Goal: Task Accomplishment & Management: Complete application form

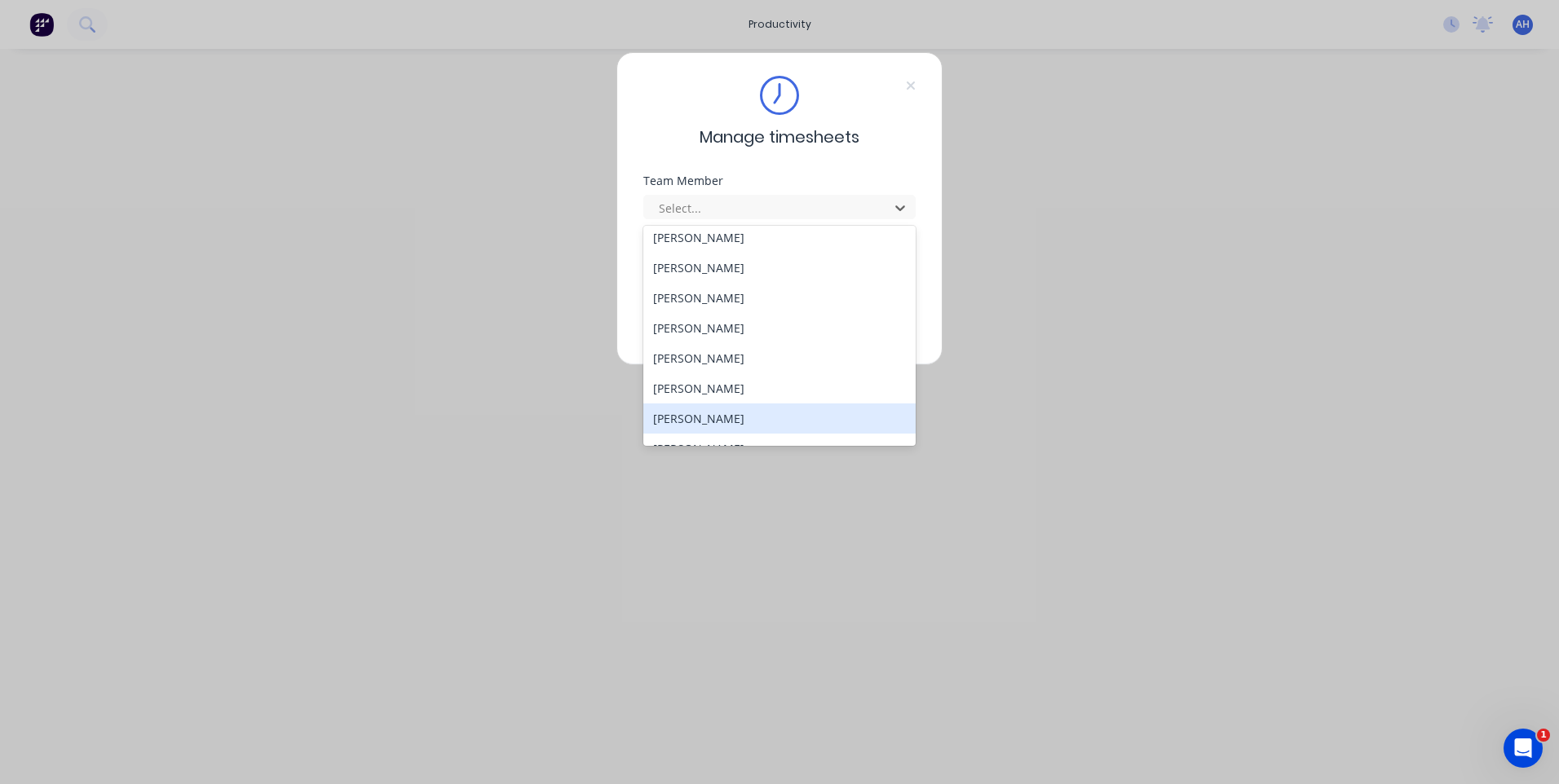
scroll to position [751, 0]
click at [766, 423] on div "[PERSON_NAME]" at bounding box center [780, 427] width 273 height 30
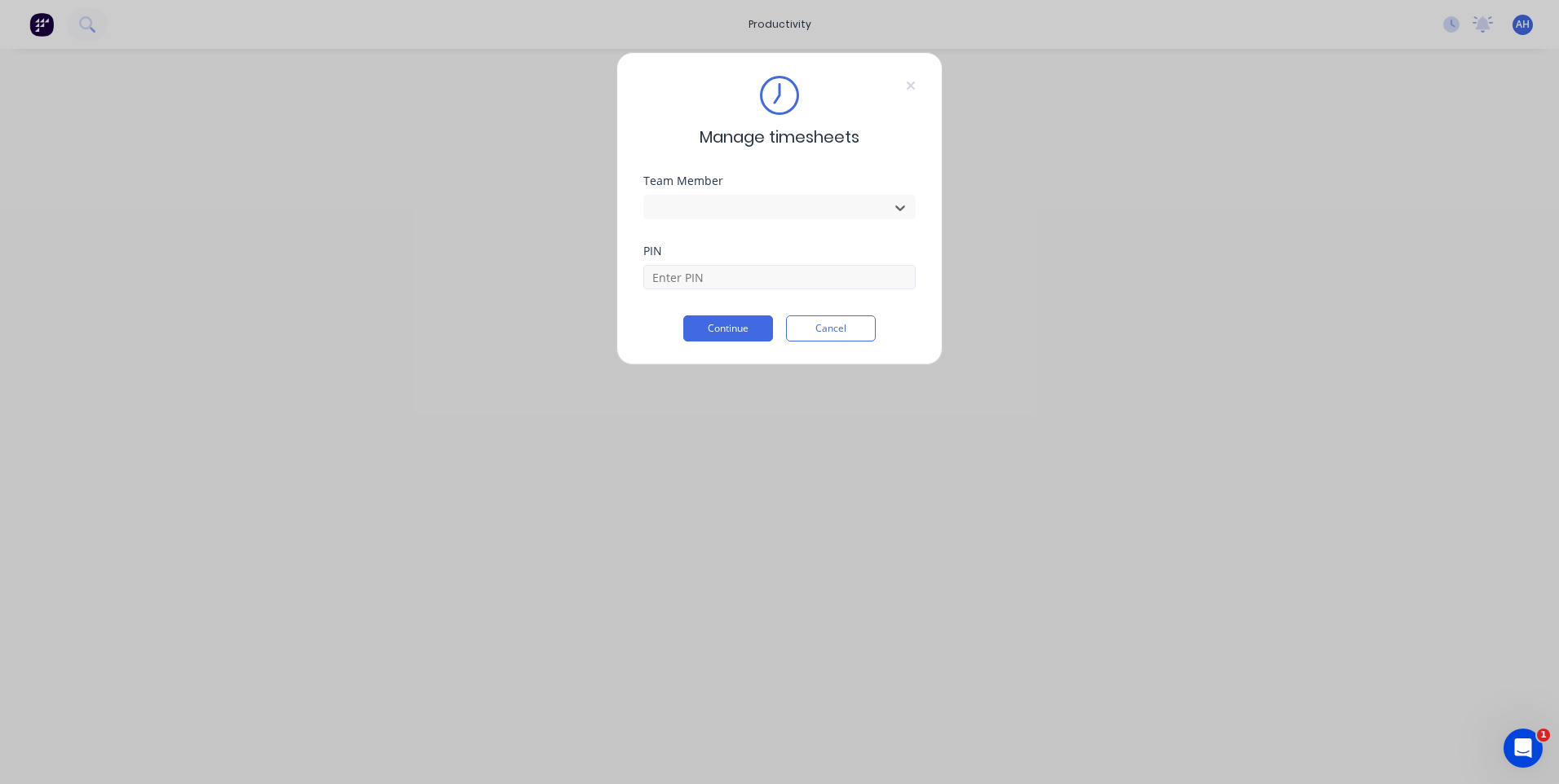
click at [741, 263] on div "PIN" at bounding box center [780, 268] width 273 height 44
click at [744, 282] on input at bounding box center [780, 276] width 273 height 24
type input "9576"
click at [740, 341] on div "Manage timesheets Team Member [PERSON_NAME] PIN 9576 Continue Cancel" at bounding box center [779, 209] width 326 height 313
click at [741, 339] on button "Continue" at bounding box center [727, 328] width 90 height 26
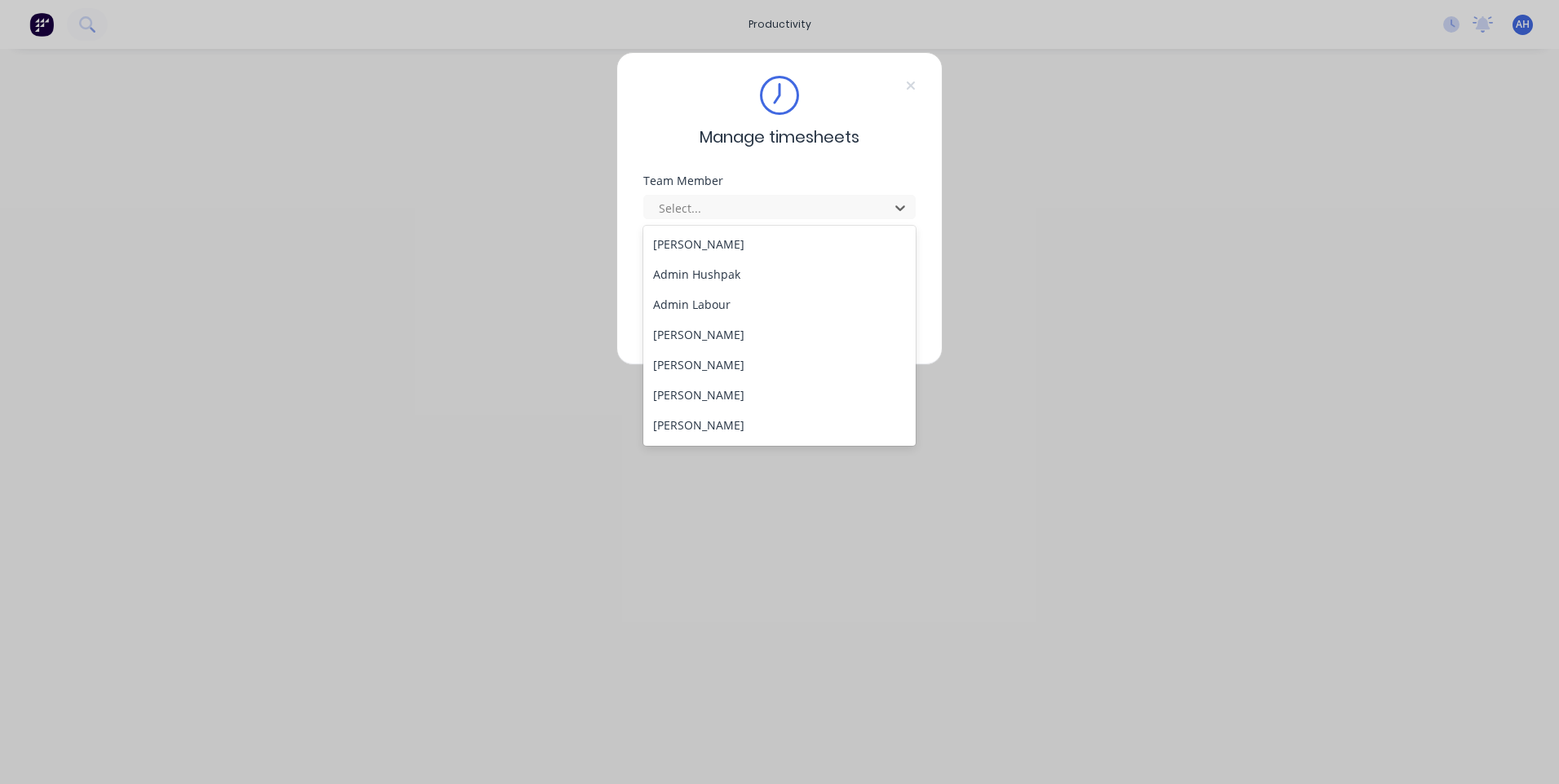
scroll to position [751, 0]
click at [769, 444] on div "Aaron MacDonell Admin Hushpak Admin Labour Beth Jacobs Bryce Morsley Cain Muir …" at bounding box center [780, 335] width 273 height 220
click at [770, 428] on div "[PERSON_NAME]" at bounding box center [780, 427] width 273 height 30
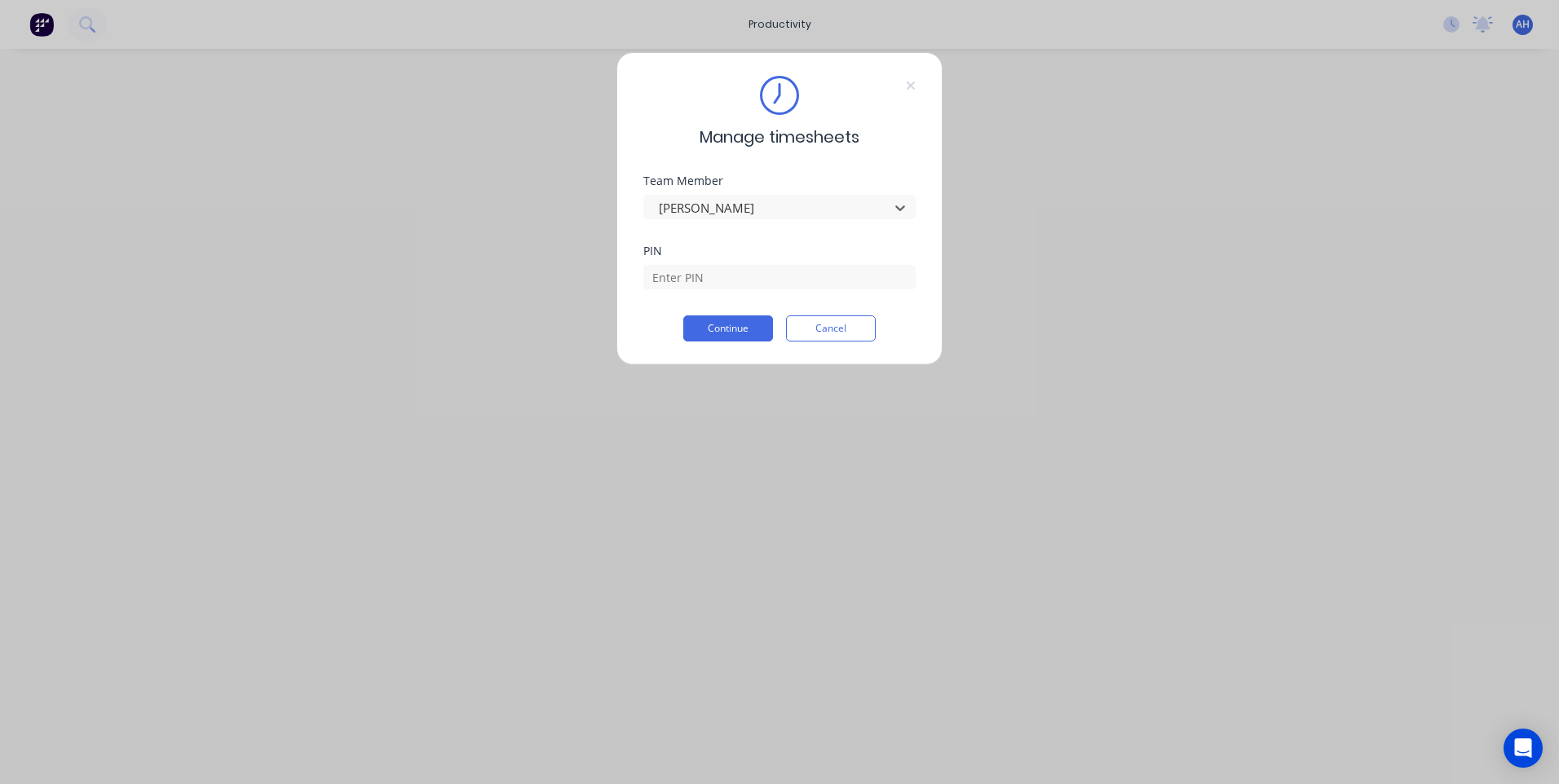
click at [761, 264] on div at bounding box center [780, 276] width 273 height 29
click at [759, 266] on input at bounding box center [780, 276] width 273 height 24
type input "9576"
click at [717, 323] on button "Continue" at bounding box center [727, 328] width 90 height 26
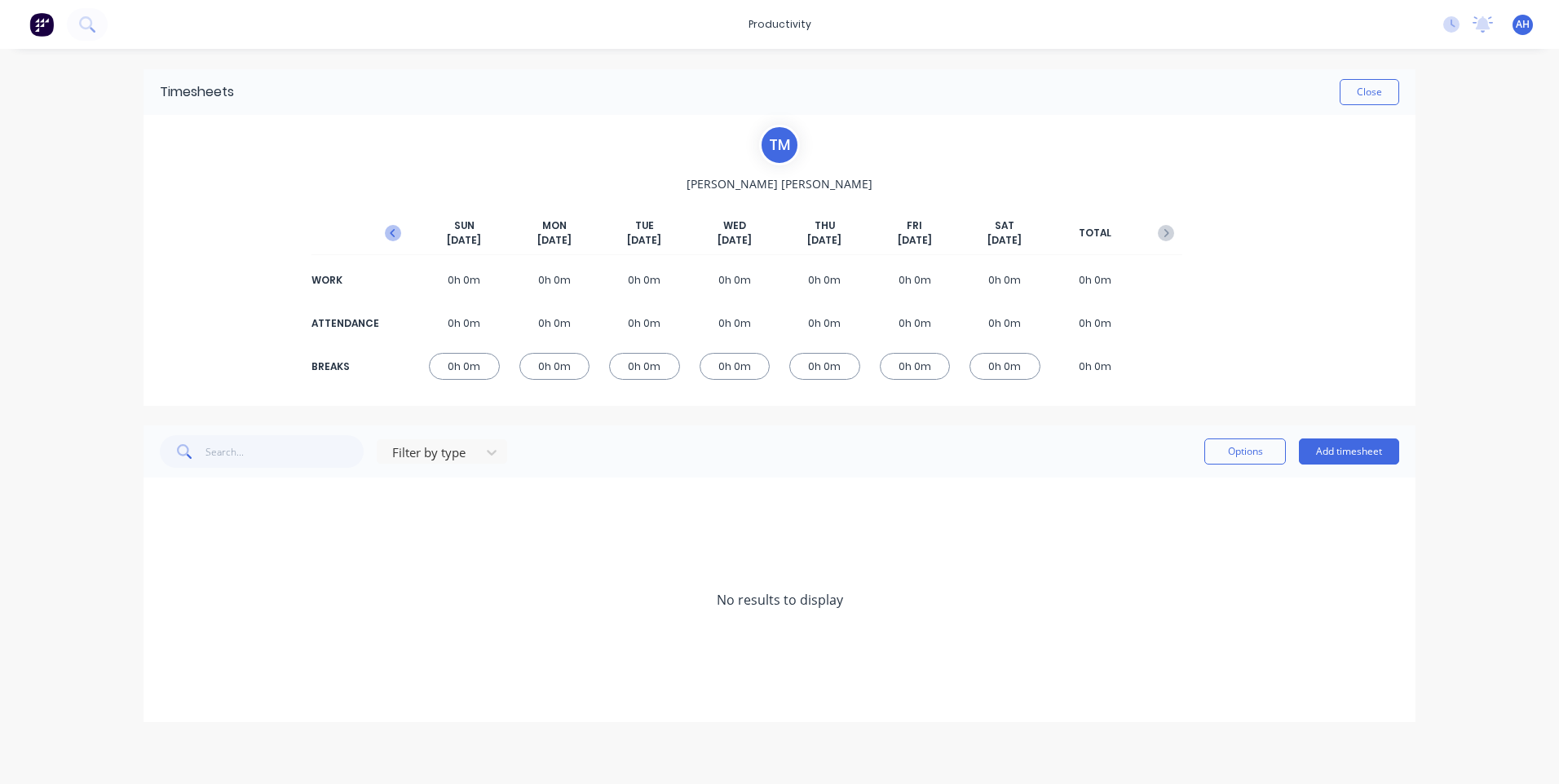
click at [387, 229] on icon "button" at bounding box center [393, 233] width 16 height 16
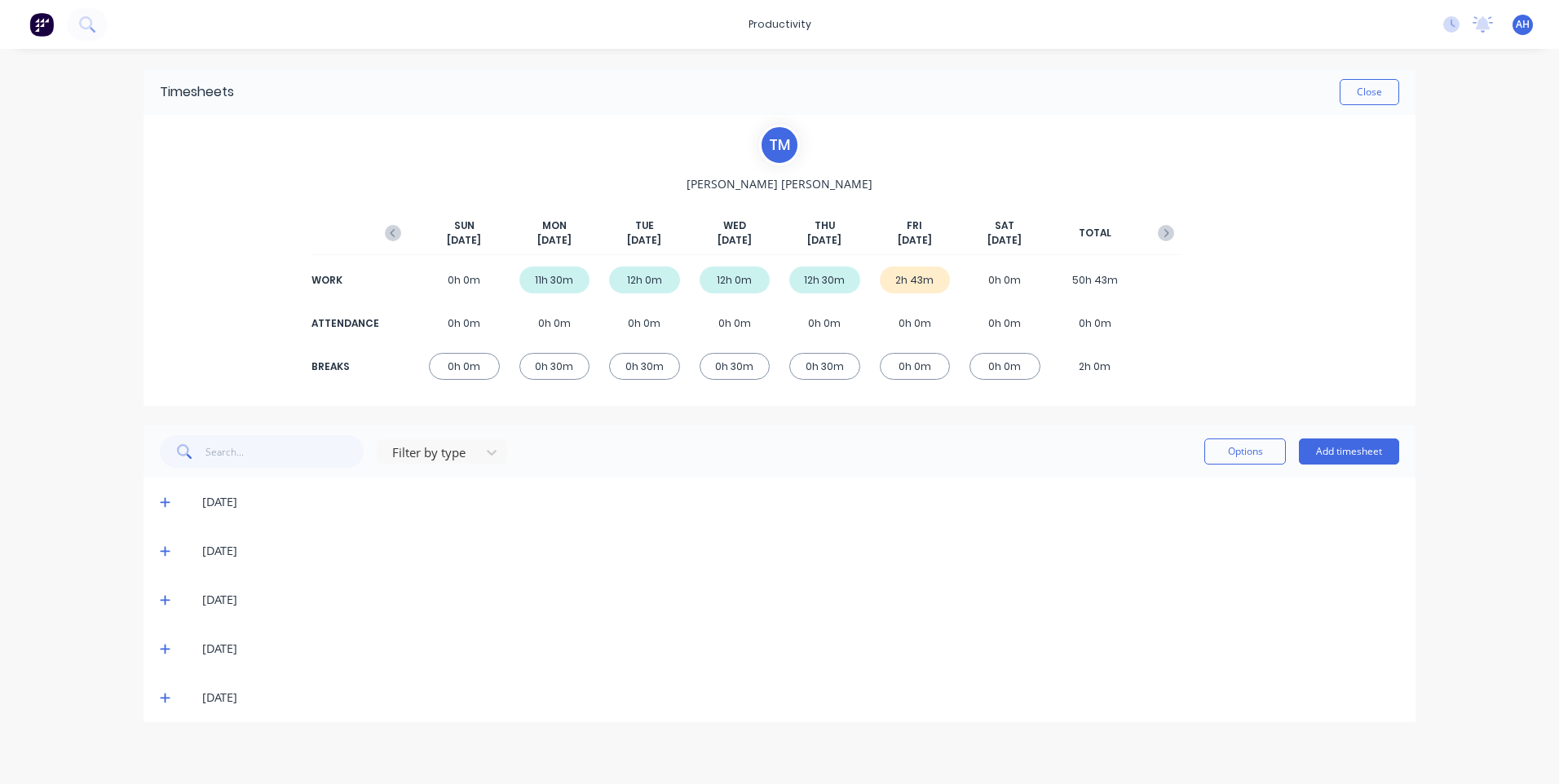
click at [163, 691] on span at bounding box center [167, 697] width 16 height 16
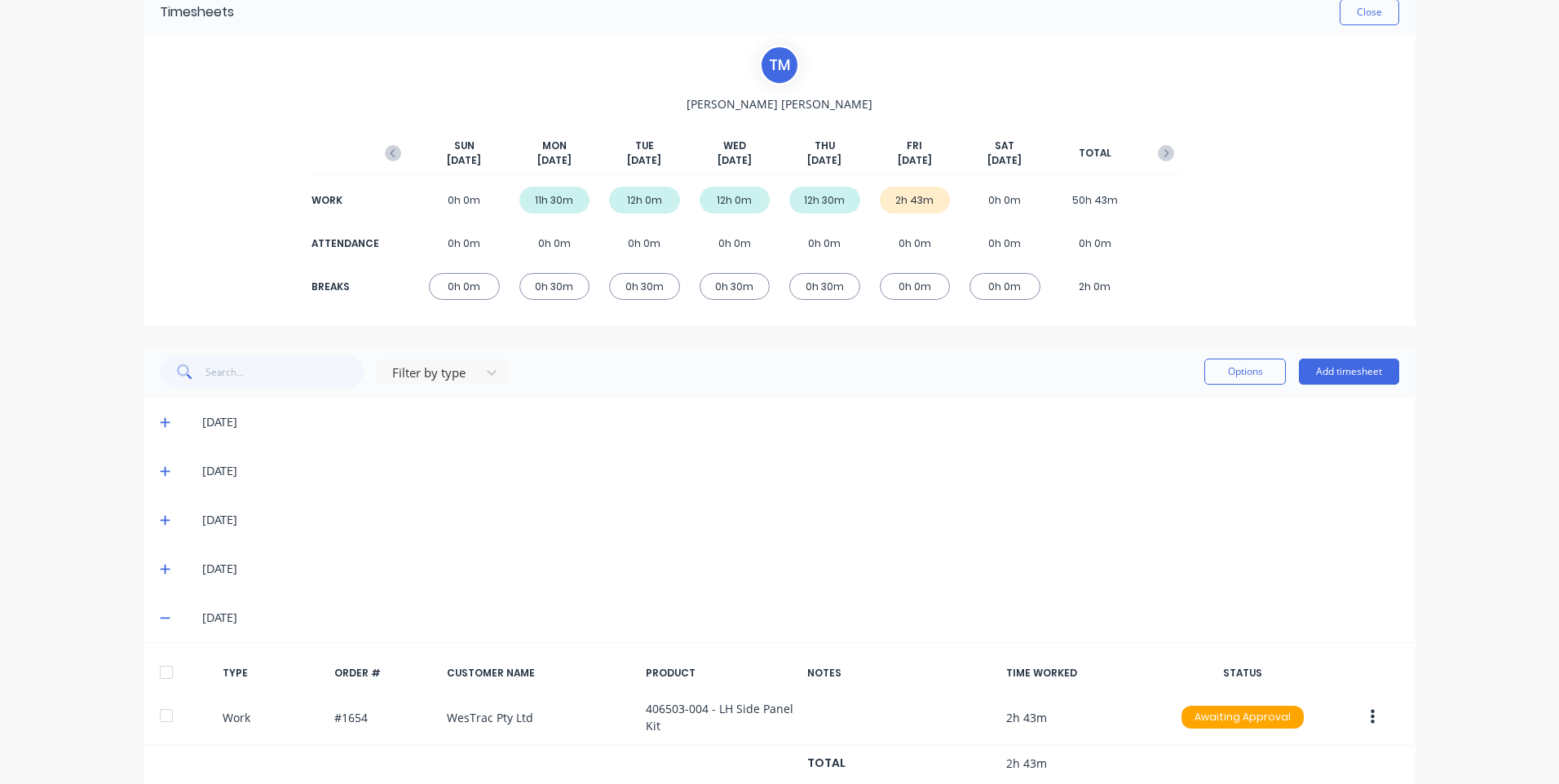
scroll to position [125, 0]
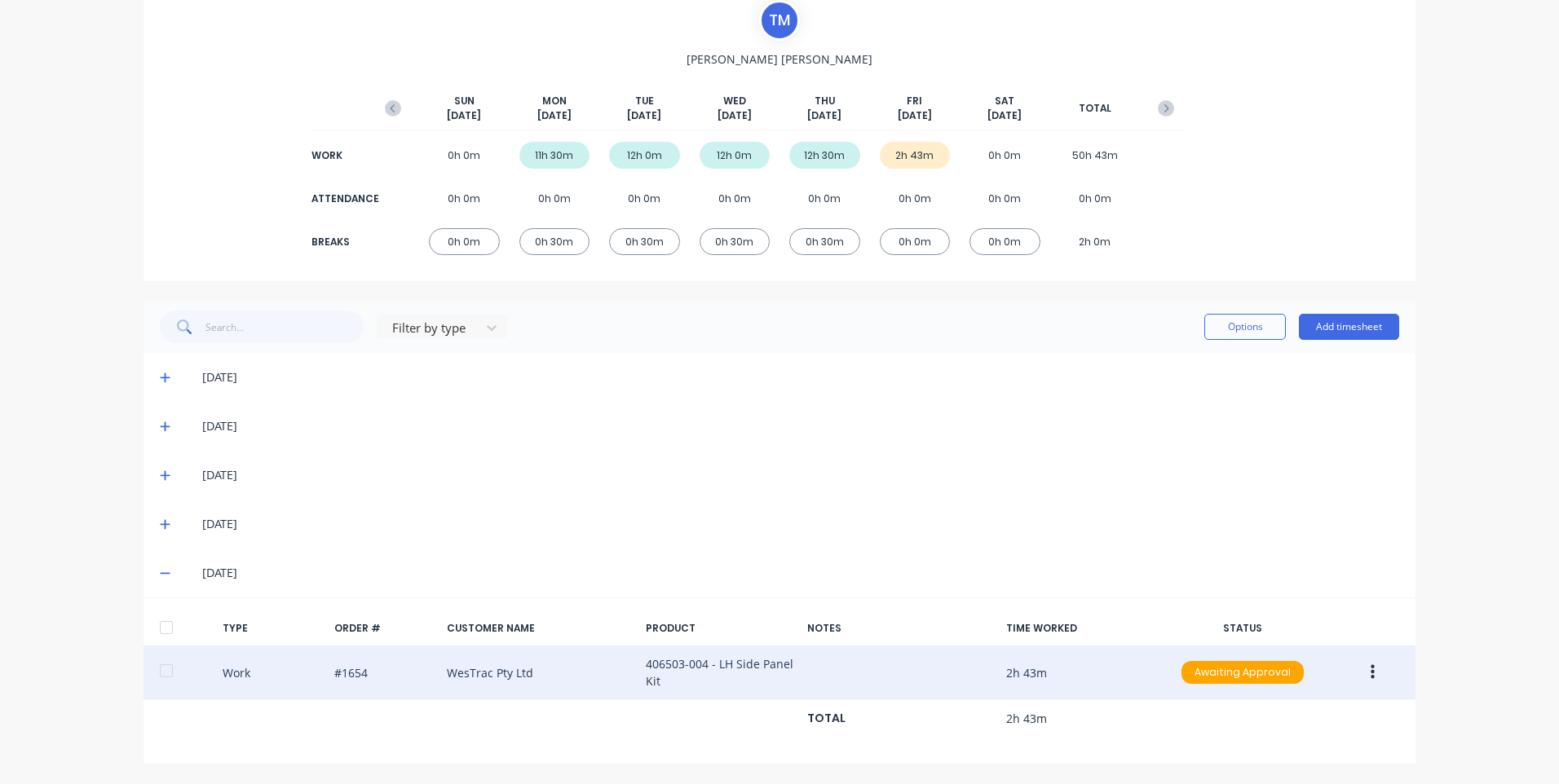
click at [1370, 677] on icon "button" at bounding box center [1372, 672] width 4 height 15
click at [1302, 645] on div "Edit" at bounding box center [1314, 644] width 126 height 23
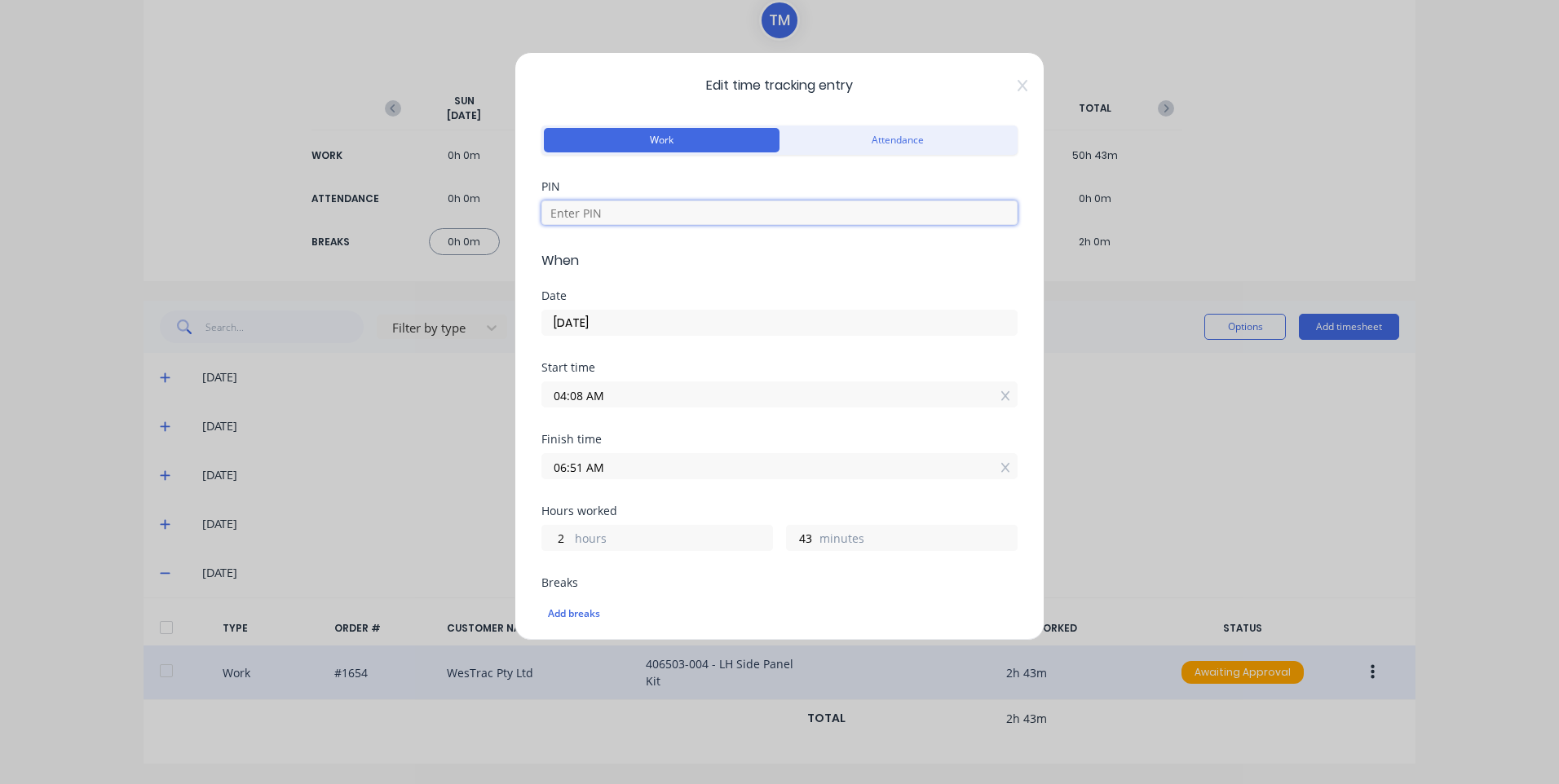
click at [664, 205] on input at bounding box center [780, 212] width 476 height 24
type input "9576"
click at [682, 394] on input "04:08 AM" at bounding box center [780, 393] width 475 height 24
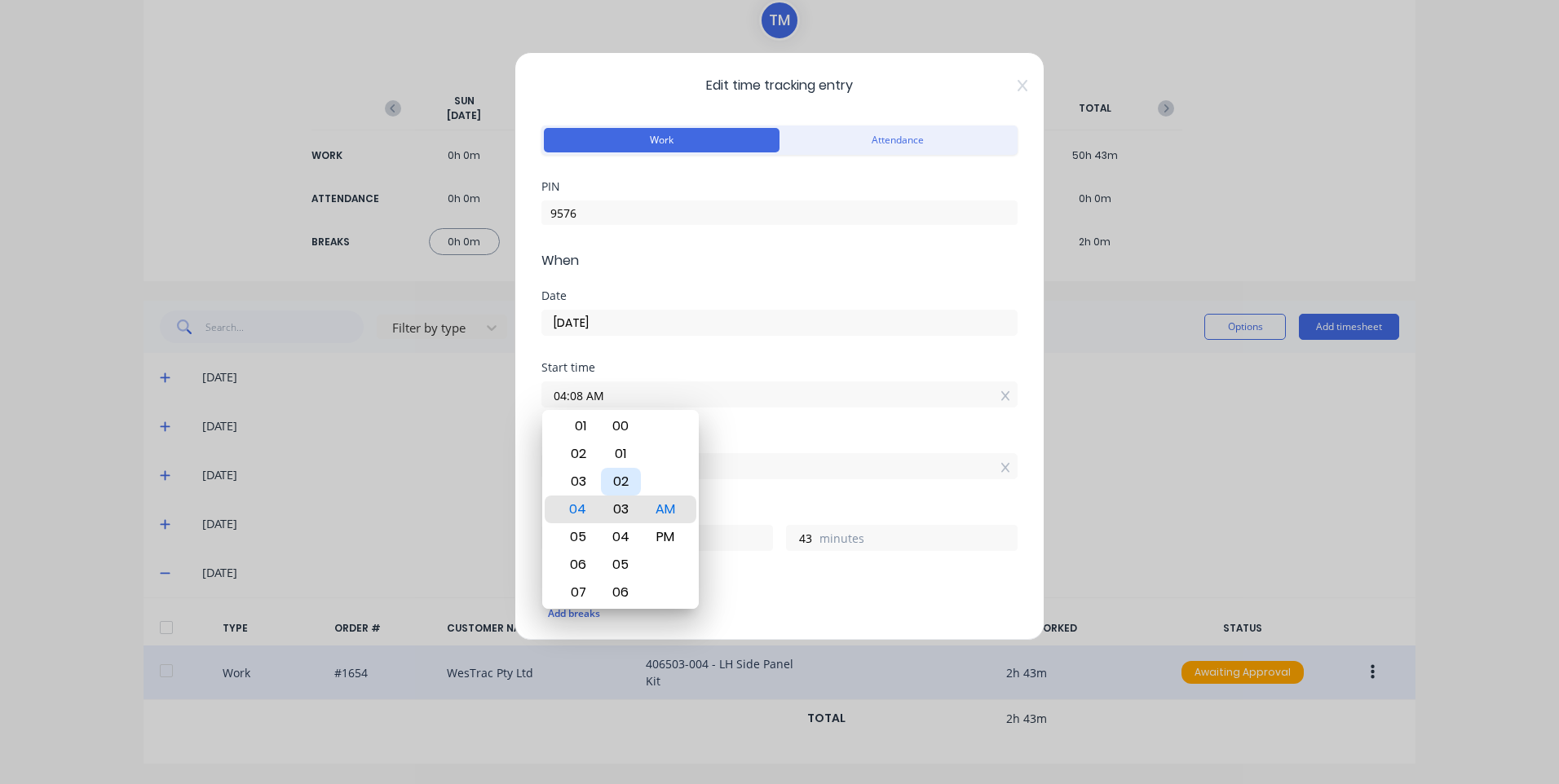
type input "04:03 AM"
type input "48"
type input "04:00 AM"
type input "51"
click at [845, 475] on input "06:51 AM" at bounding box center [780, 466] width 475 height 24
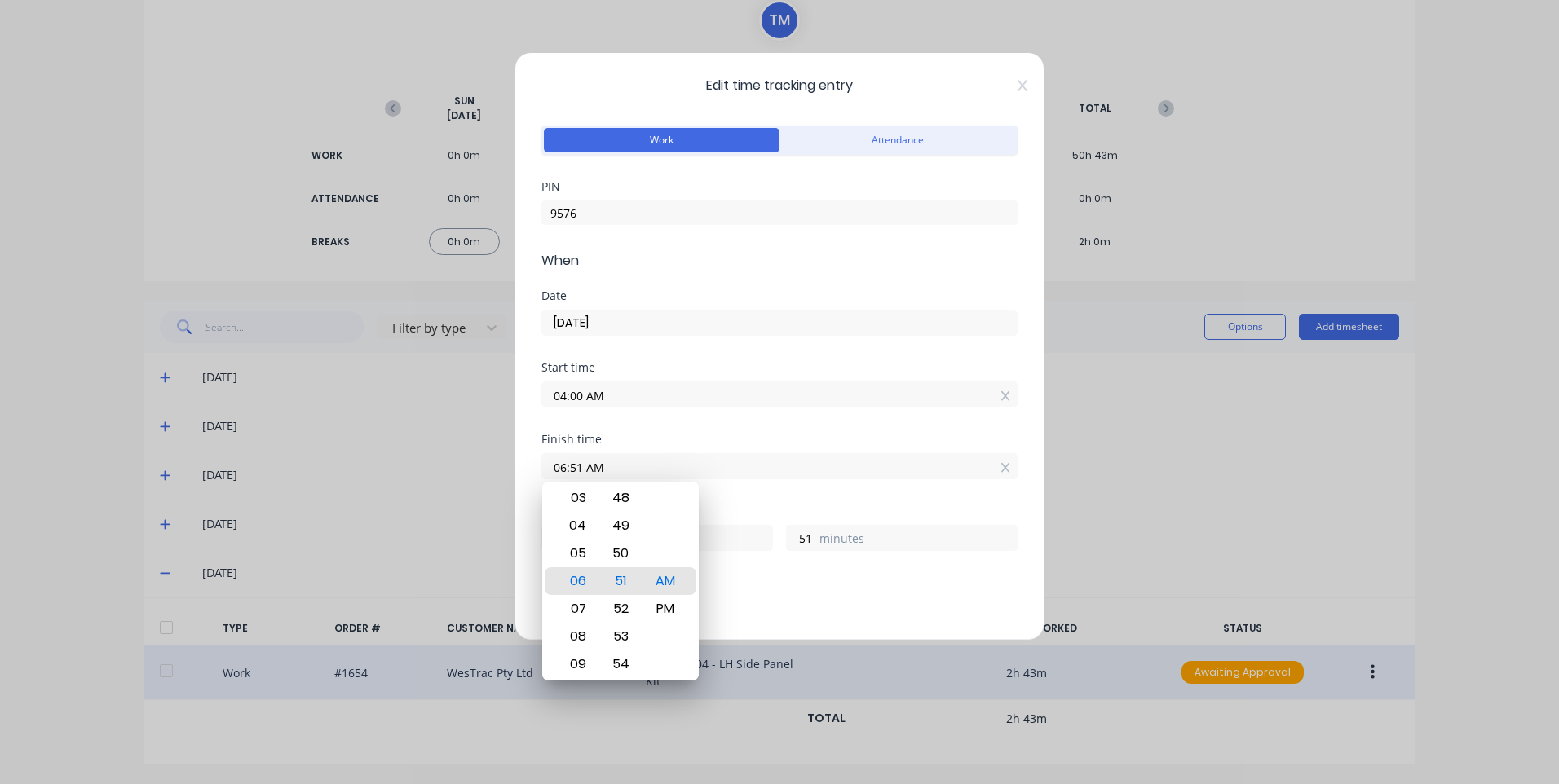
click at [782, 433] on div "Start time 04:00 AM" at bounding box center [780, 397] width 476 height 72
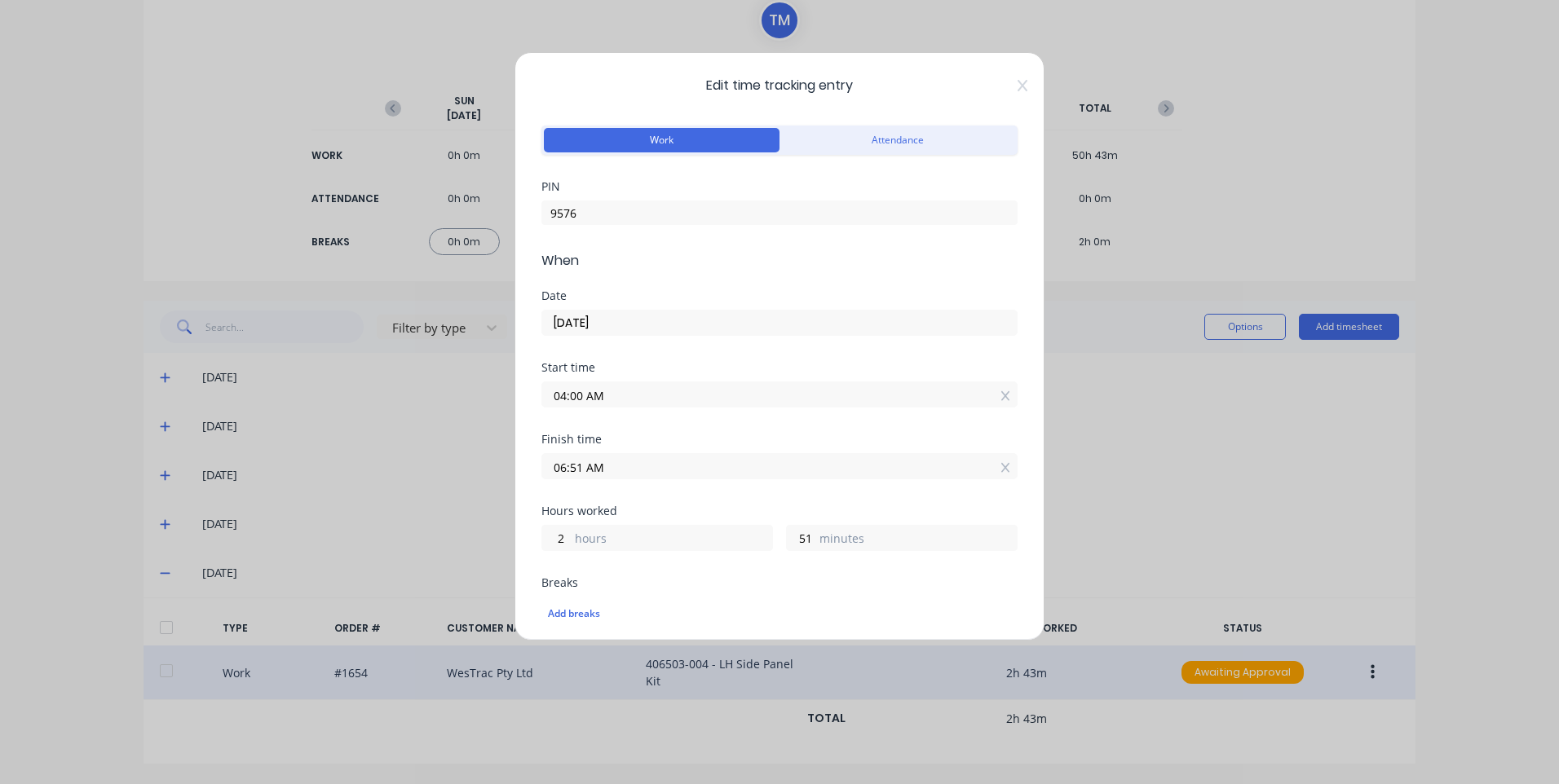
click at [746, 458] on input "06:51 AM" at bounding box center [780, 466] width 475 height 24
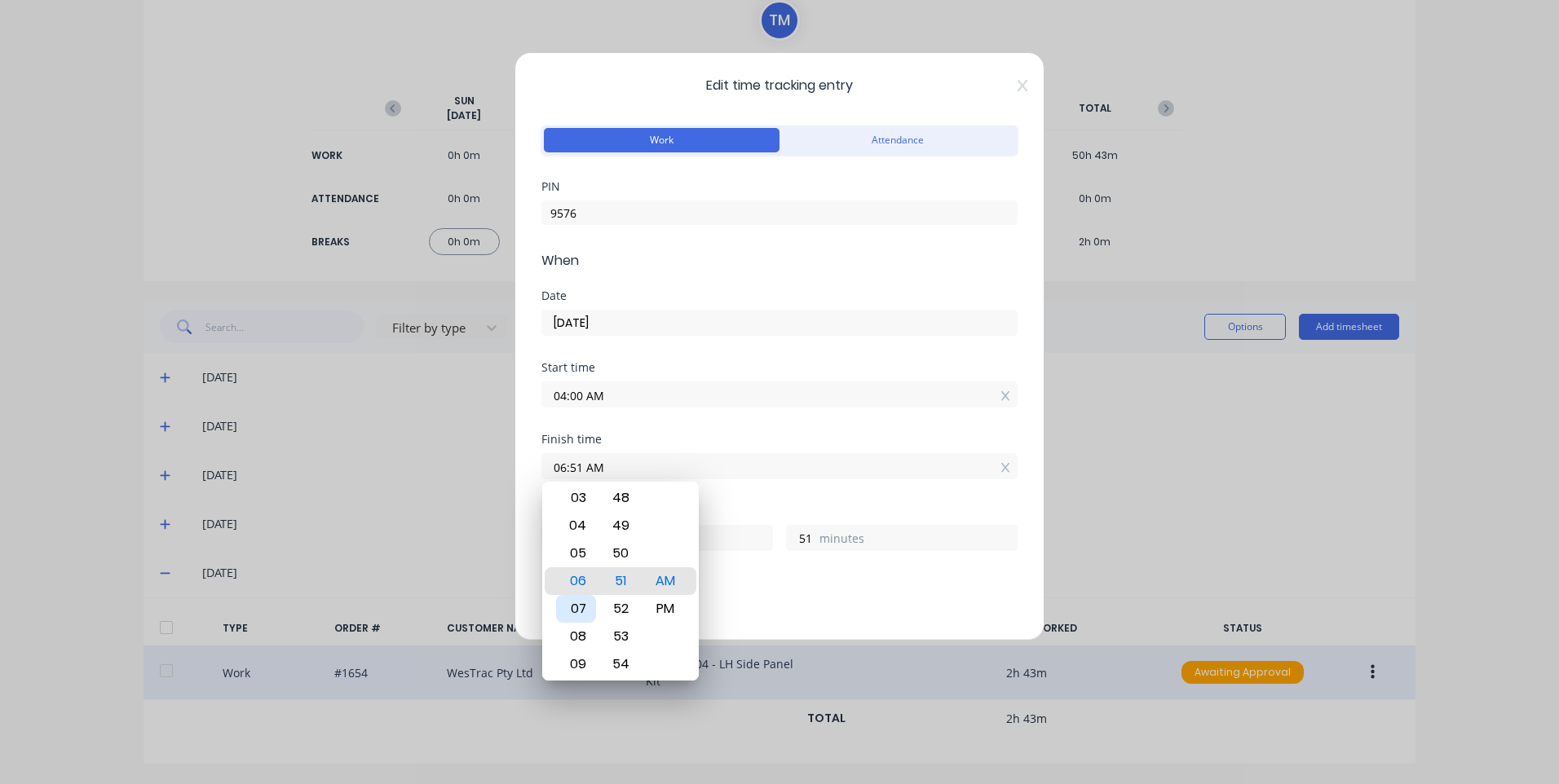
click at [582, 607] on div "07" at bounding box center [575, 608] width 40 height 28
type input "07:51 AM"
type input "3"
type input "07:47 AM"
type input "47"
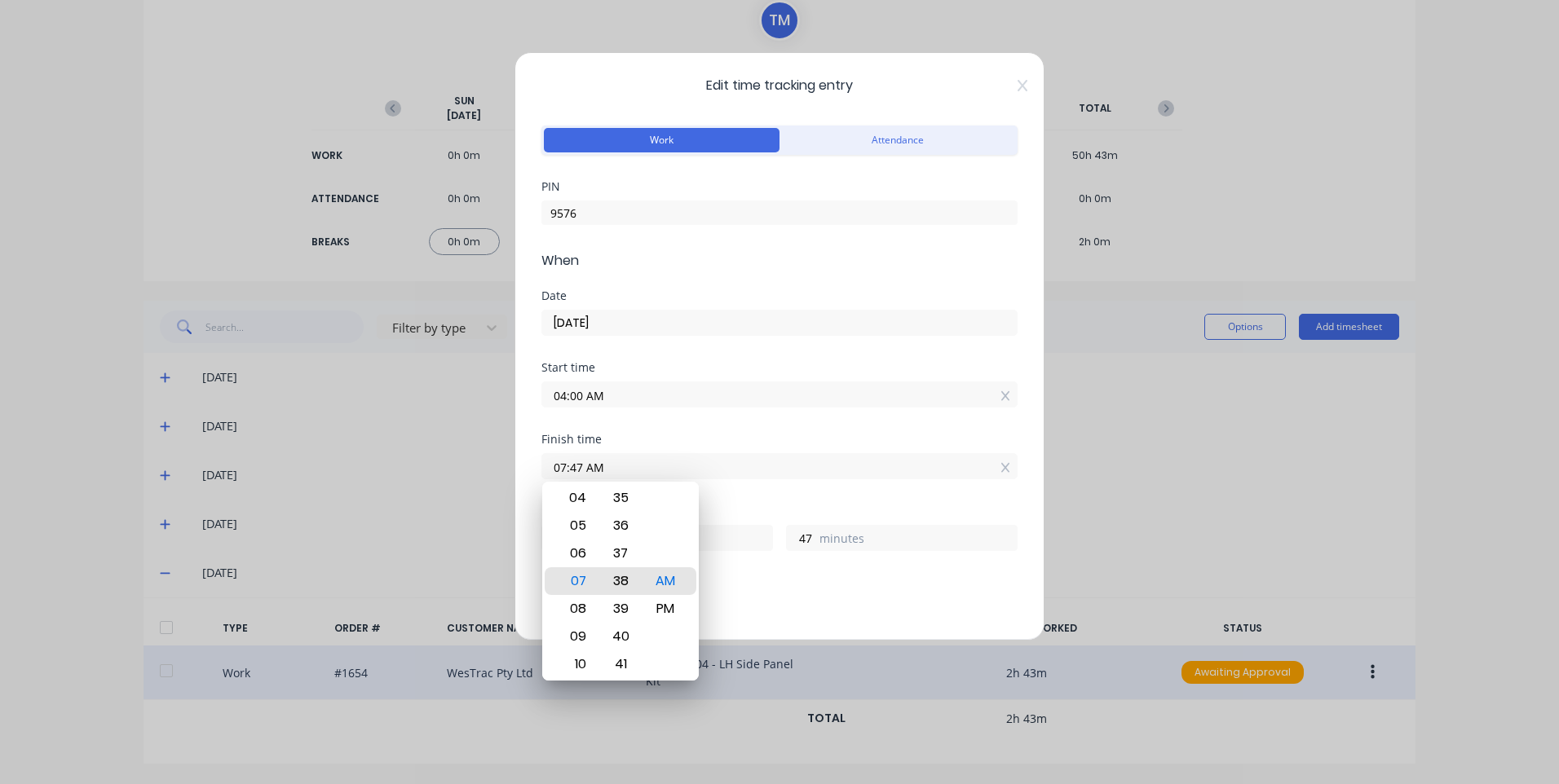
type input "07:37 AM"
type input "37"
type input "07:32 AM"
type input "32"
type input "07:15 AM"
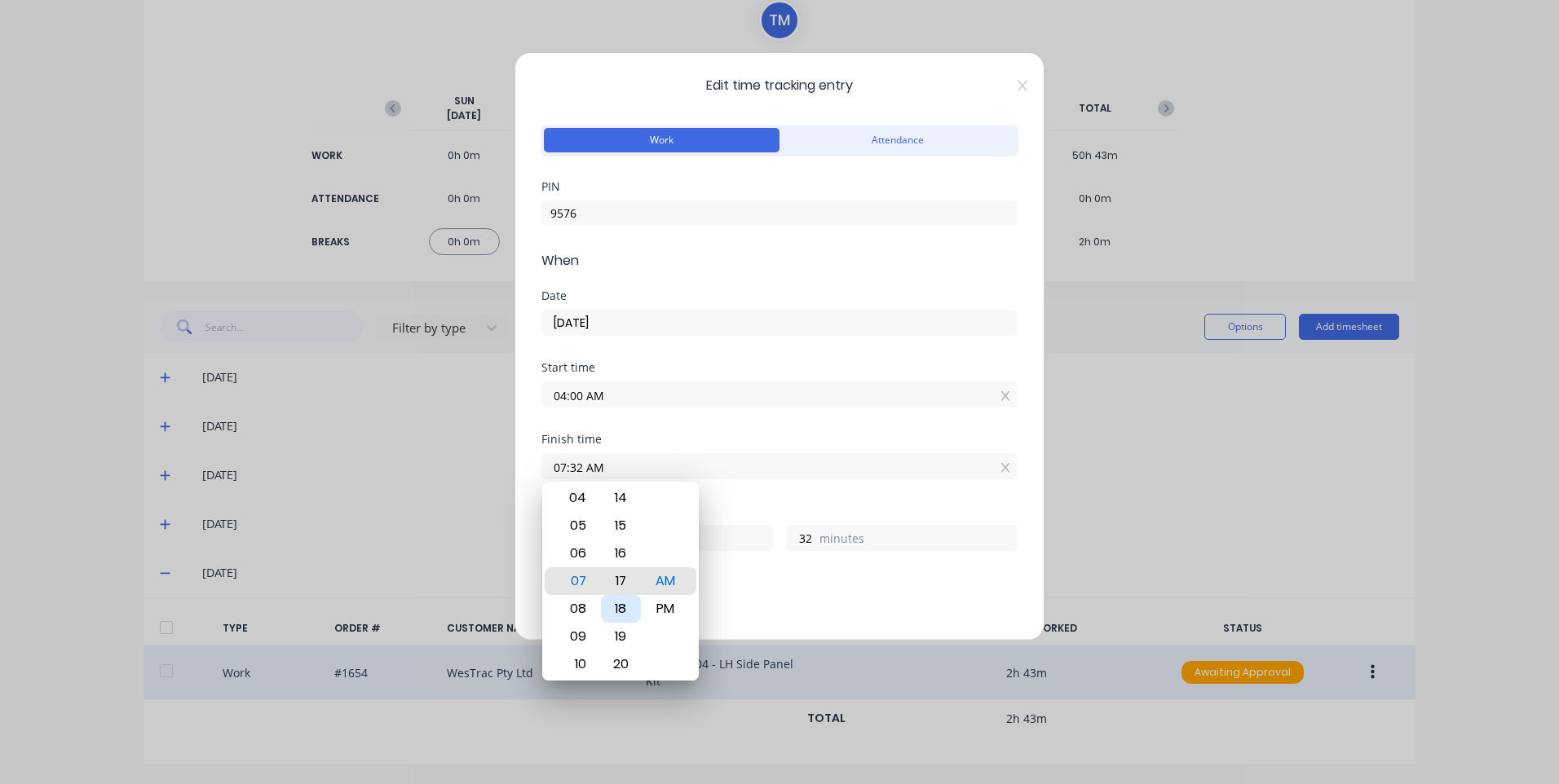
type input "15"
type input "07:12 AM"
type input "12"
type input "07:00 AM"
type input "0"
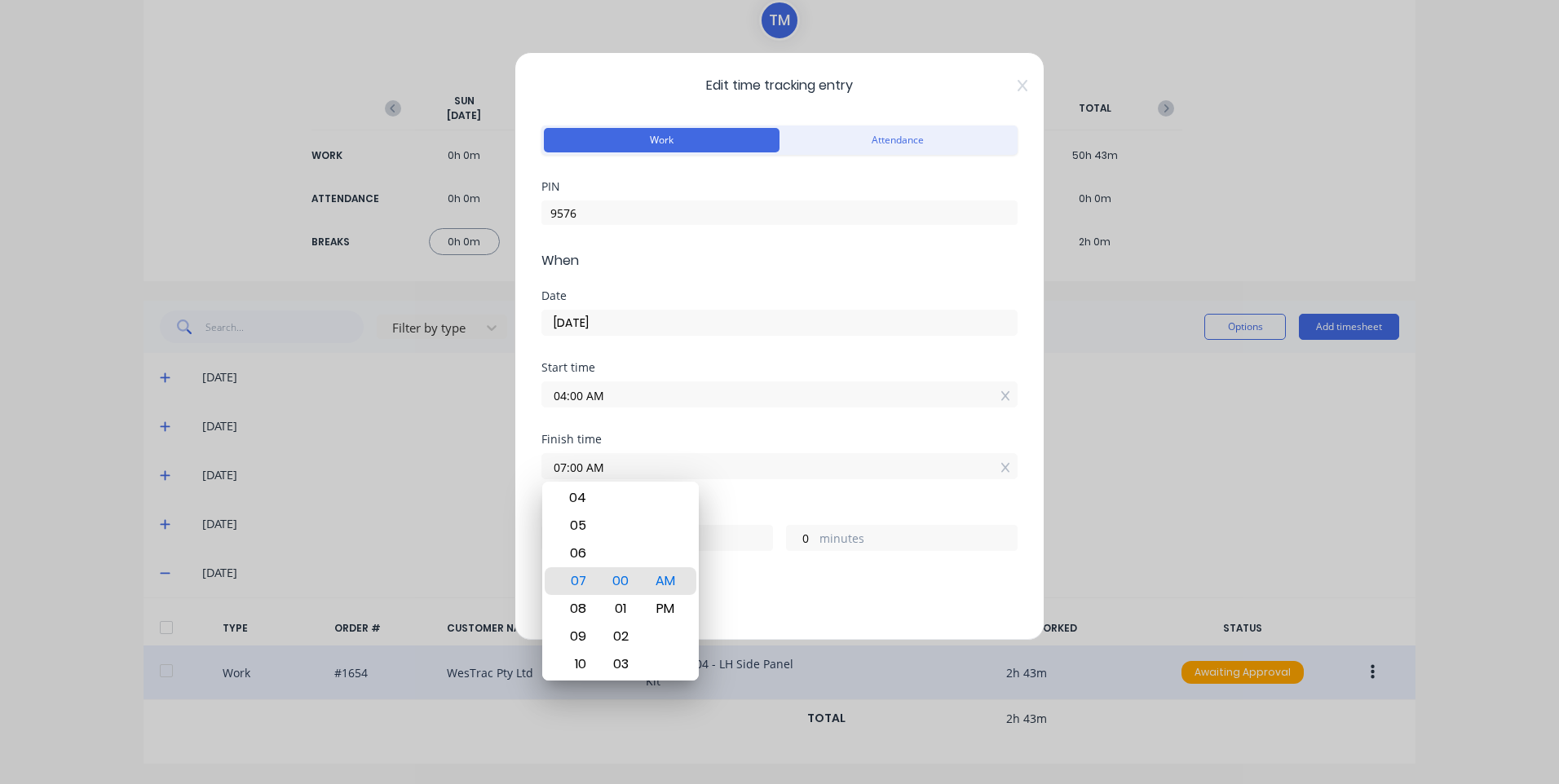
click at [810, 511] on div "Hours worked" at bounding box center [780, 511] width 476 height 12
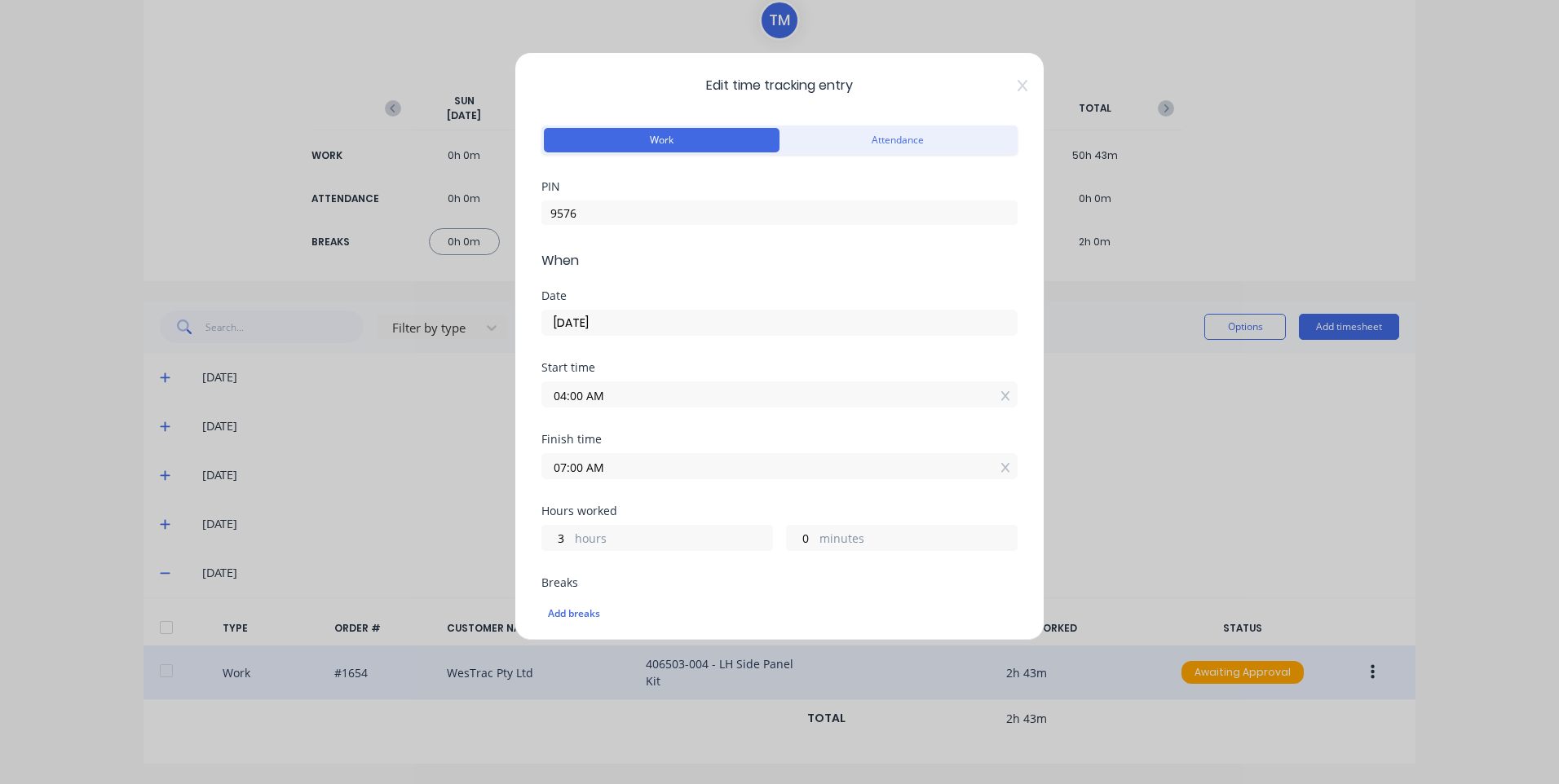
scroll to position [245, 0]
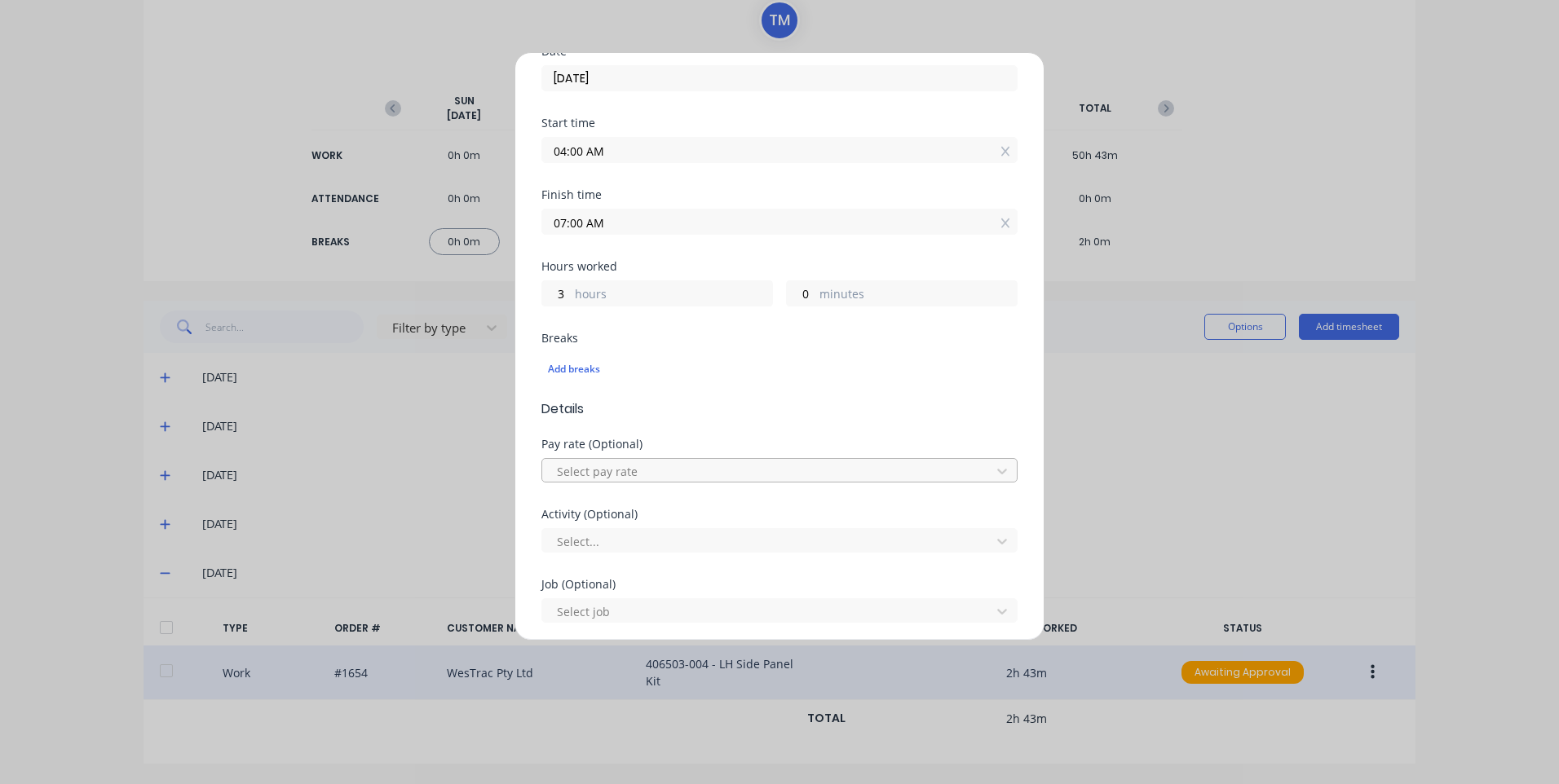
click at [657, 461] on div at bounding box center [769, 471] width 427 height 20
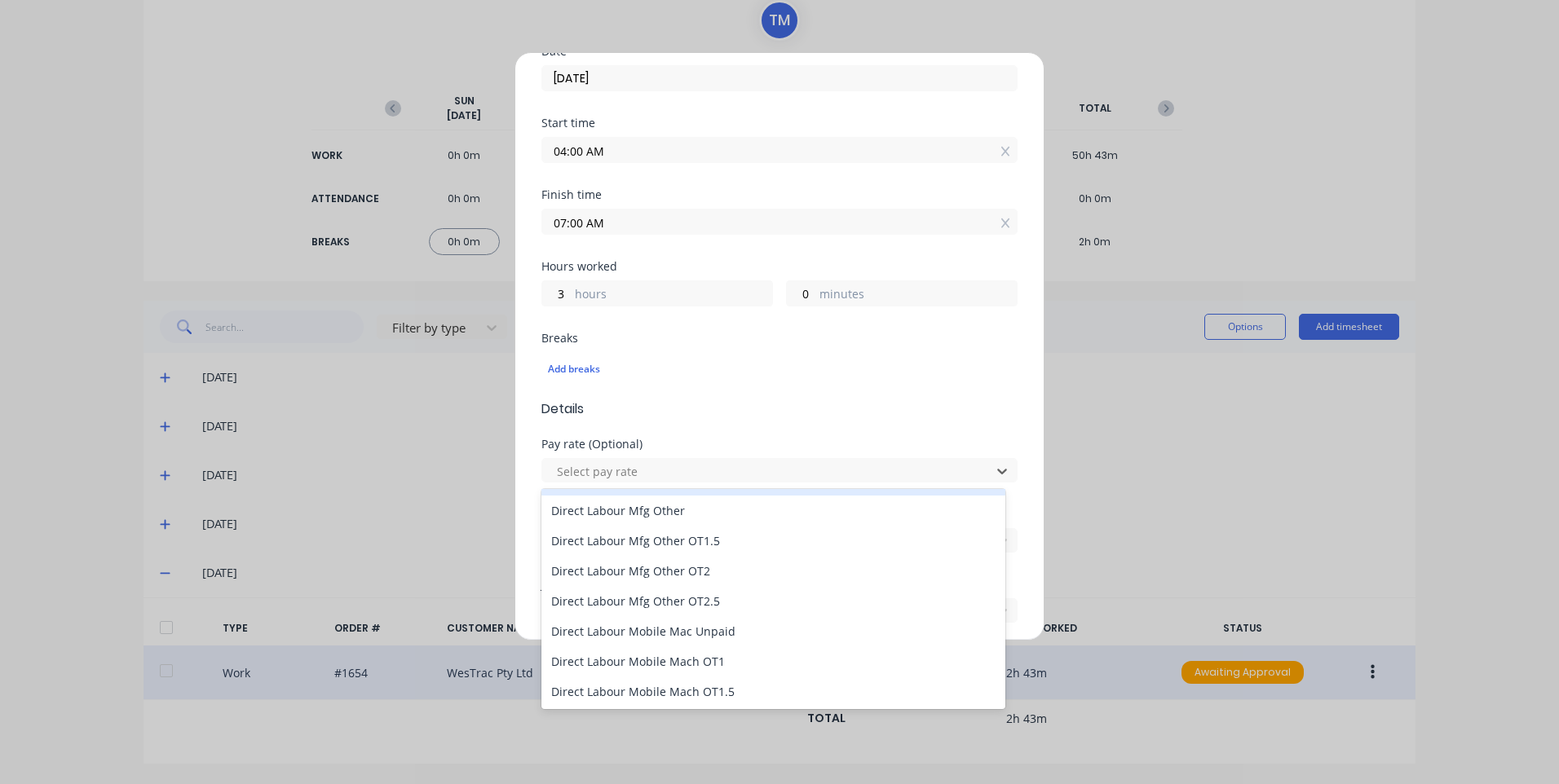
scroll to position [1060, 0]
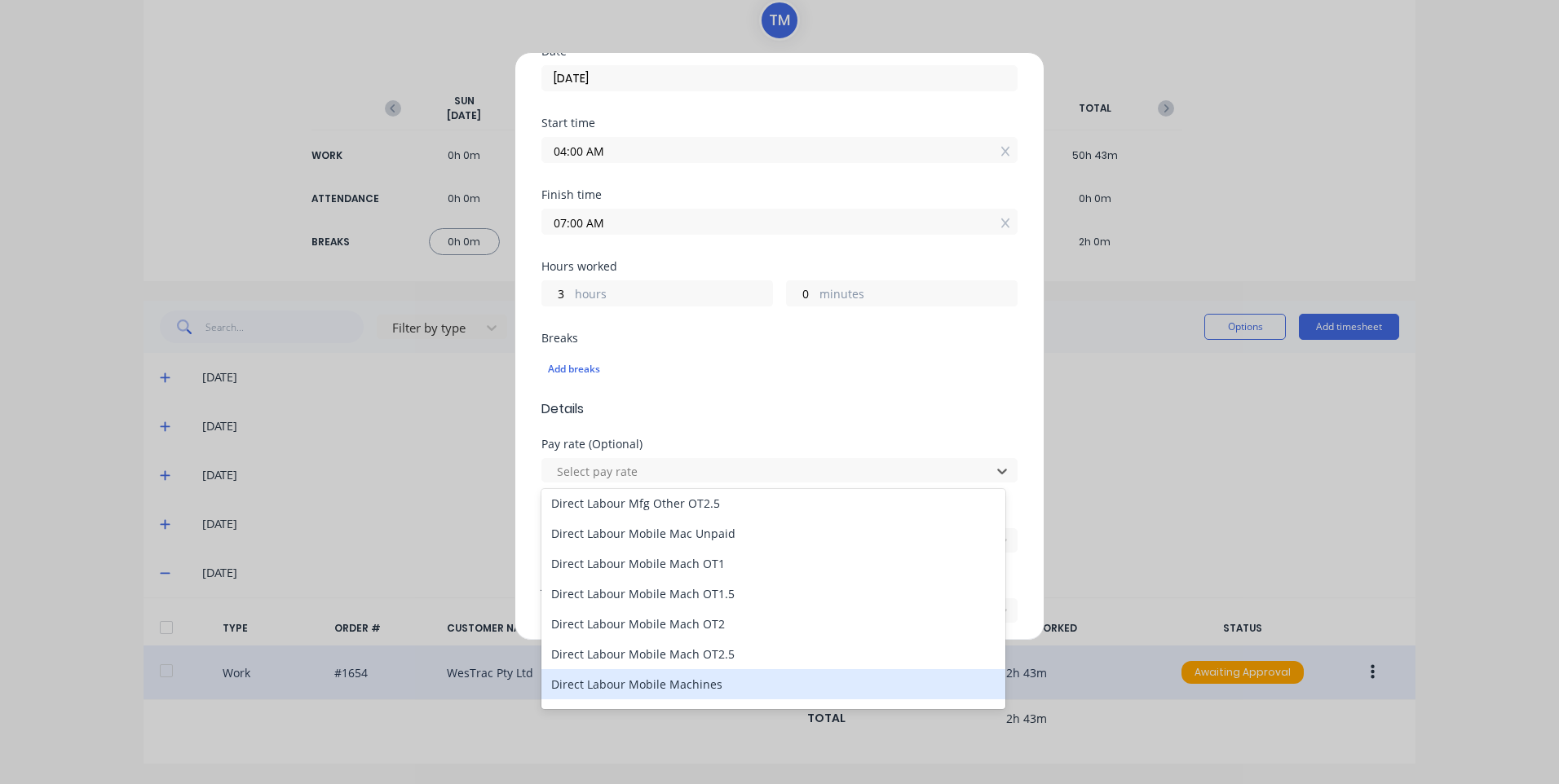
click at [683, 677] on div "Direct Labour Mobile Machines" at bounding box center [774, 683] width 464 height 30
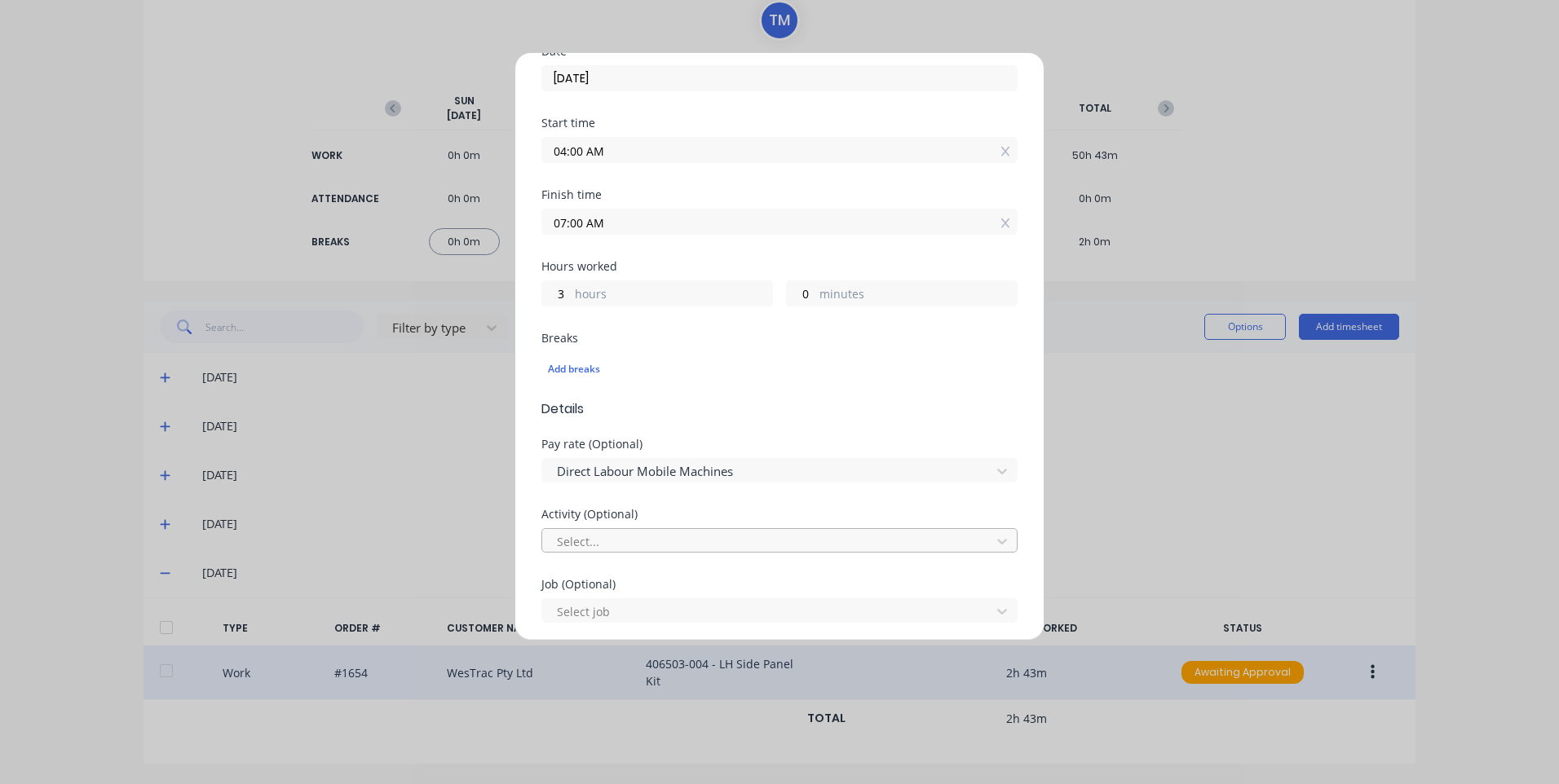
drag, startPoint x: 655, startPoint y: 551, endPoint x: 658, endPoint y: 537, distance: 14.3
click at [658, 544] on div at bounding box center [769, 541] width 427 height 20
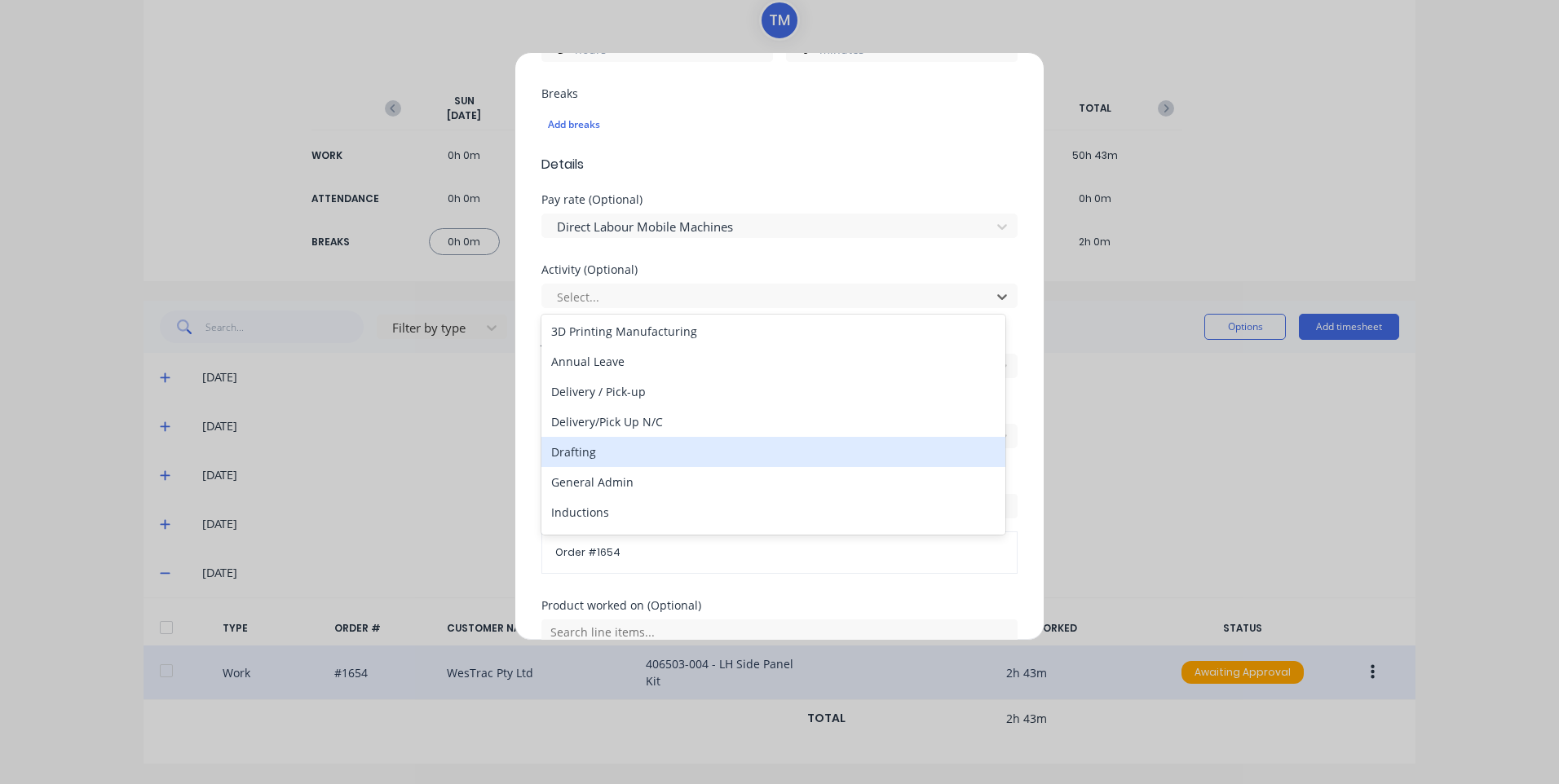
scroll to position [163, 0]
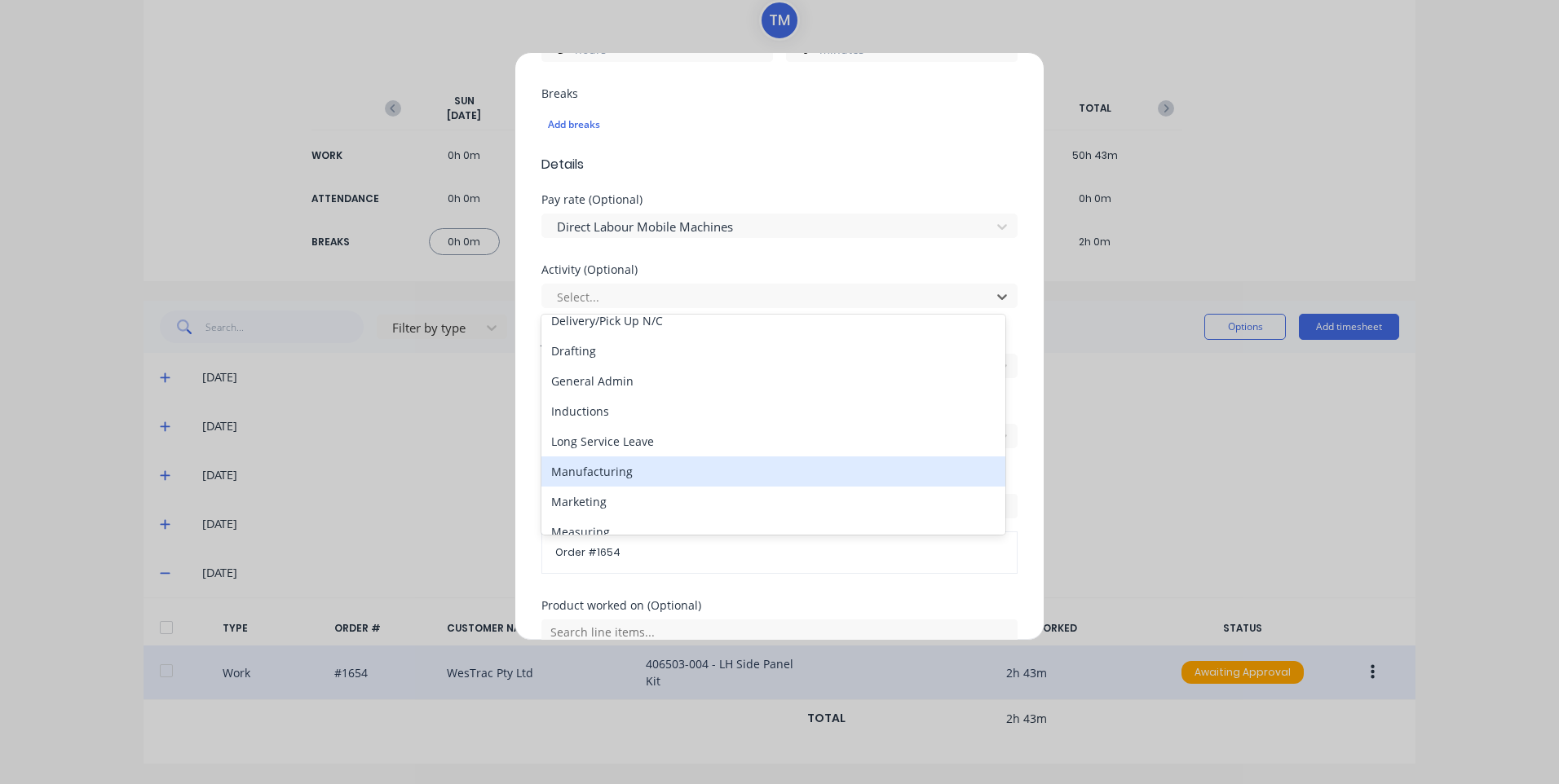
click at [652, 469] on div "Manufacturing" at bounding box center [774, 471] width 464 height 30
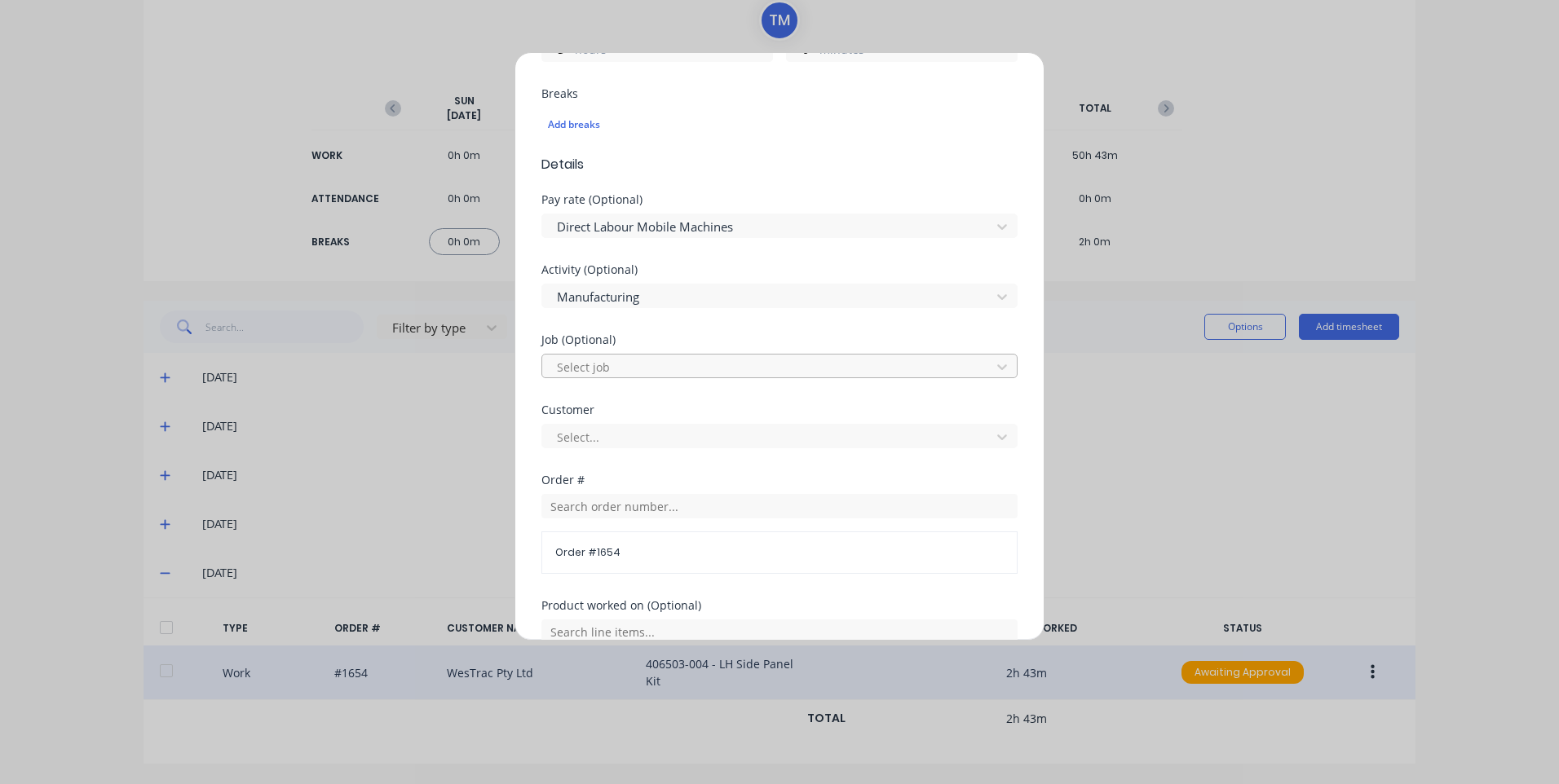
click at [657, 365] on div at bounding box center [769, 366] width 427 height 20
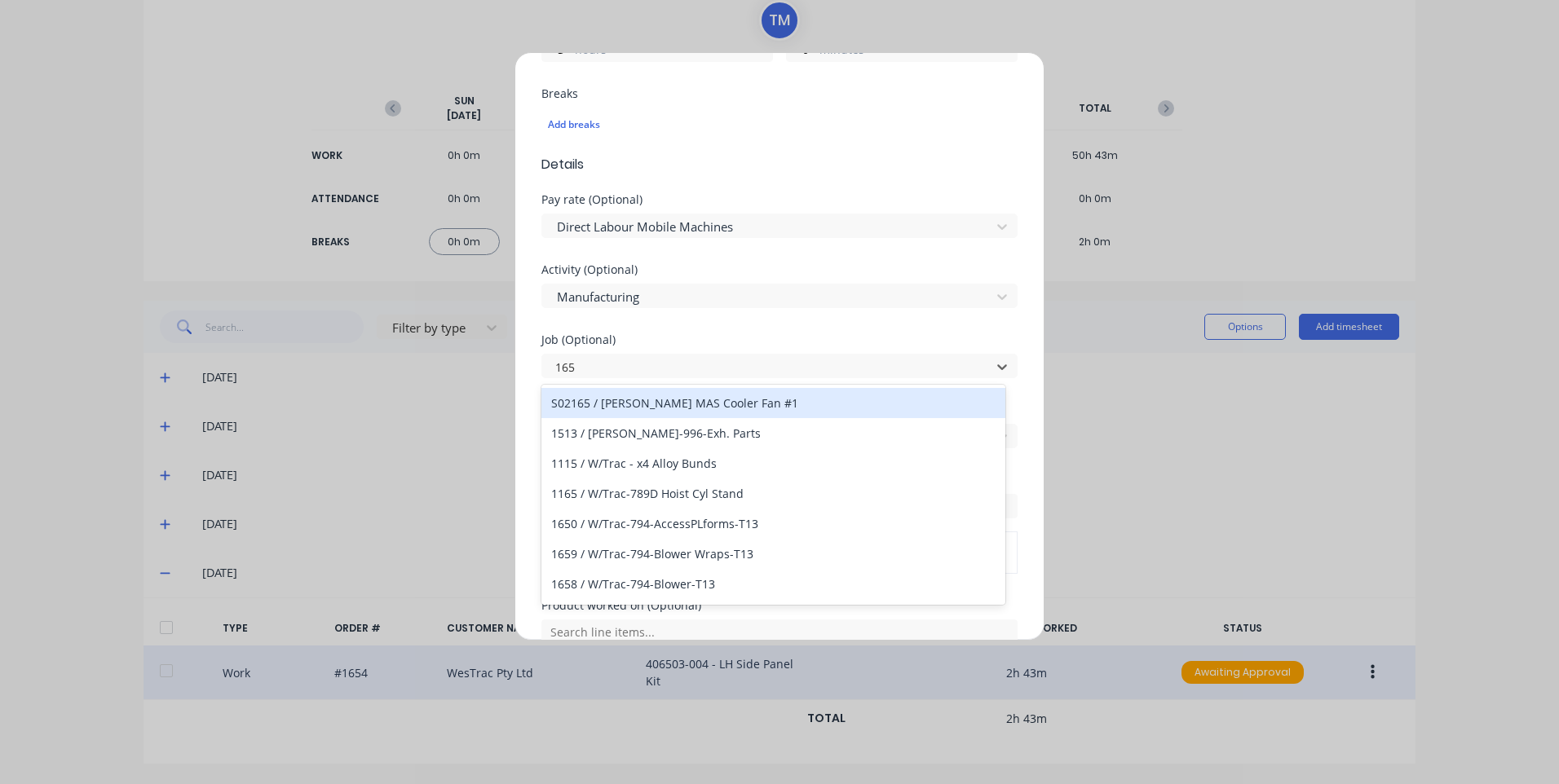
type input "1654"
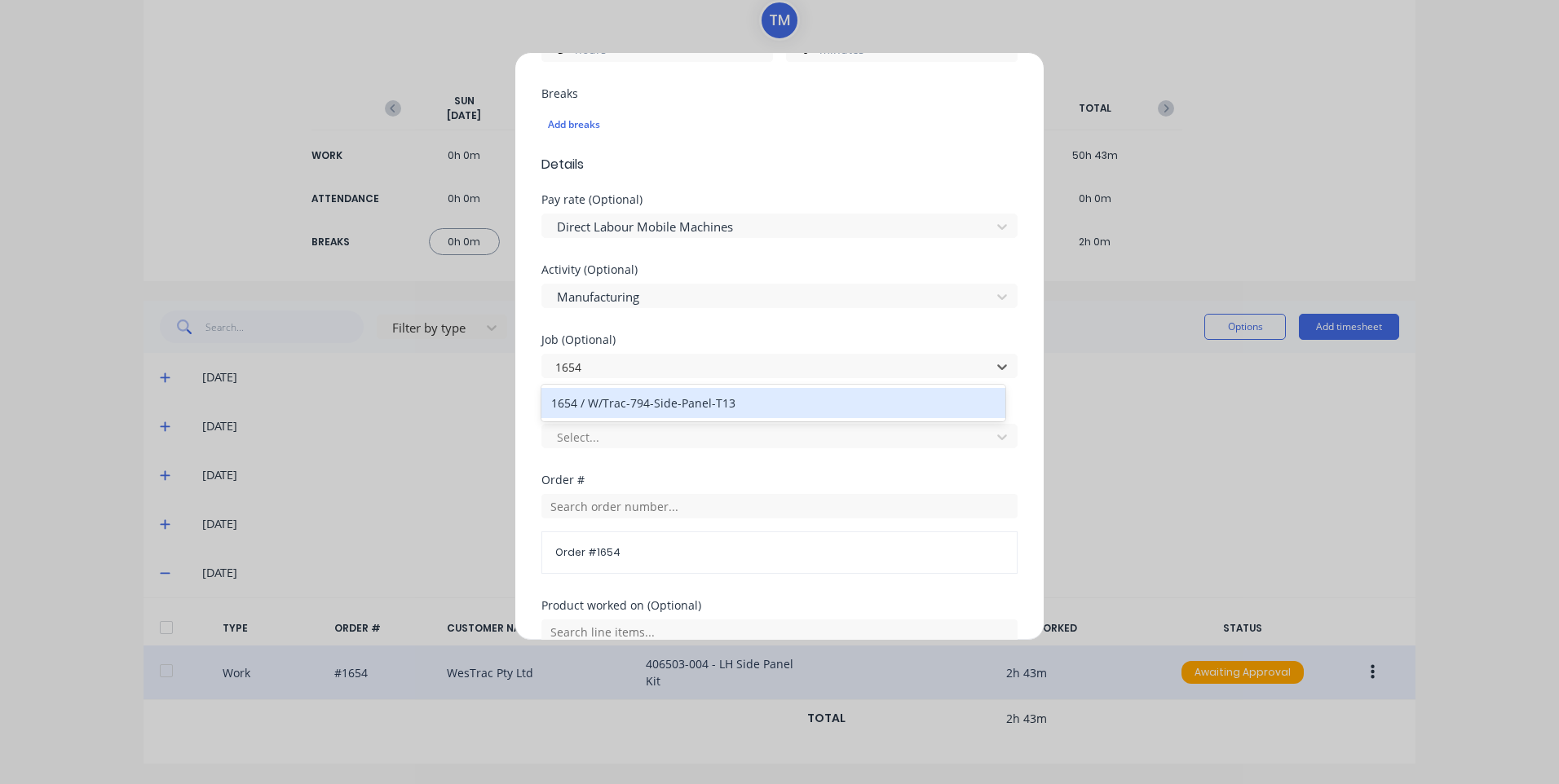
click at [688, 412] on div "1654 / W/Trac-794-Side-Panel-T13" at bounding box center [774, 402] width 464 height 30
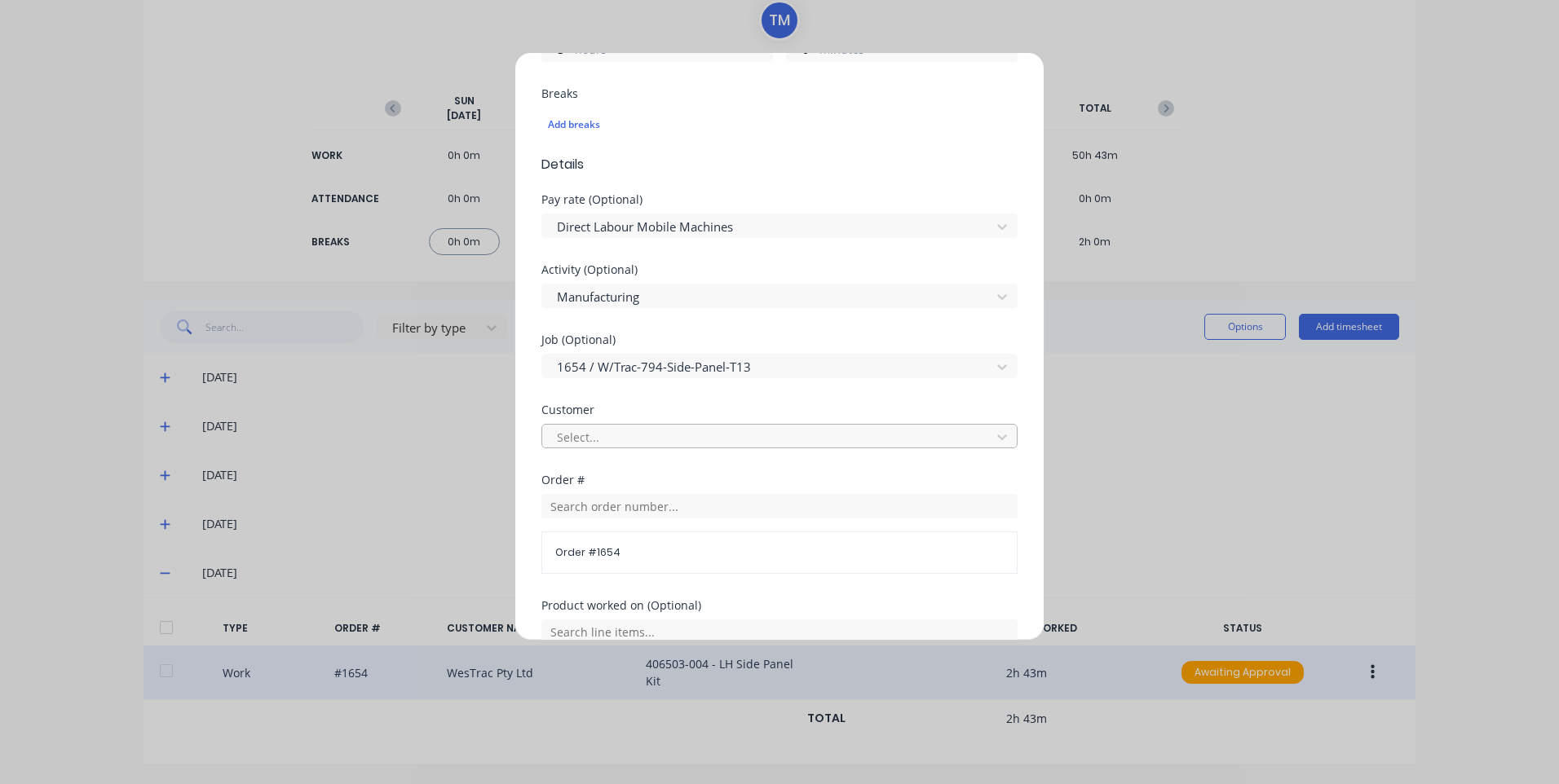
click at [691, 432] on div at bounding box center [769, 437] width 427 height 20
click at [665, 465] on div "Select customer" at bounding box center [774, 473] width 464 height 30
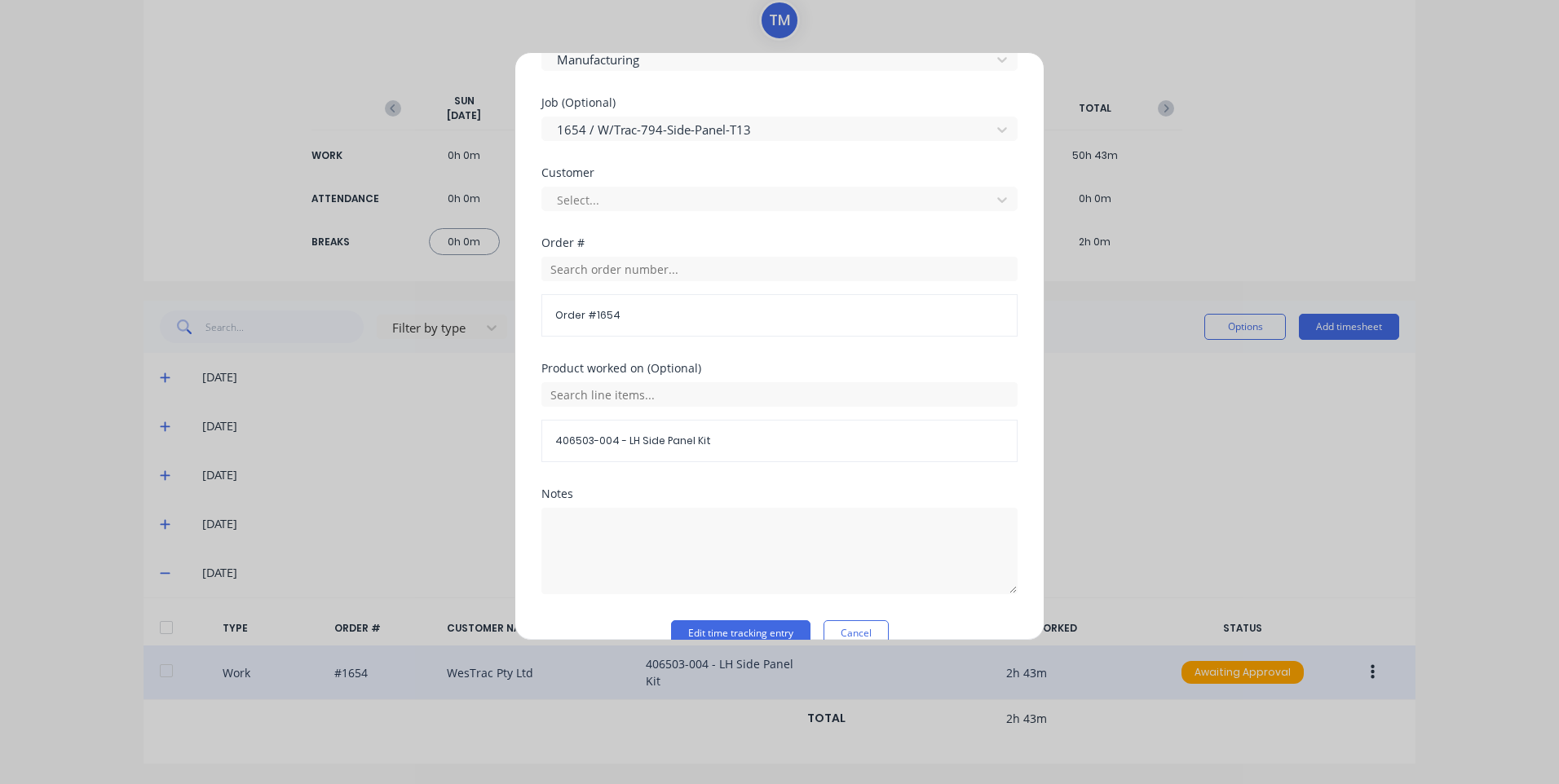
scroll to position [734, 0]
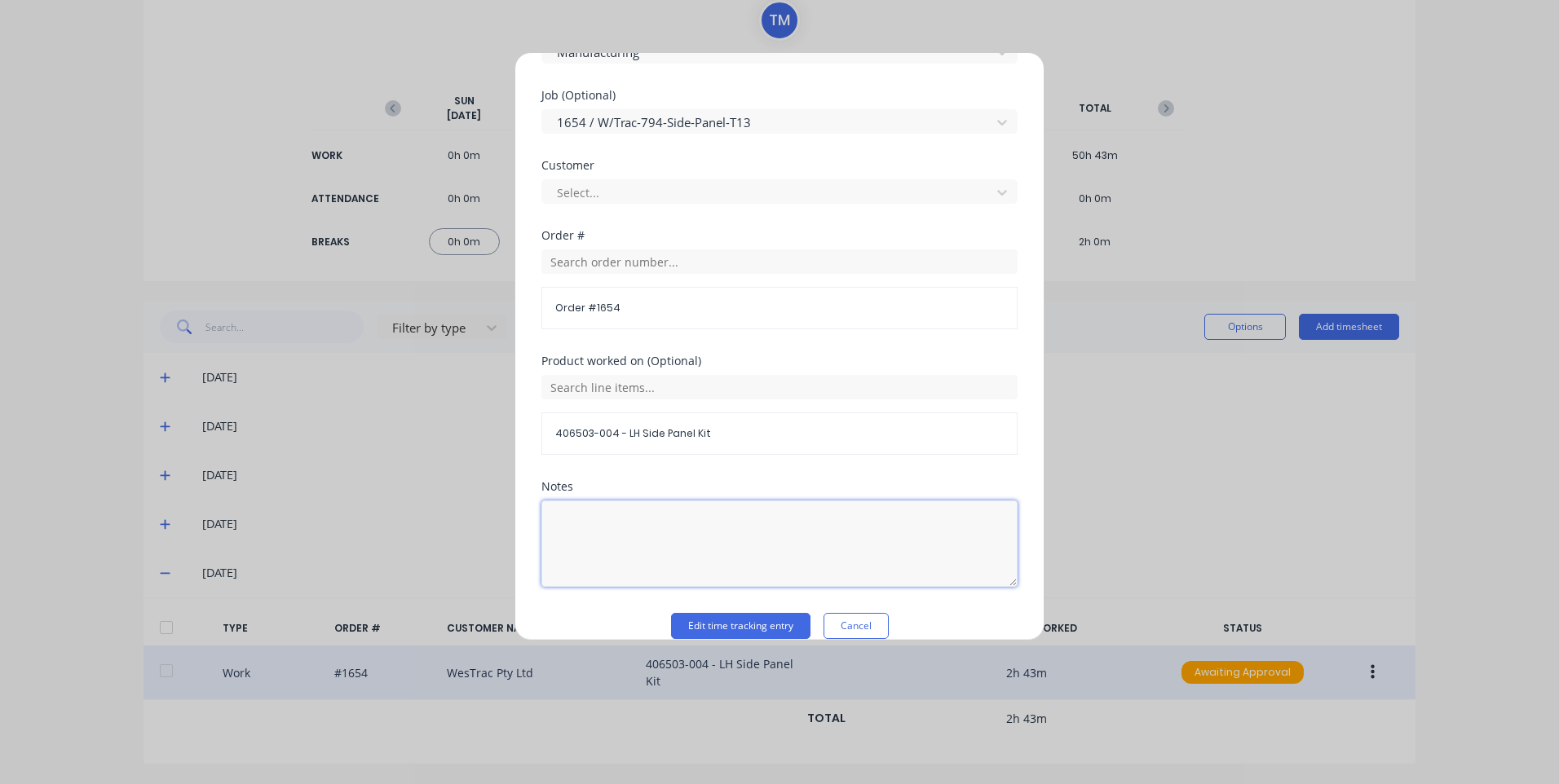
click at [667, 512] on textarea at bounding box center [780, 543] width 476 height 86
type textarea "customer westrac"
click at [724, 620] on button "Edit time tracking entry" at bounding box center [741, 625] width 139 height 26
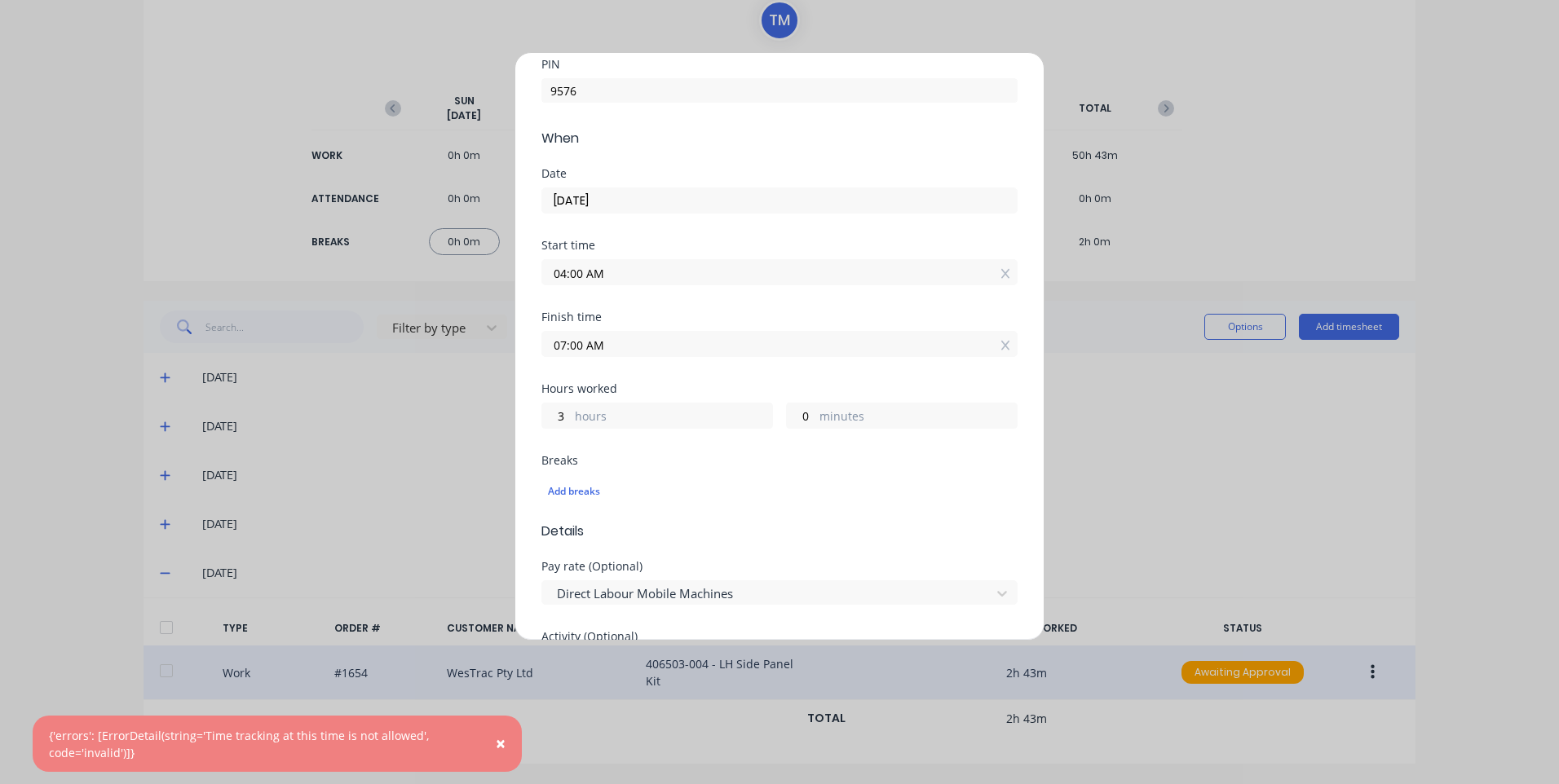
scroll to position [0, 0]
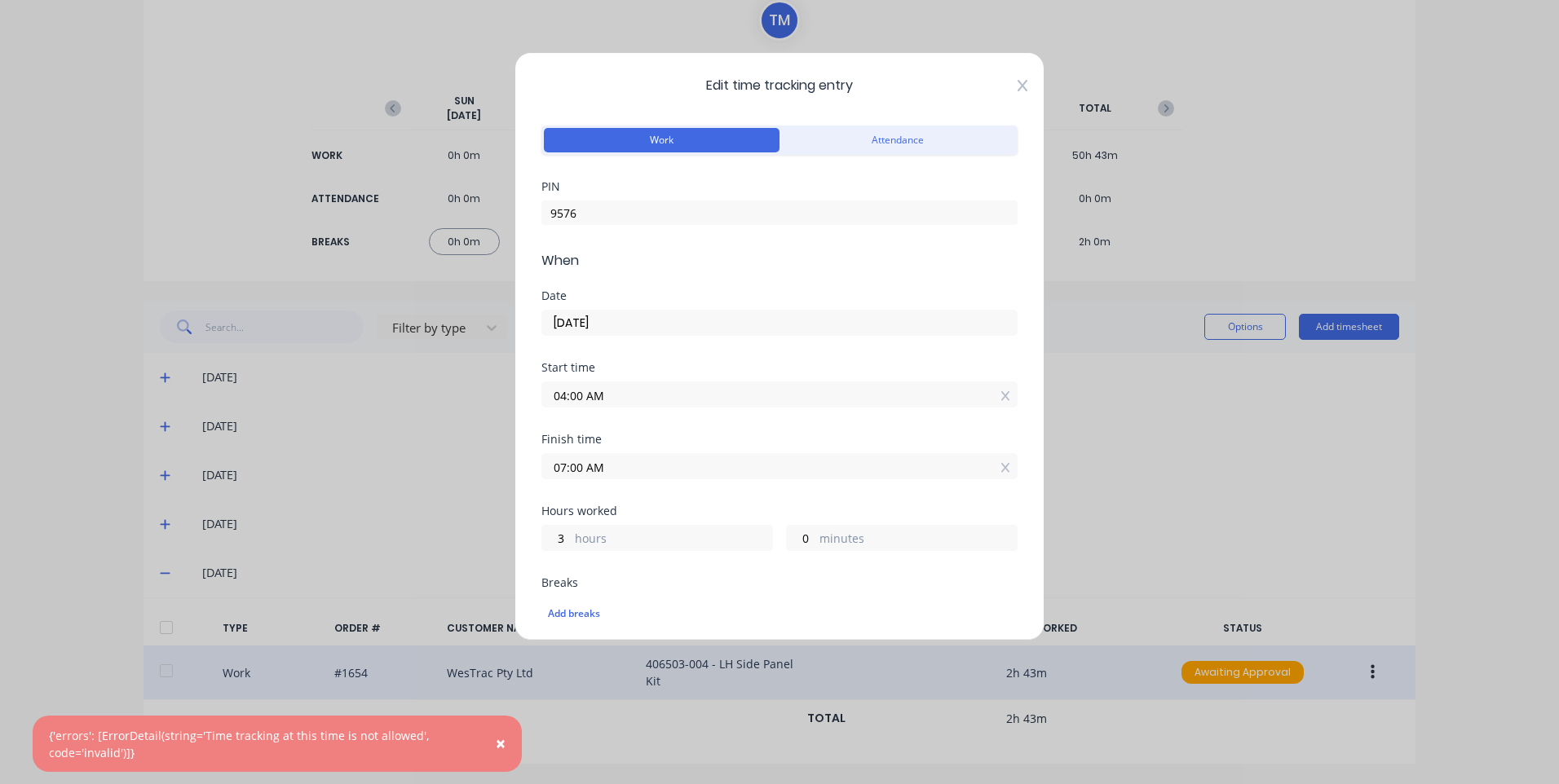
click at [1017, 88] on icon at bounding box center [1022, 85] width 10 height 13
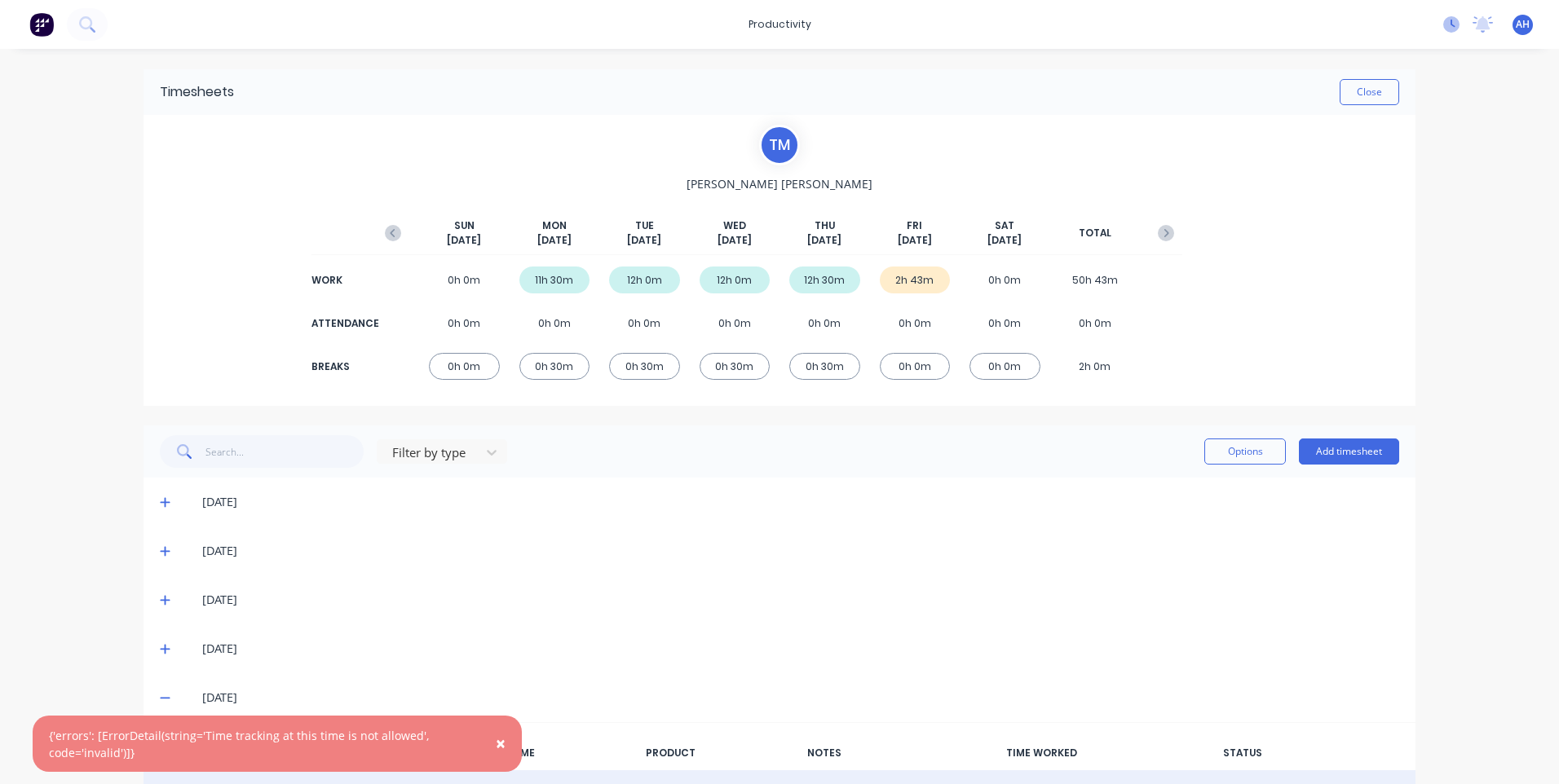
click at [1443, 29] on icon at bounding box center [1451, 24] width 16 height 16
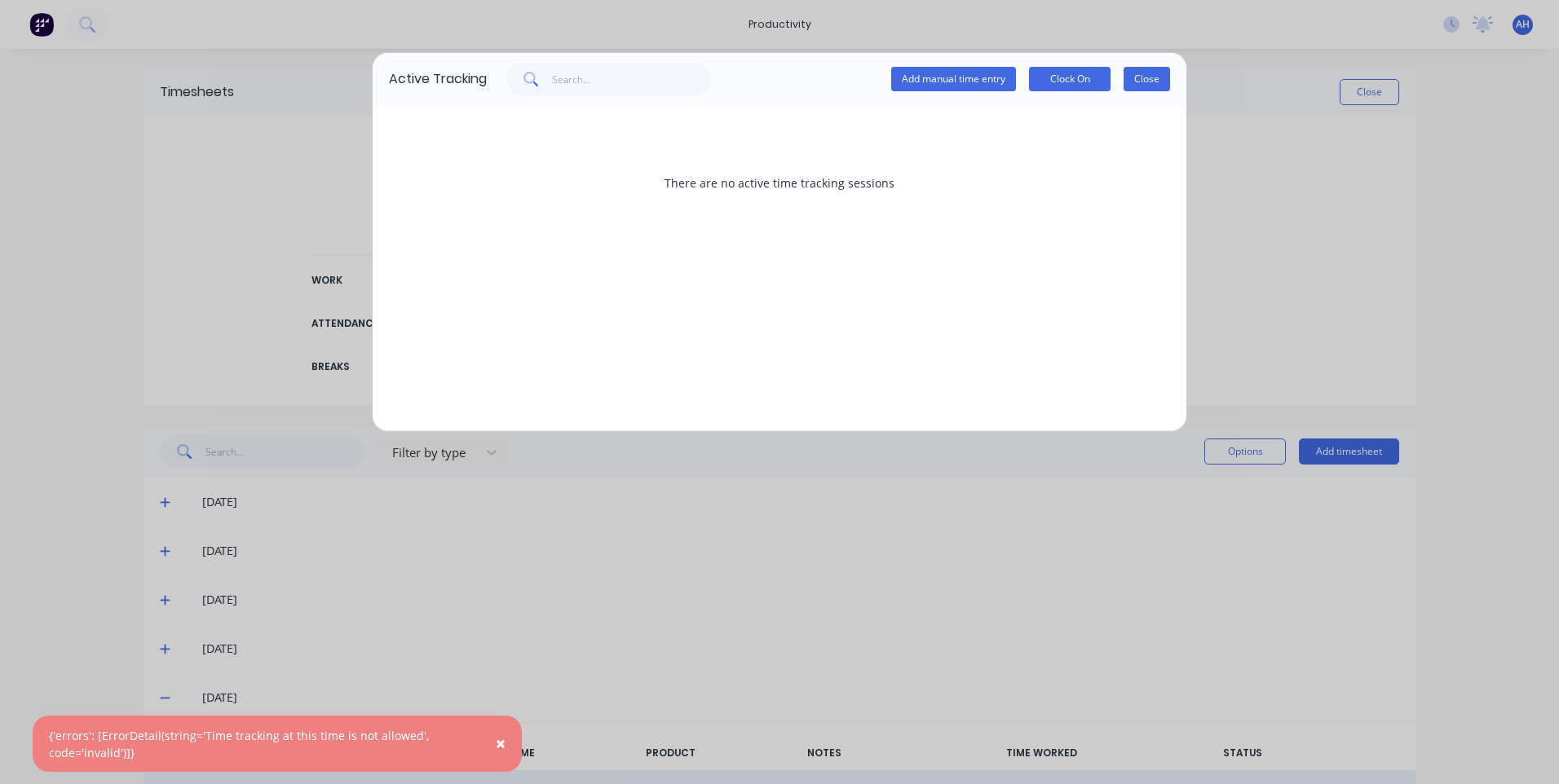
click at [1165, 80] on button "Close" at bounding box center [1147, 78] width 46 height 24
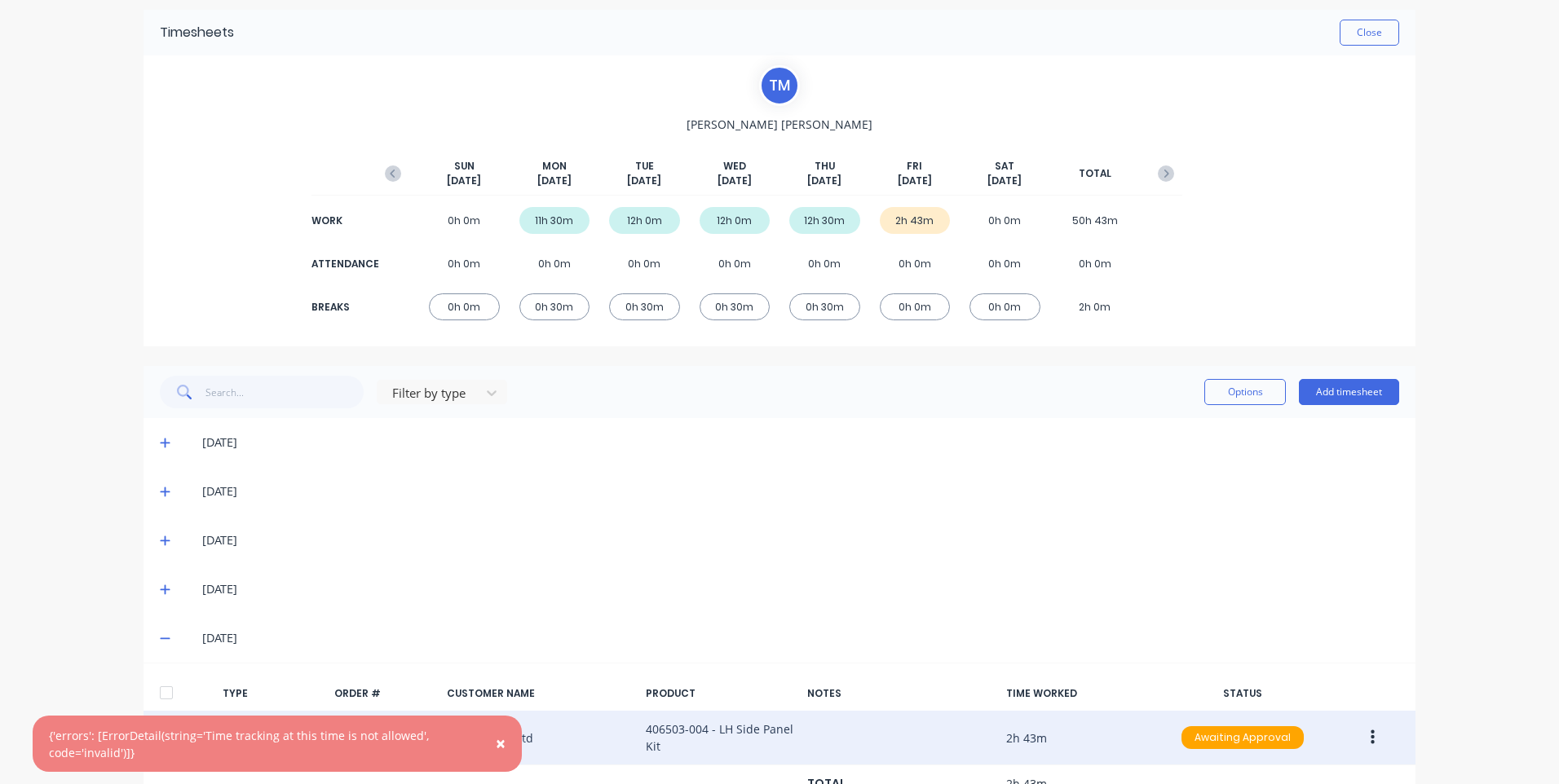
scroll to position [125, 0]
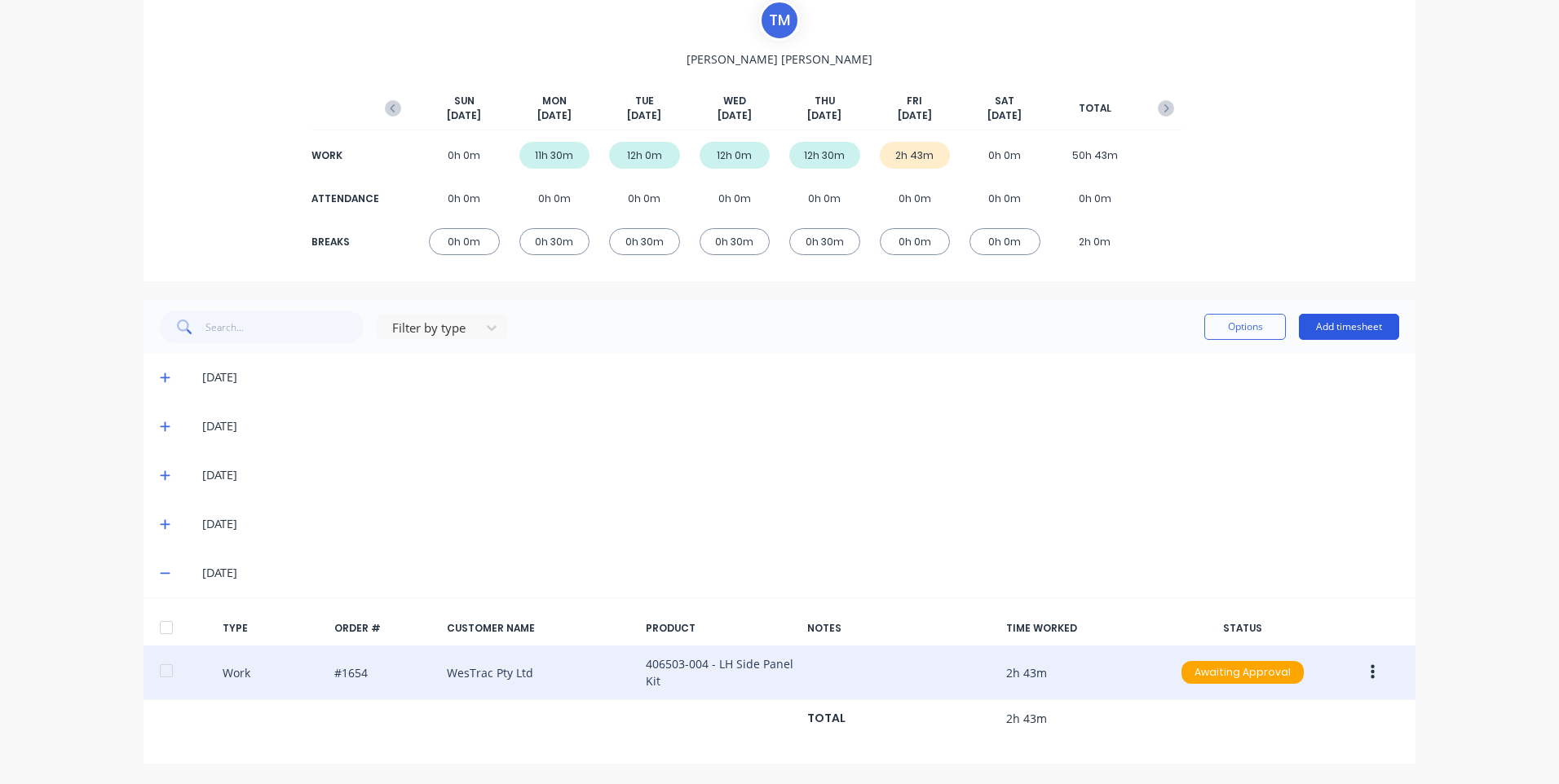
click at [1347, 337] on button "Add timesheet" at bounding box center [1349, 327] width 101 height 26
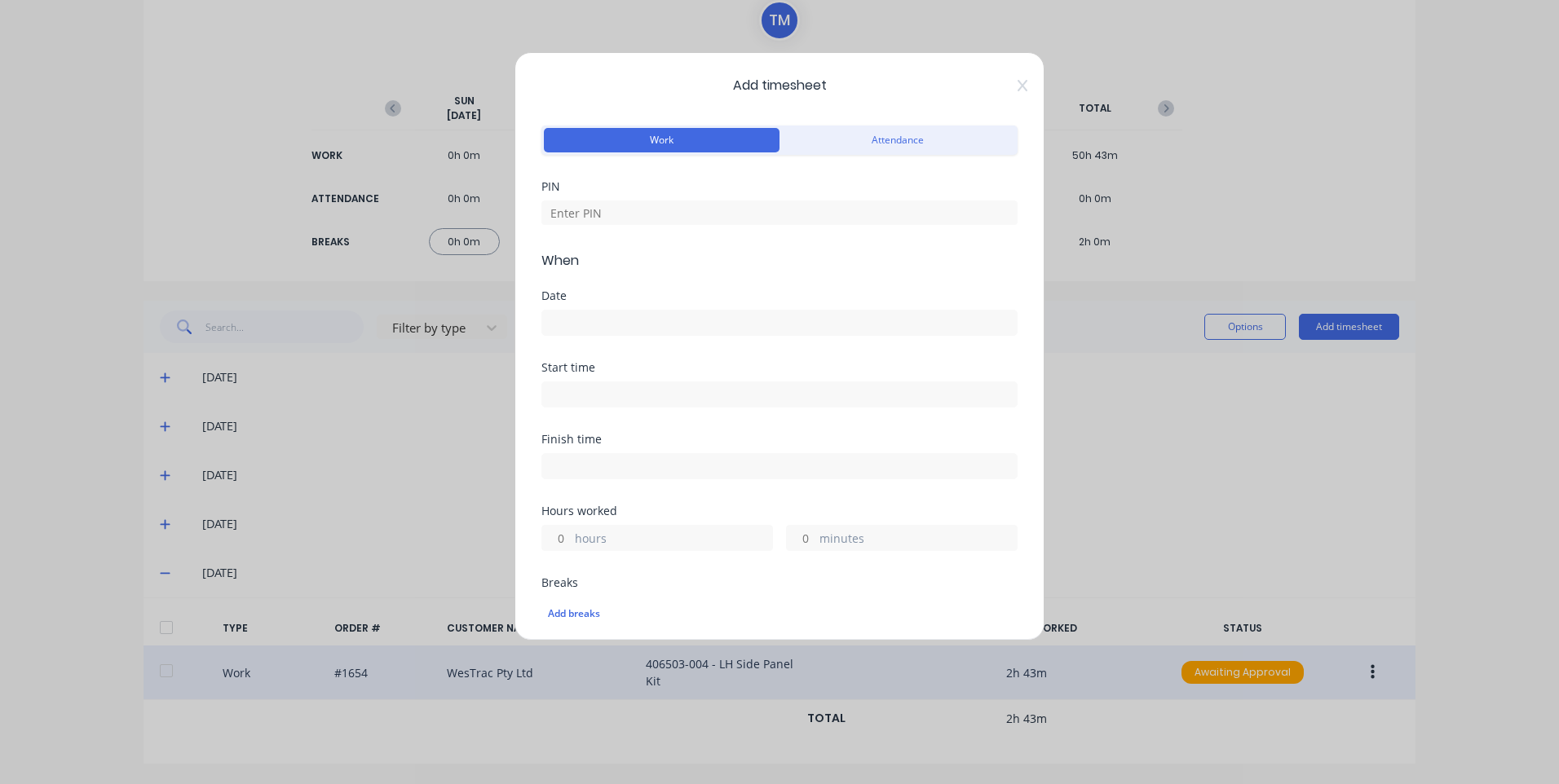
drag, startPoint x: 787, startPoint y: 199, endPoint x: 812, endPoint y: 225, distance: 36.1
click at [787, 200] on div at bounding box center [780, 211] width 476 height 29
click at [814, 221] on input at bounding box center [780, 212] width 476 height 24
click at [1017, 89] on icon at bounding box center [1022, 86] width 10 height 12
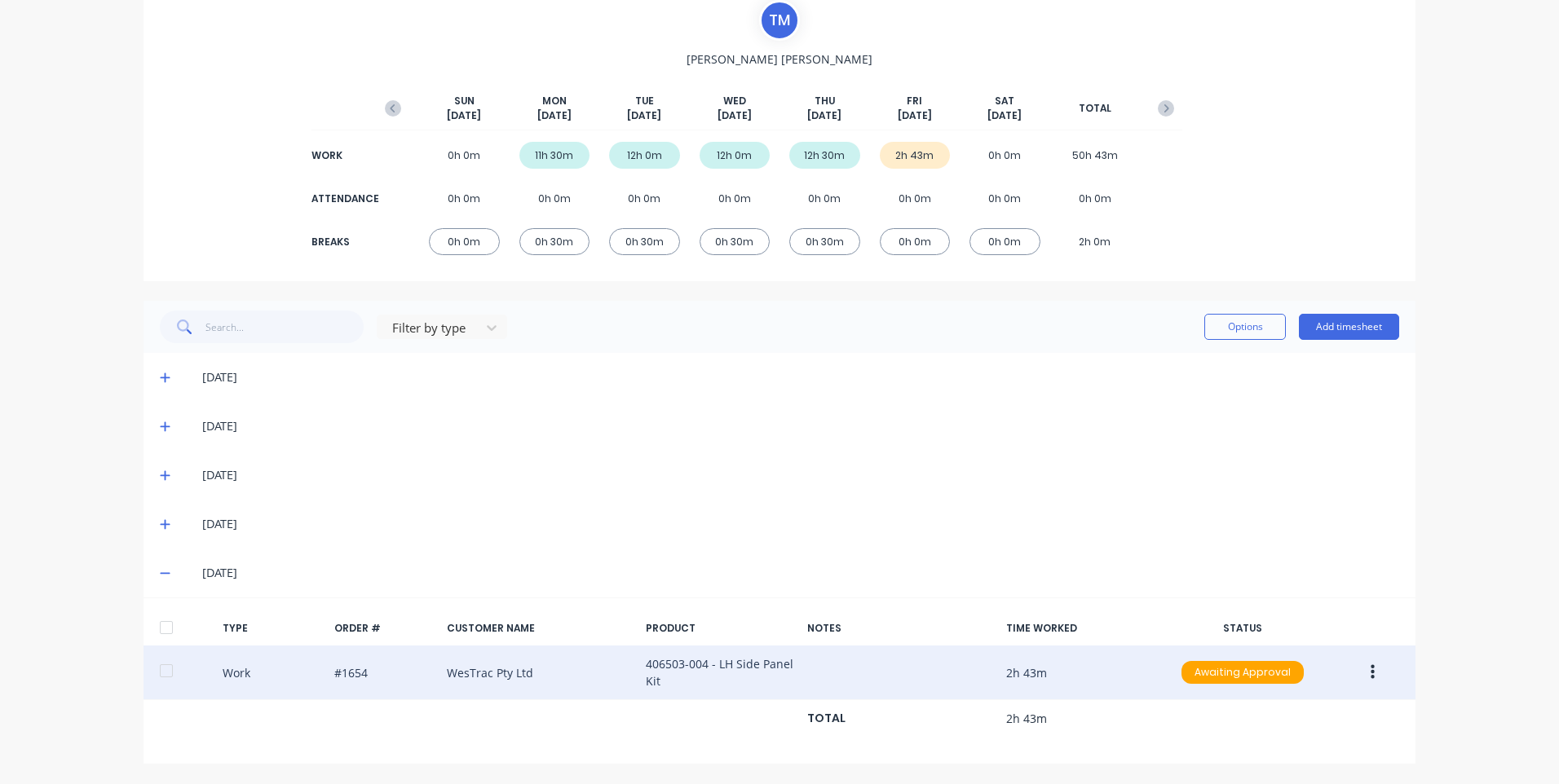
click at [1369, 665] on button "button" at bounding box center [1372, 672] width 39 height 29
click at [1284, 675] on div "Duplicate" at bounding box center [1314, 677] width 126 height 23
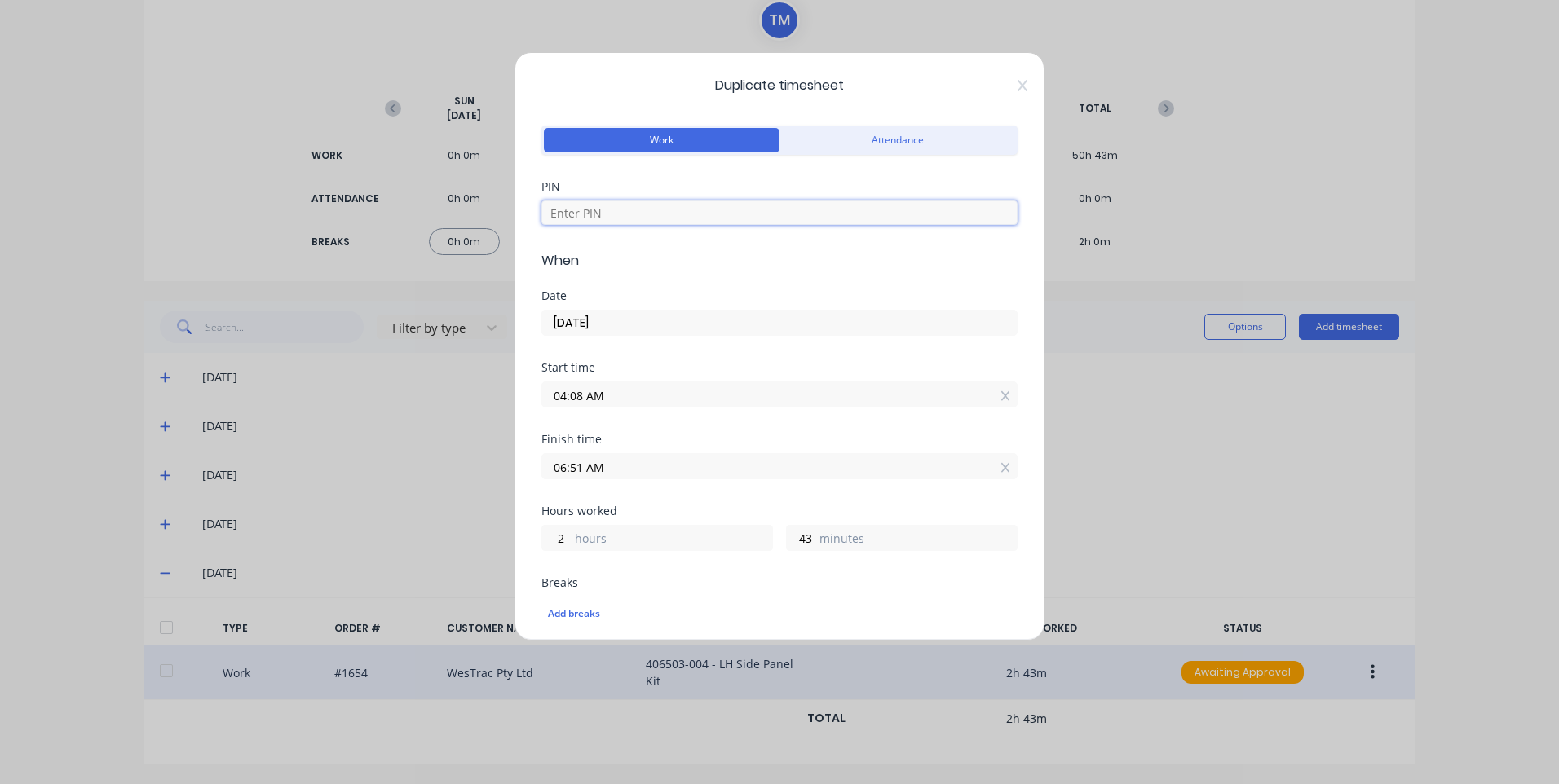
click at [695, 218] on input at bounding box center [780, 212] width 476 height 24
type input "9576"
drag, startPoint x: 654, startPoint y: 392, endPoint x: 672, endPoint y: 437, distance: 48.5
click at [654, 392] on input "04:08 AM" at bounding box center [780, 393] width 475 height 24
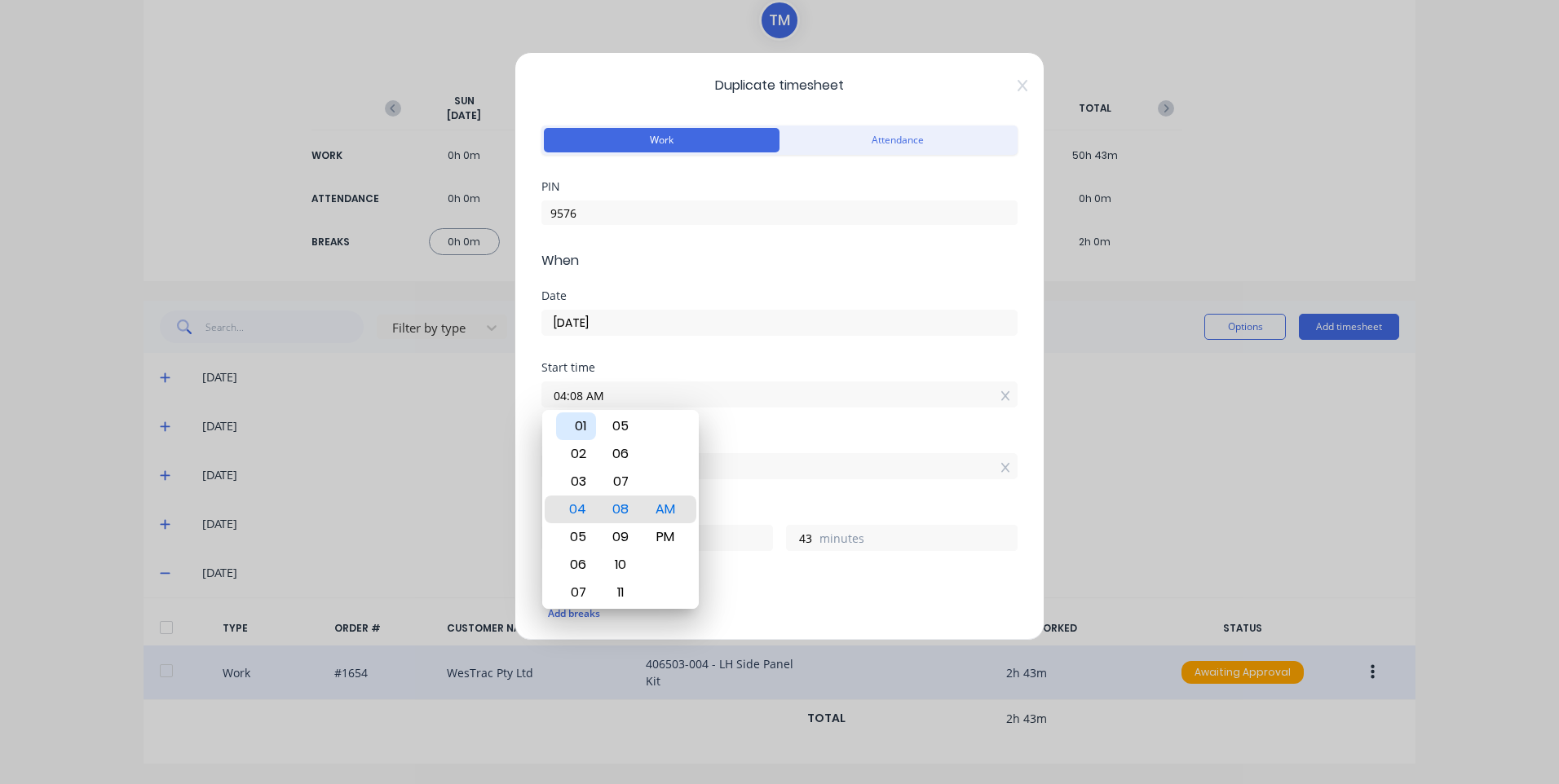
type input "03:08 AM"
type input "3"
type input "04:08 AM"
type input "2"
type input "04:04 AM"
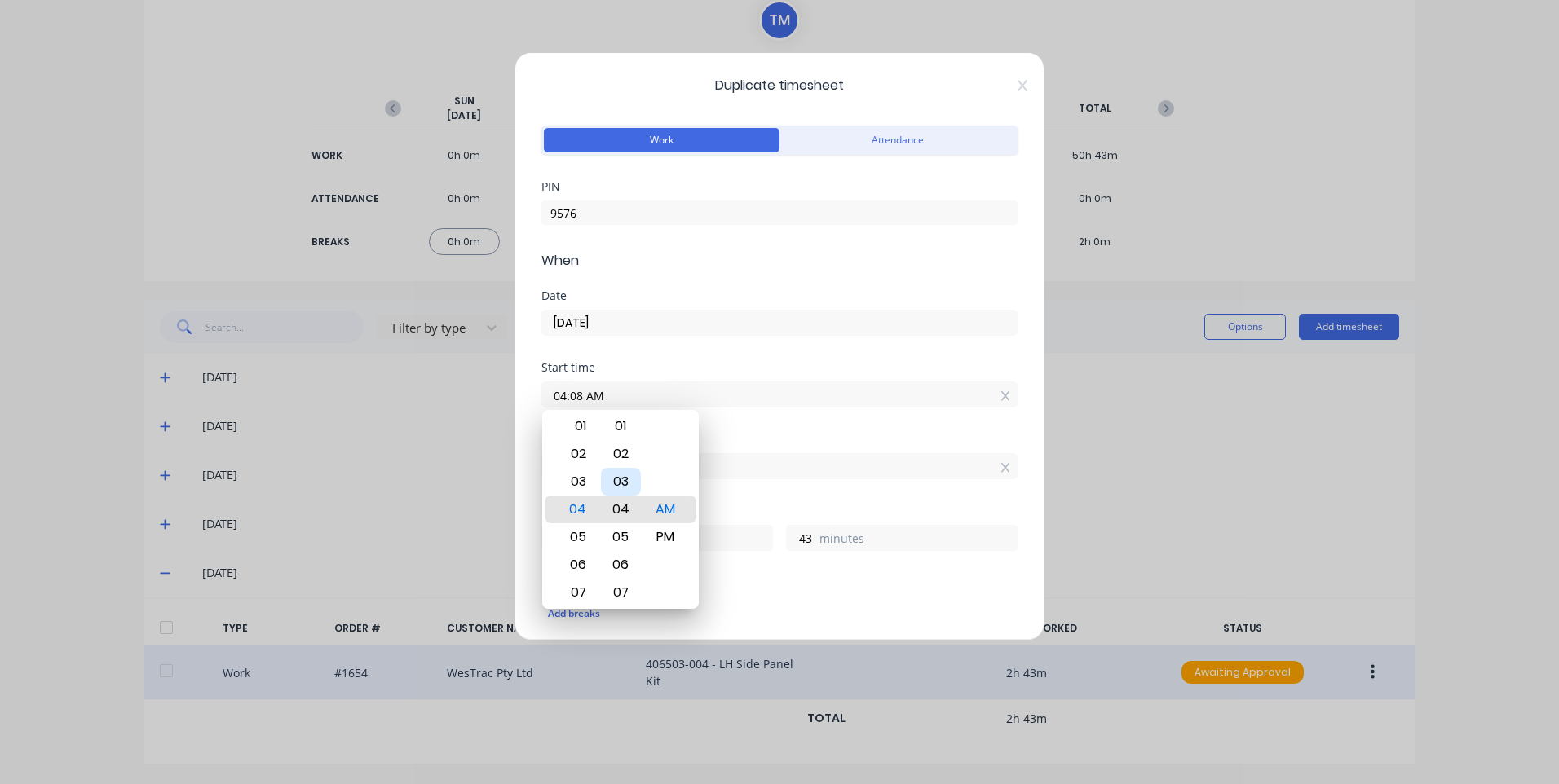
type input "47"
type input "04:00 AM"
type input "51"
click at [767, 457] on input "06:51 AM" at bounding box center [780, 466] width 475 height 24
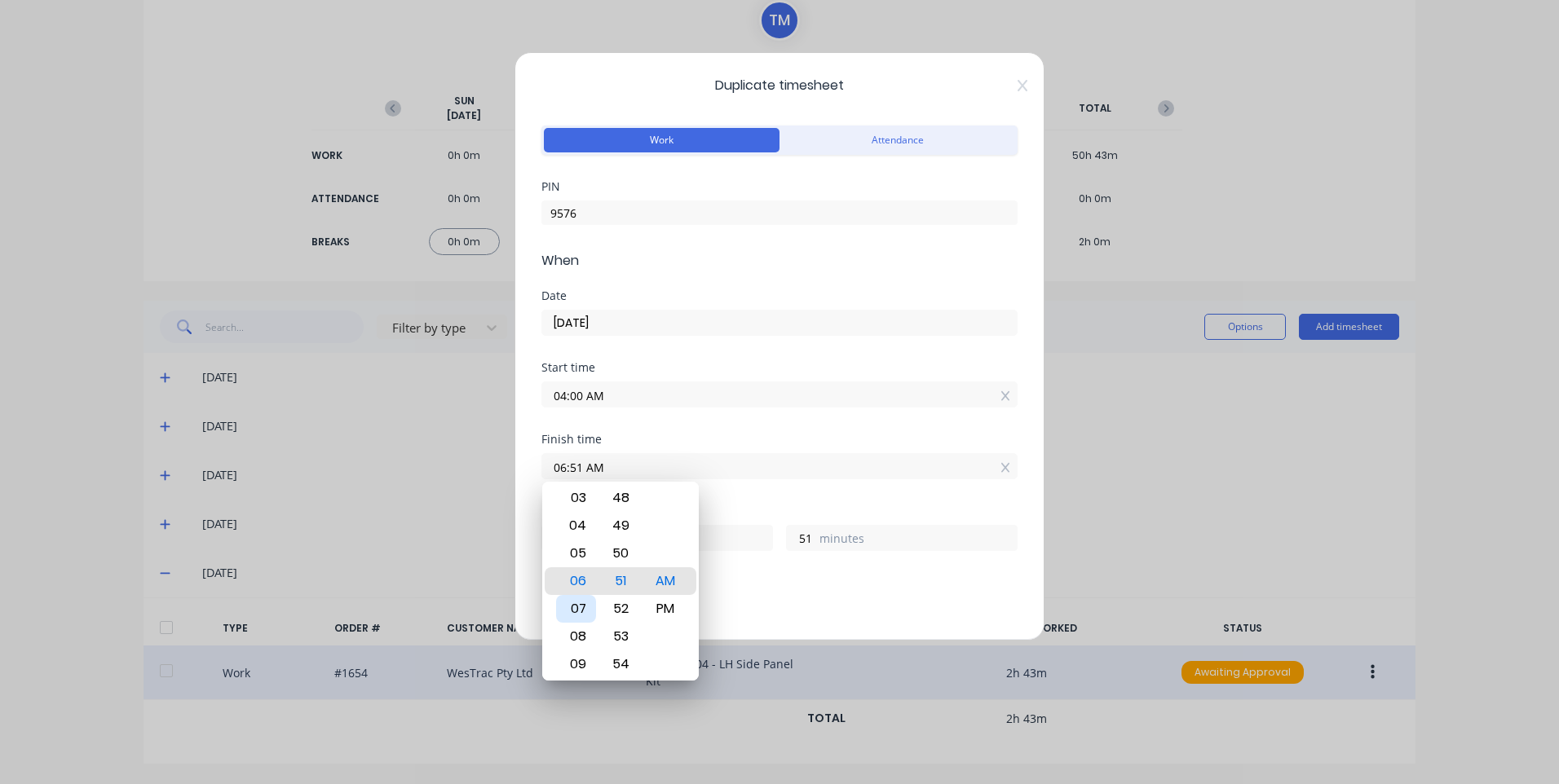
click at [558, 599] on div "07" at bounding box center [575, 608] width 40 height 28
type input "07:51 AM"
type input "3"
type input "07:46 AM"
type input "46"
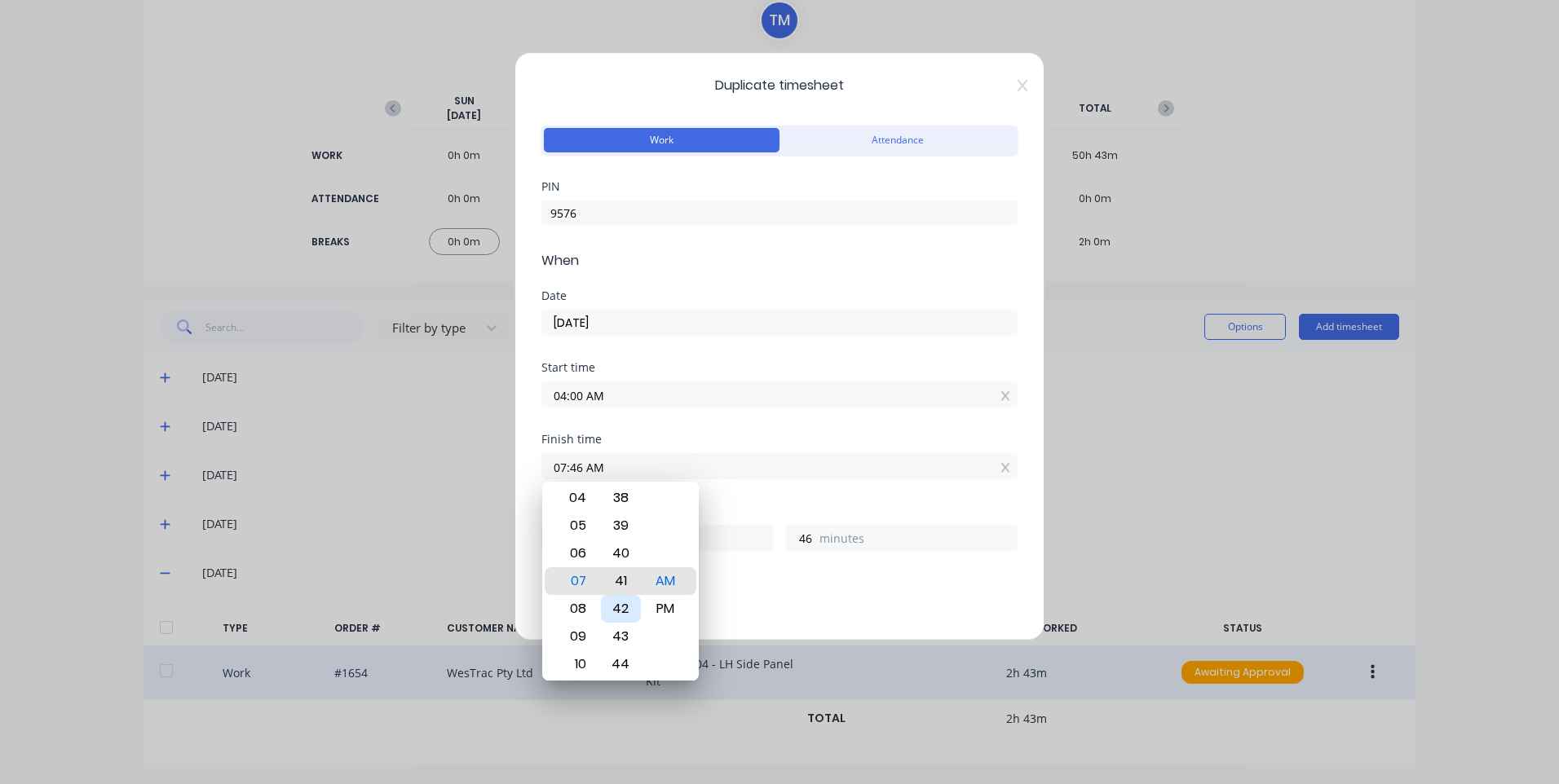
type input "07:41 AM"
type input "41"
type input "07:35 AM"
type input "35"
type input "07:26 AM"
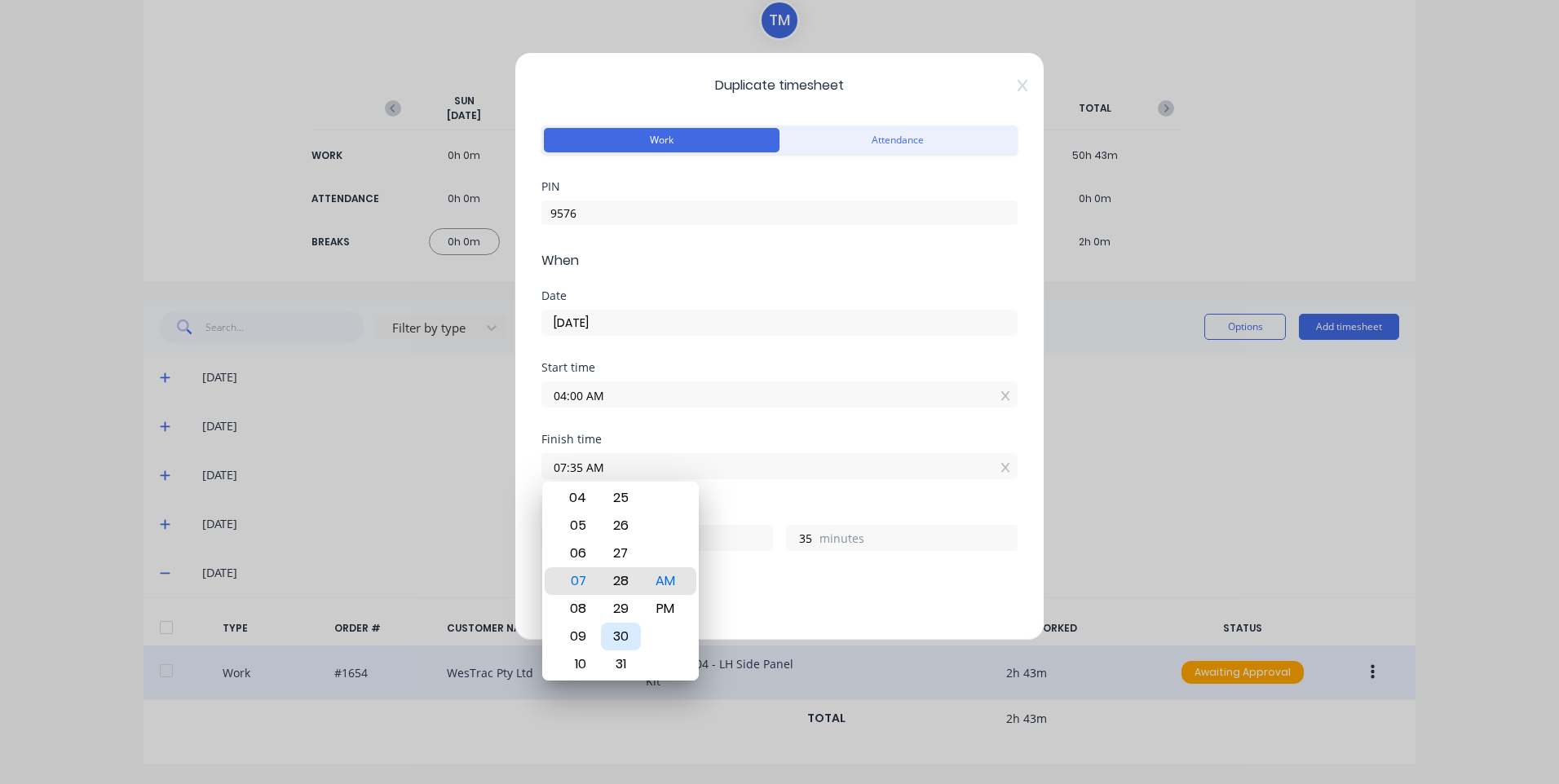
type input "26"
type input "07:21 AM"
type input "21"
type input "07:14 AM"
type input "14"
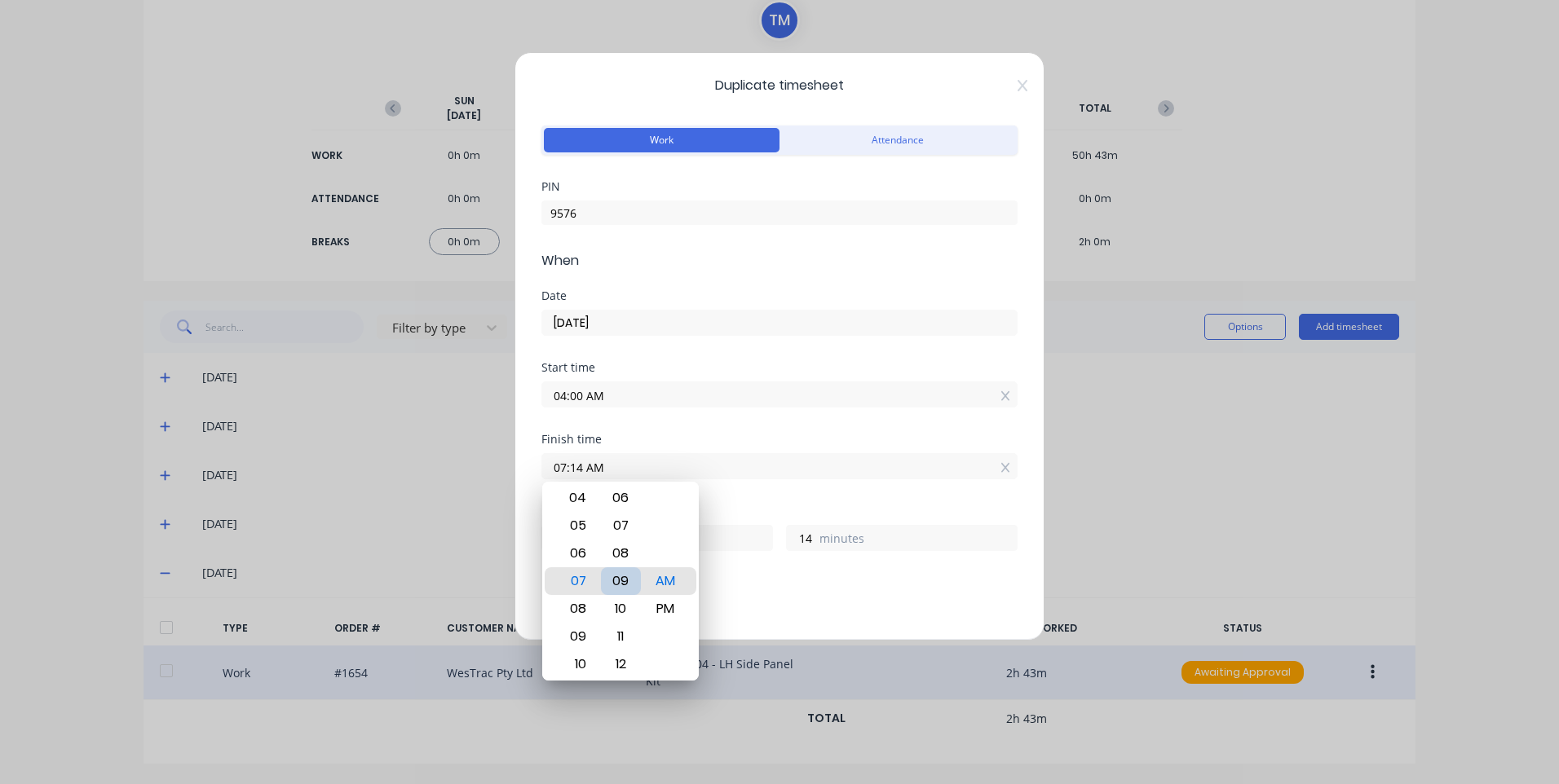
type input "07:09 AM"
type input "9"
type input "07:04 AM"
type input "4"
type input "07:00 AM"
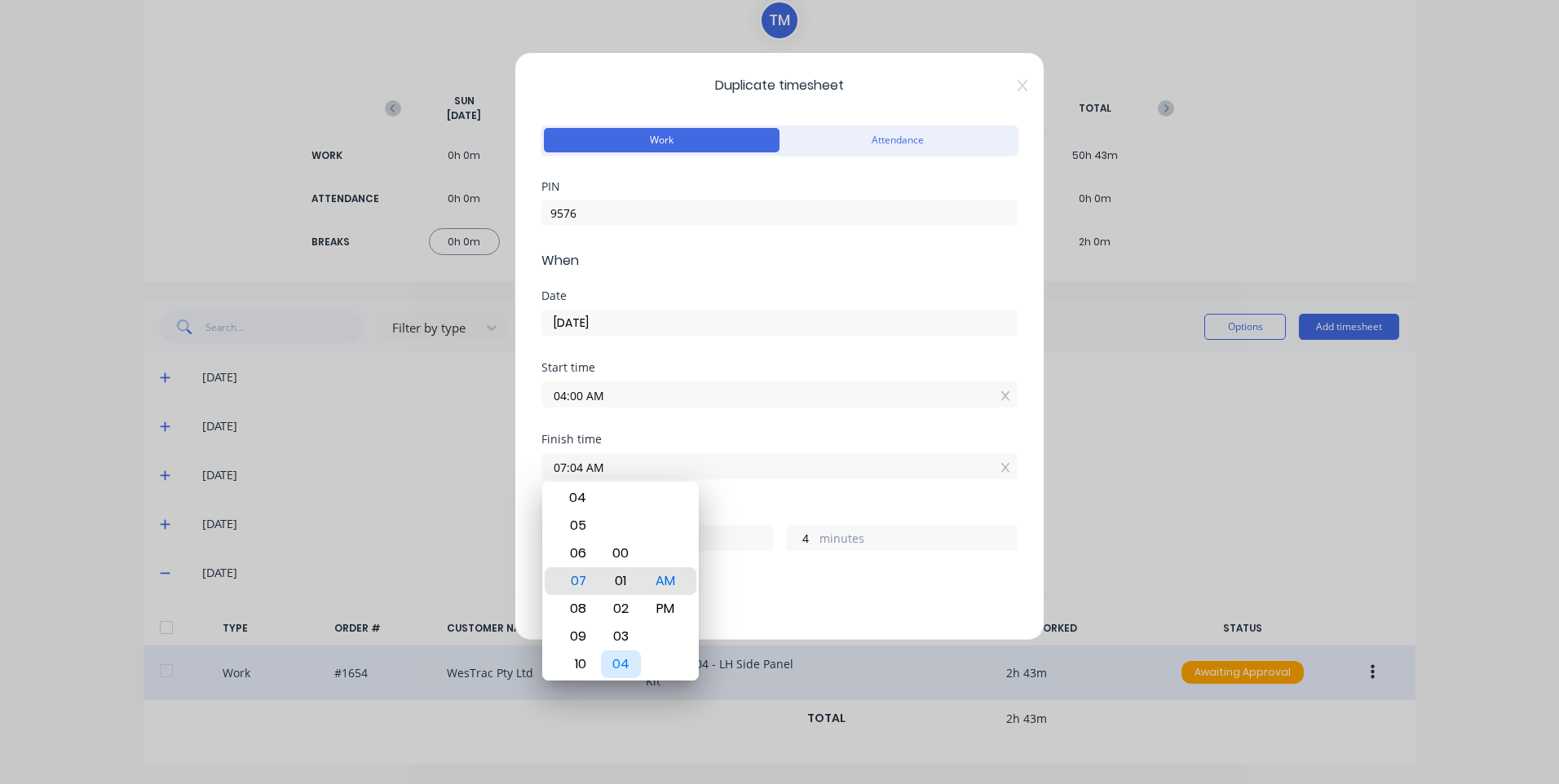
type input "0"
click at [733, 584] on div "Breaks" at bounding box center [780, 583] width 476 height 12
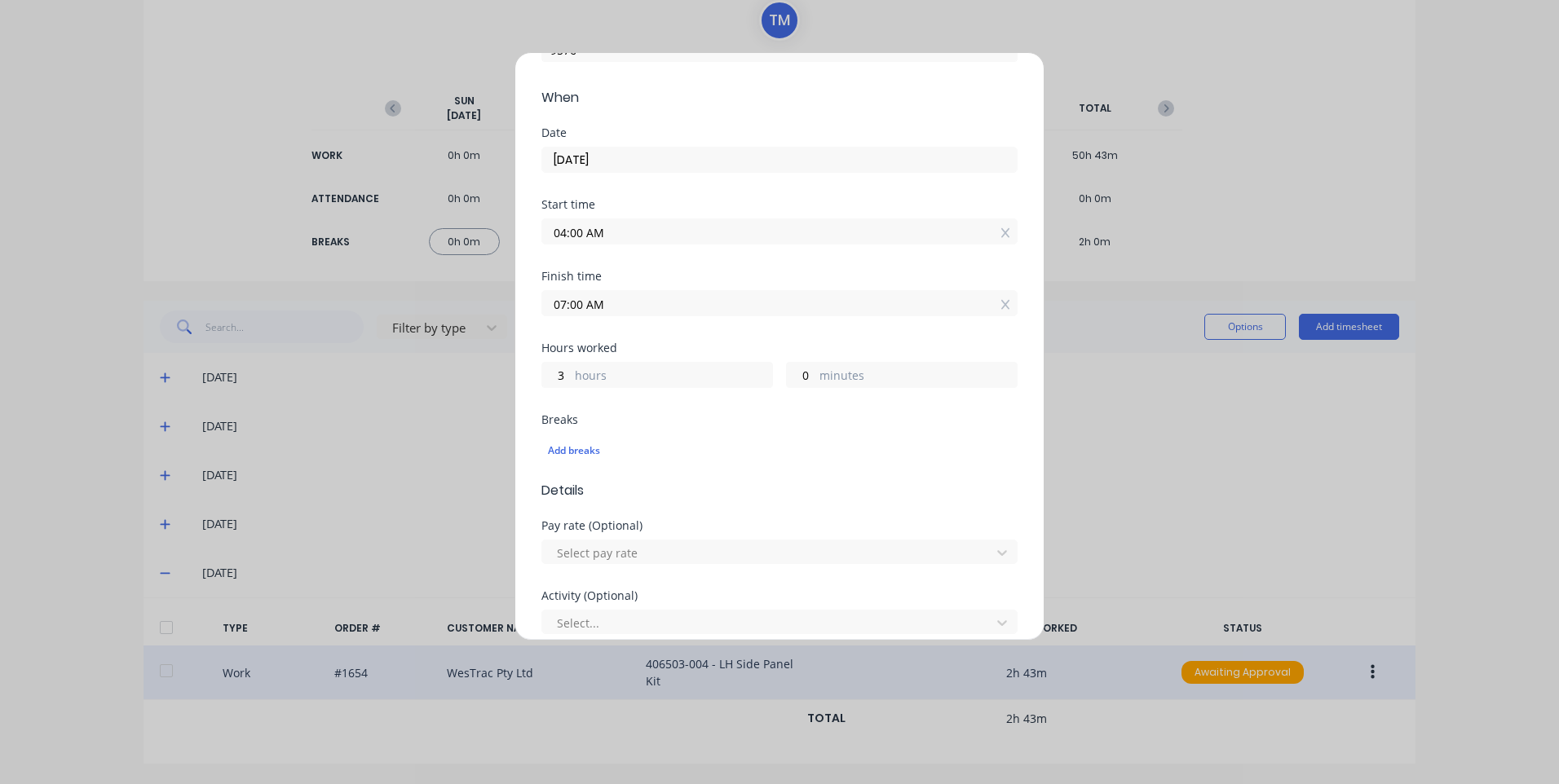
scroll to position [245, 0]
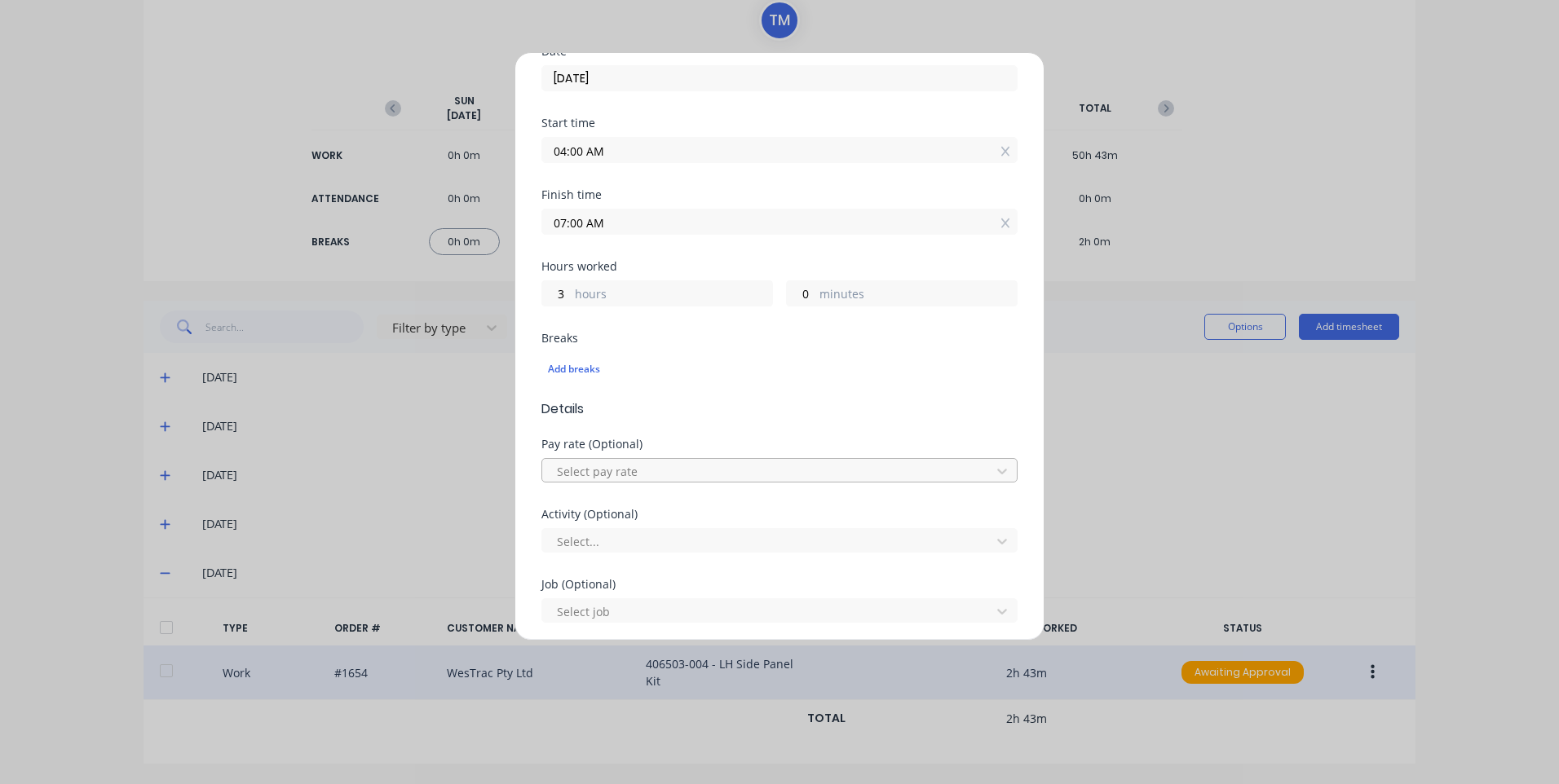
click at [644, 470] on div at bounding box center [769, 471] width 427 height 20
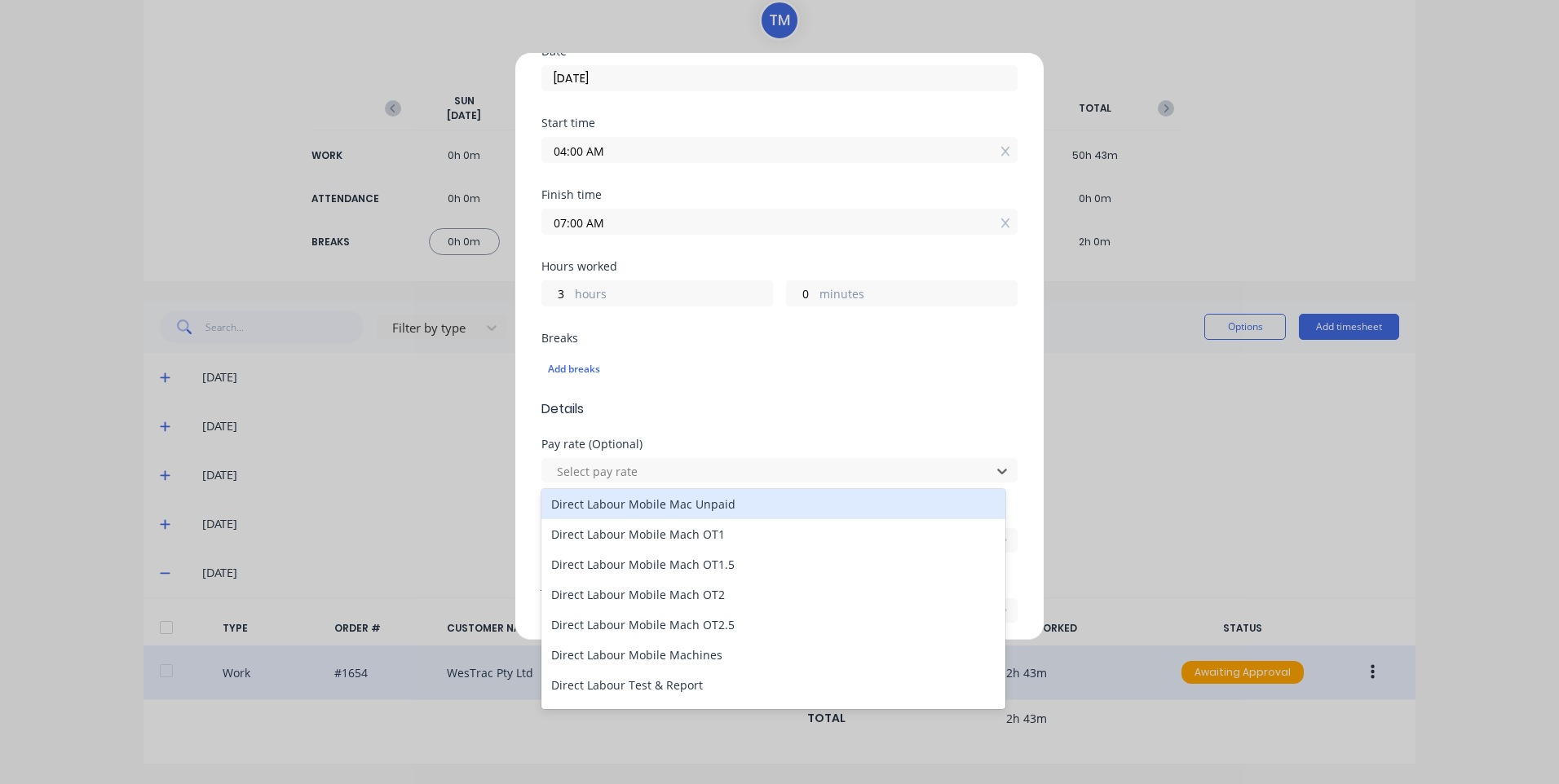
scroll to position [1141, 0]
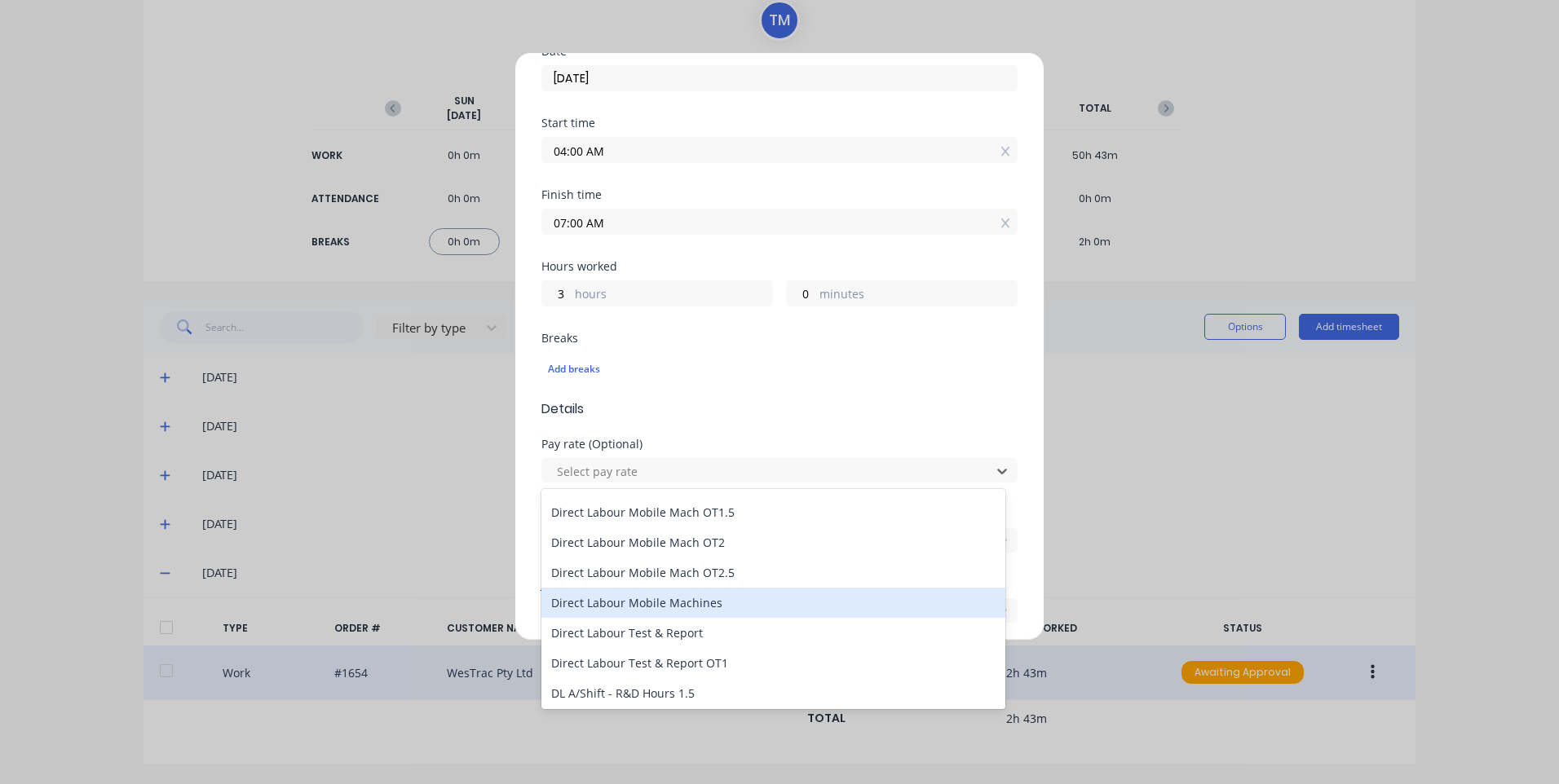
click at [715, 595] on div "Direct Labour Mobile Machines" at bounding box center [774, 602] width 464 height 30
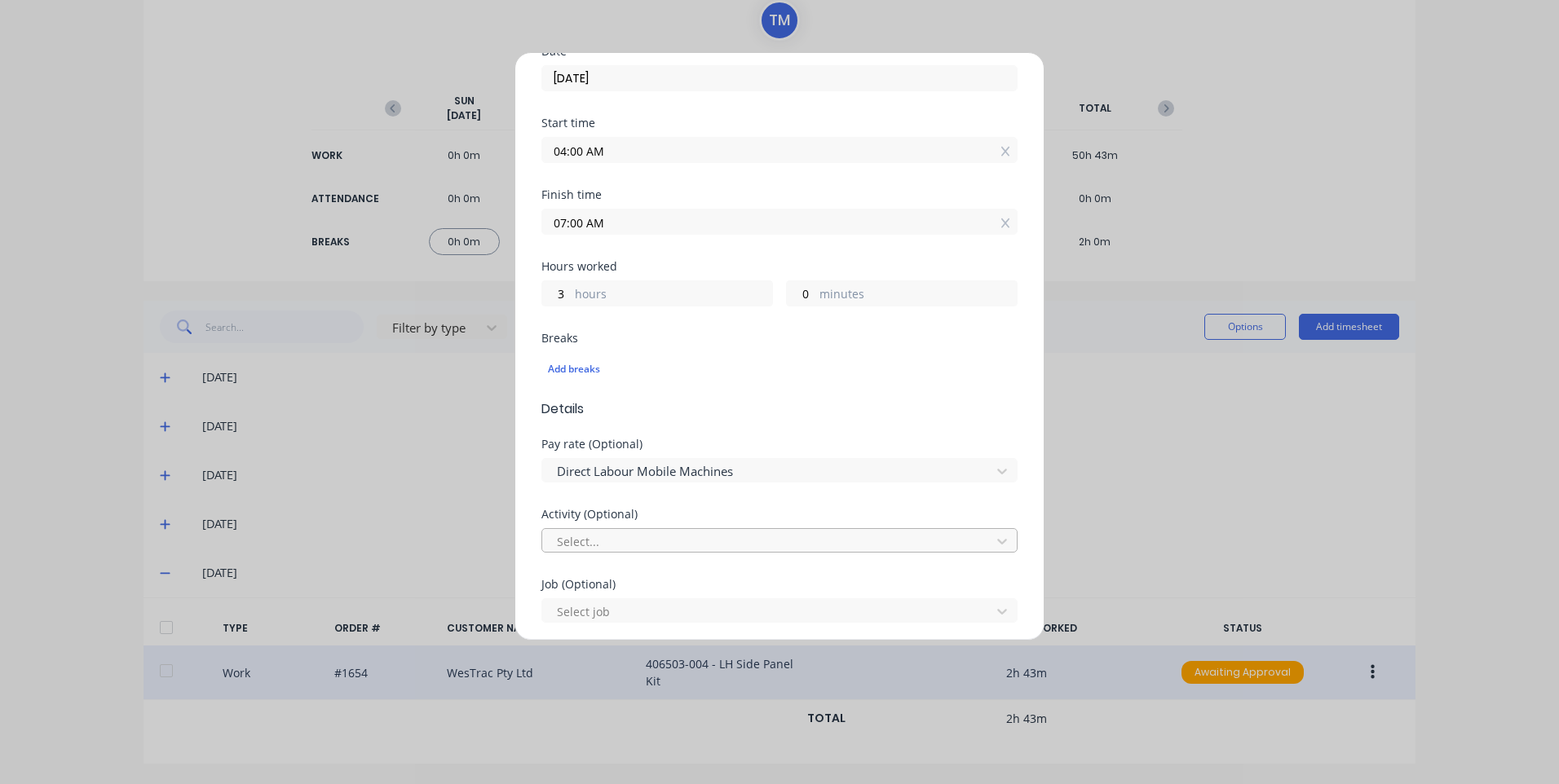
click at [712, 537] on div at bounding box center [769, 541] width 427 height 20
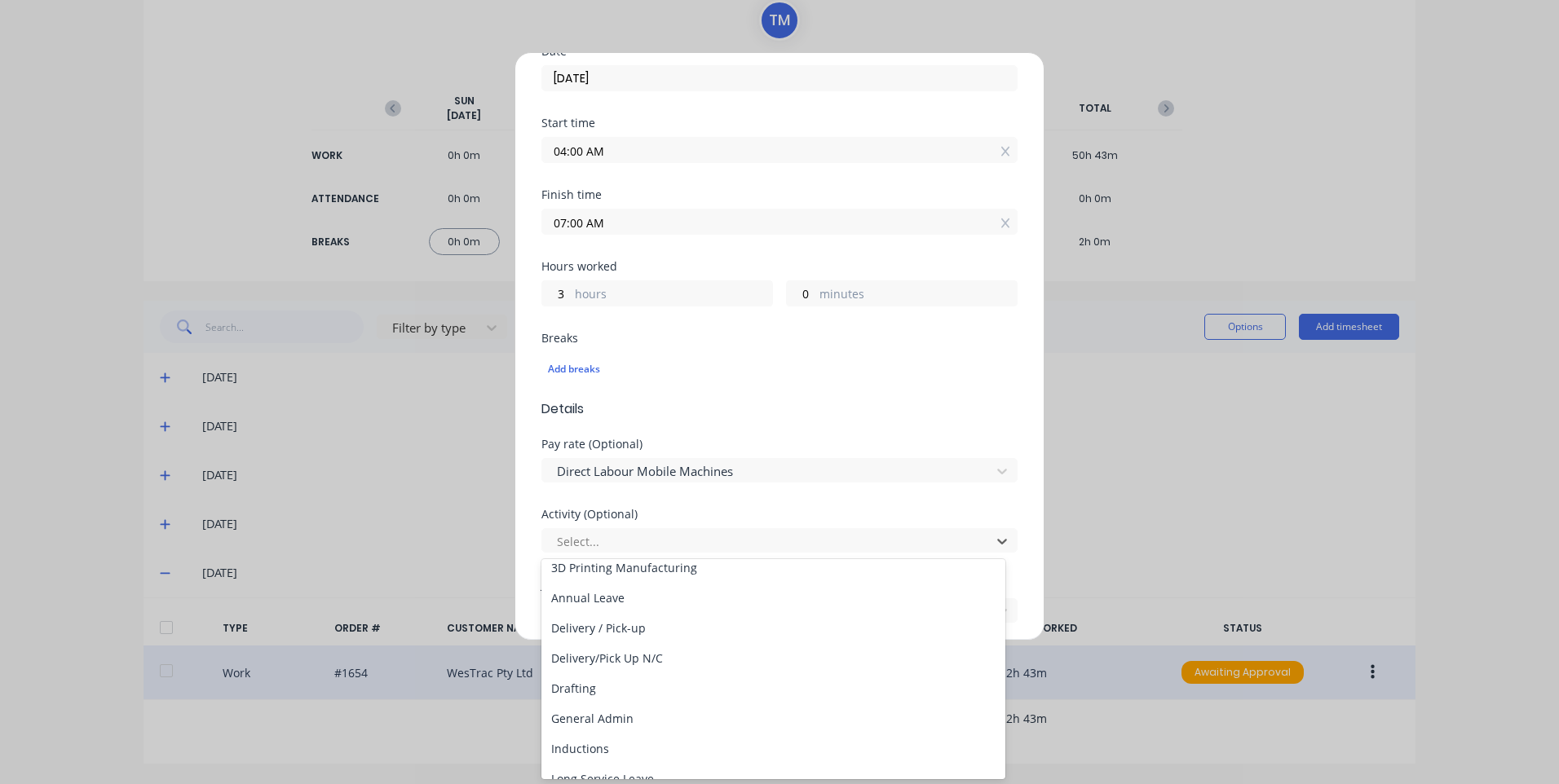
scroll to position [163, 0]
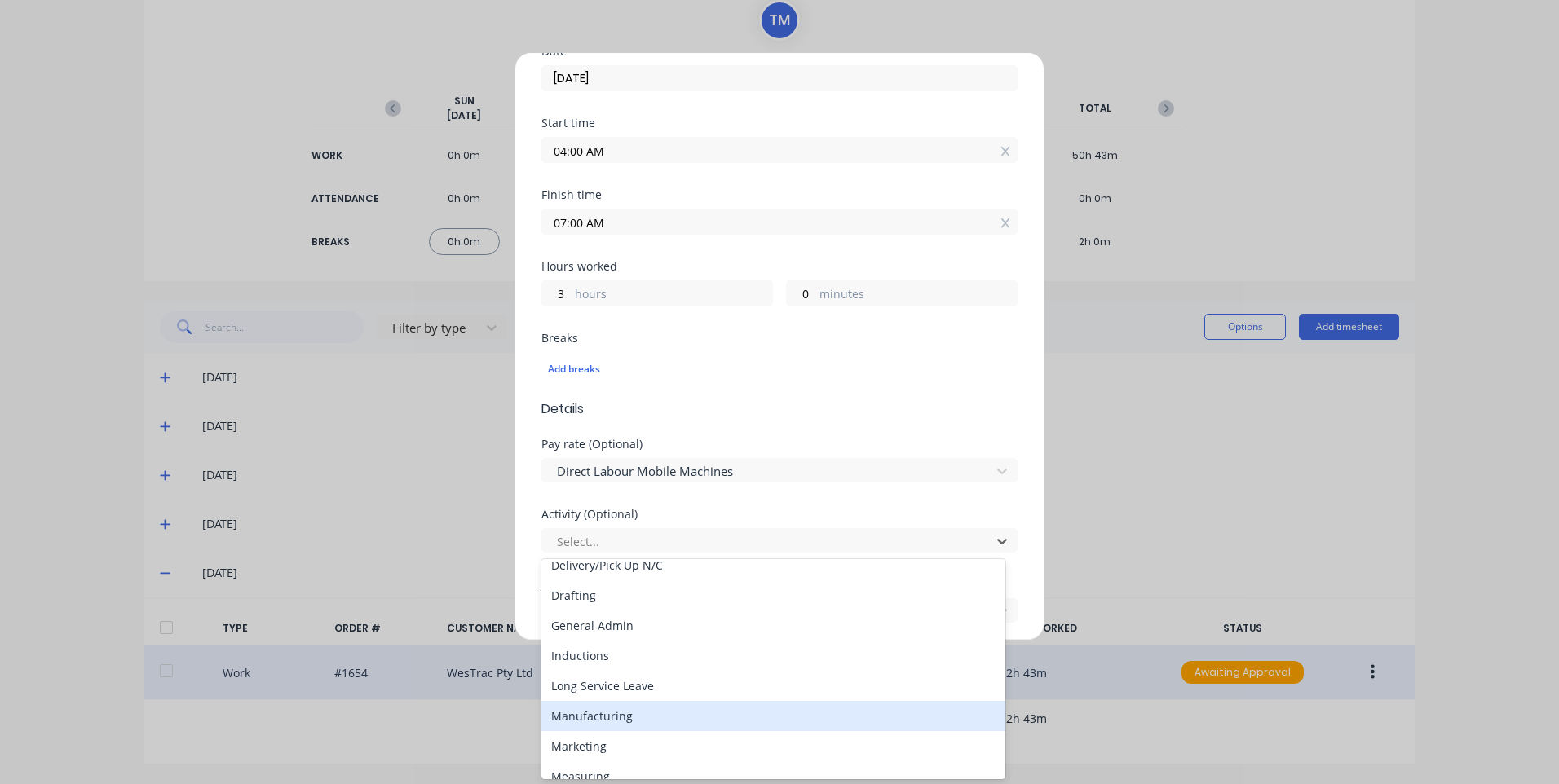
click at [652, 716] on div "Manufacturing" at bounding box center [774, 715] width 464 height 30
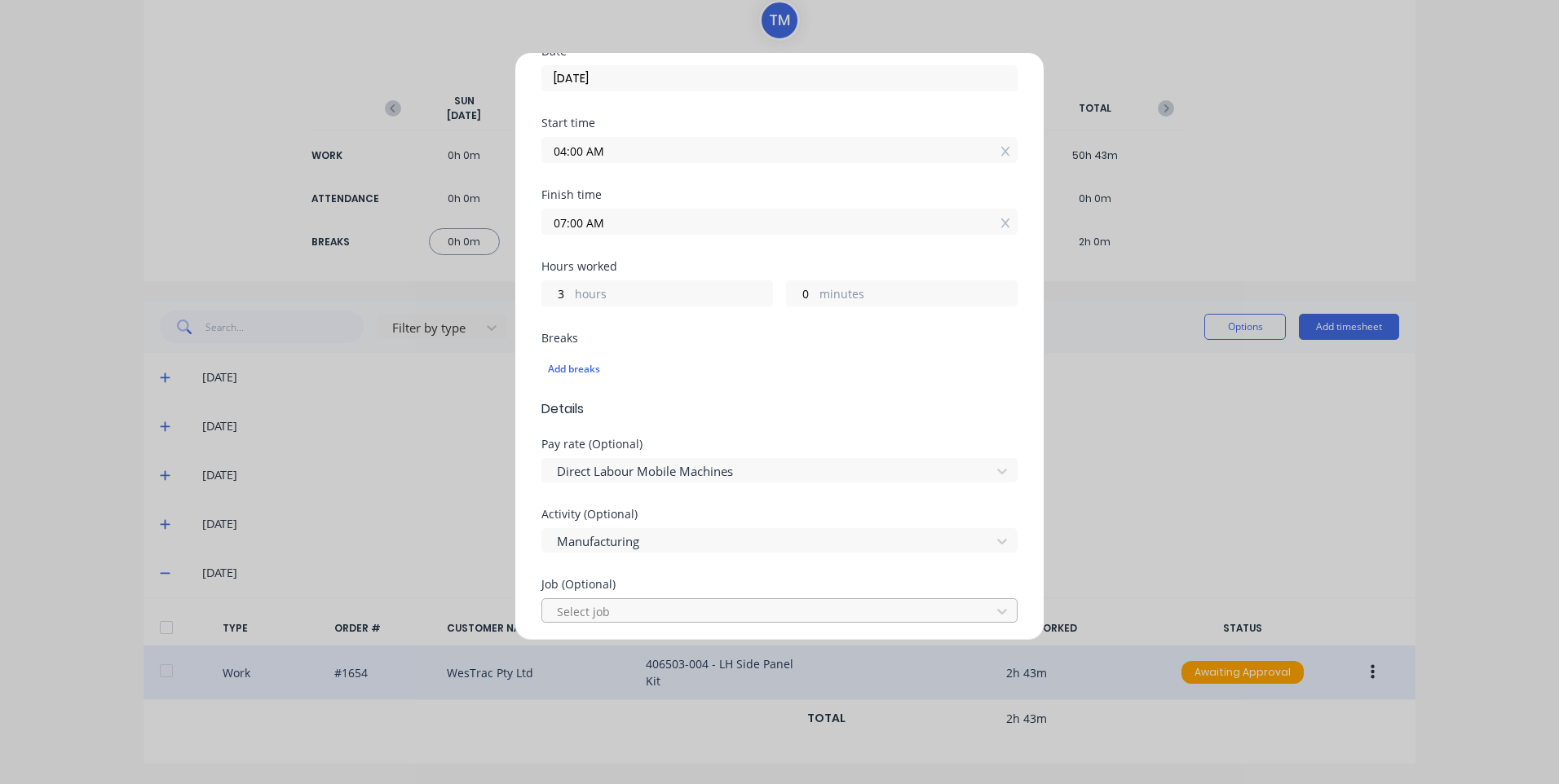
click at [634, 612] on div at bounding box center [769, 611] width 427 height 20
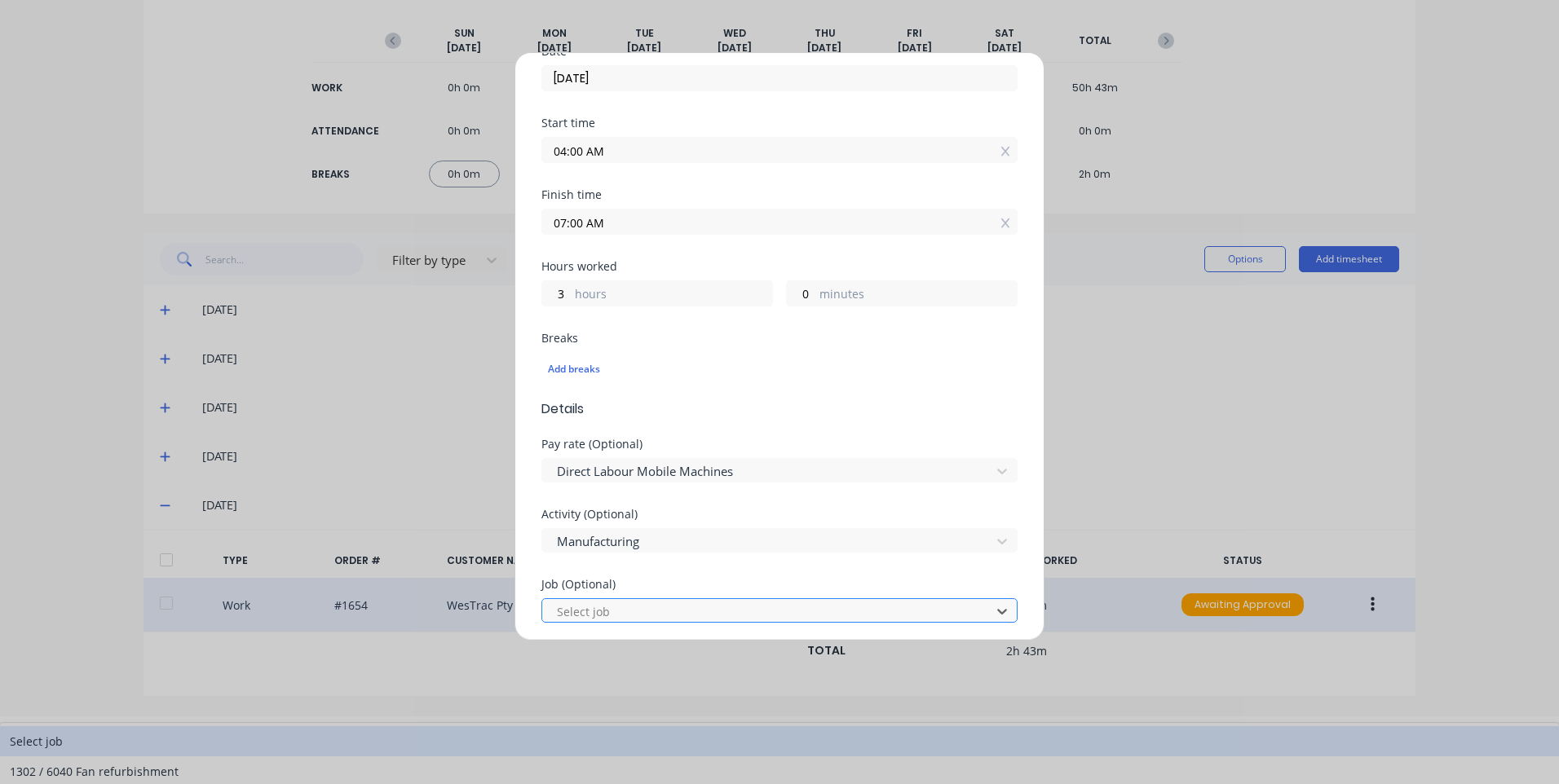
scroll to position [72, 0]
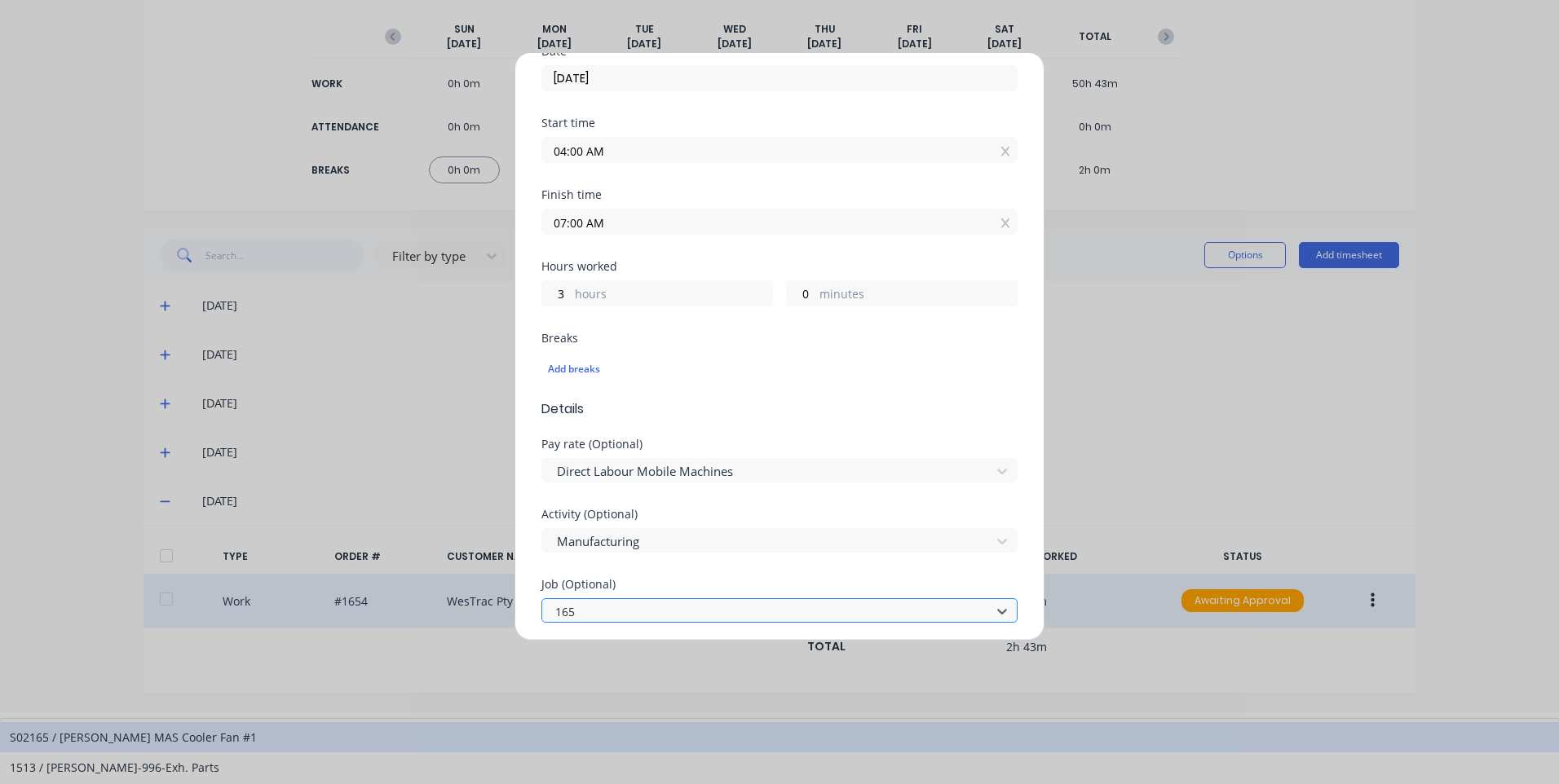
type input "1654"
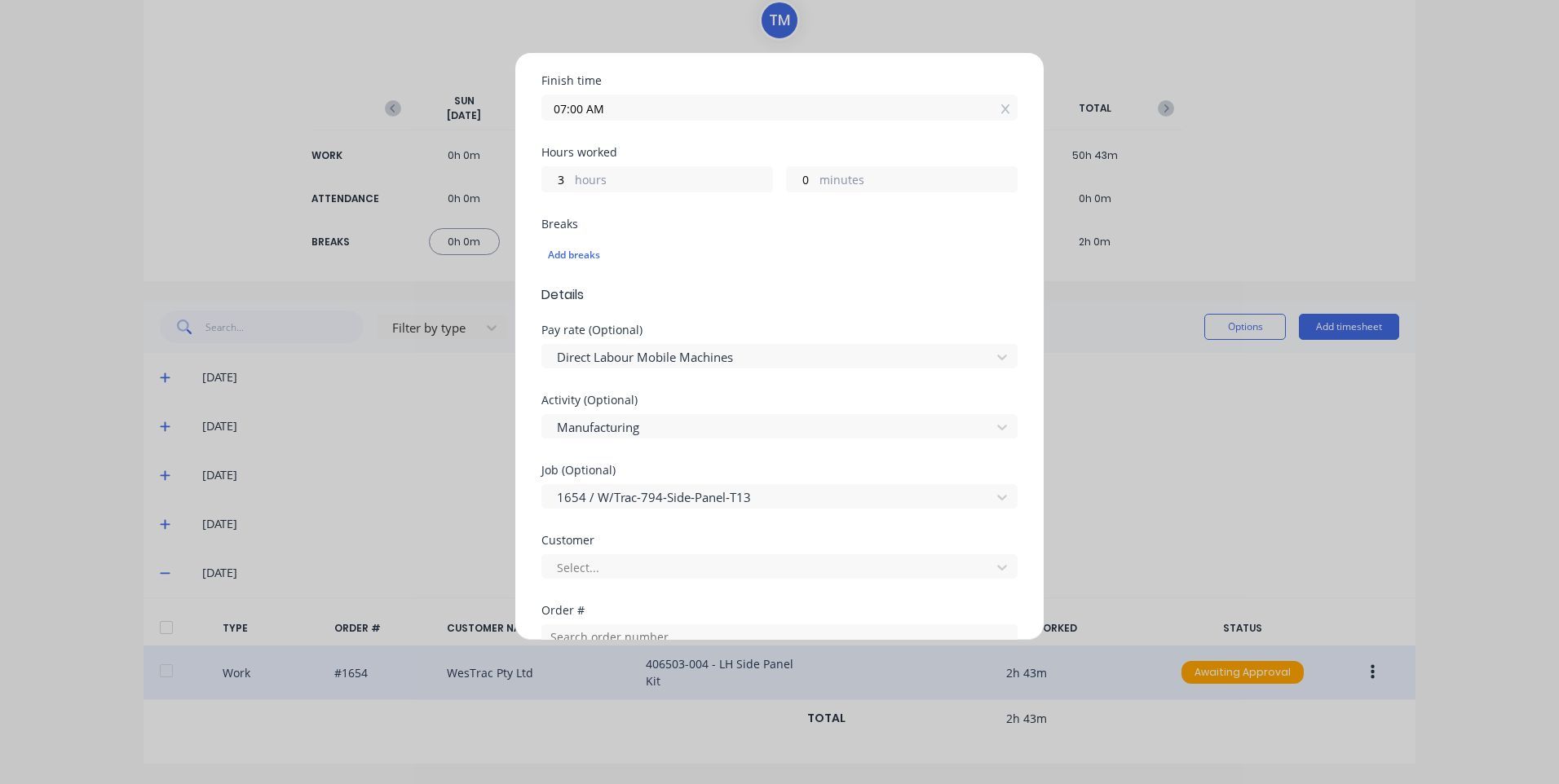
scroll to position [489, 0]
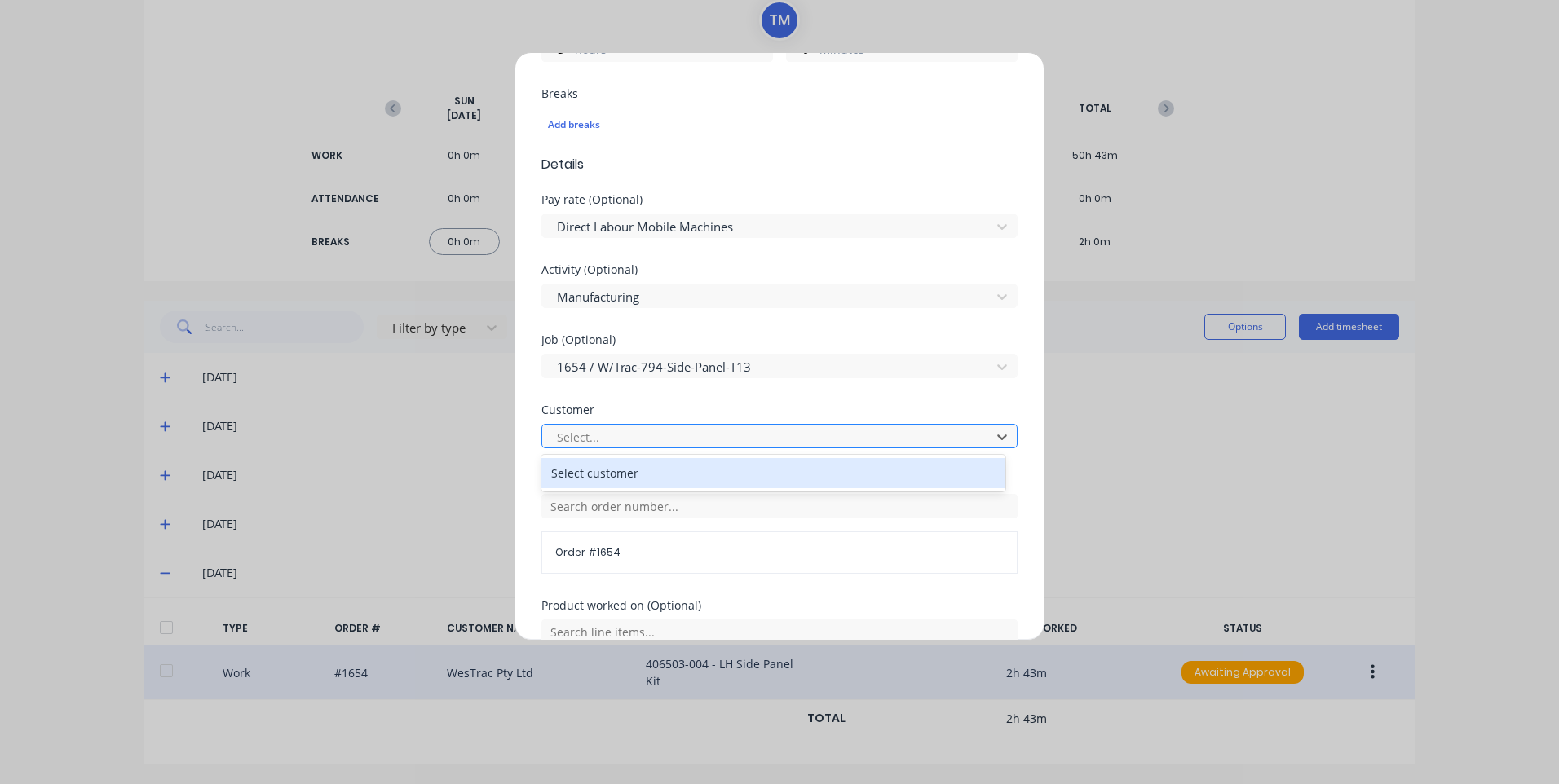
click at [732, 425] on div "Select..." at bounding box center [769, 436] width 437 height 24
click at [692, 470] on div "Select customer" at bounding box center [774, 473] width 464 height 30
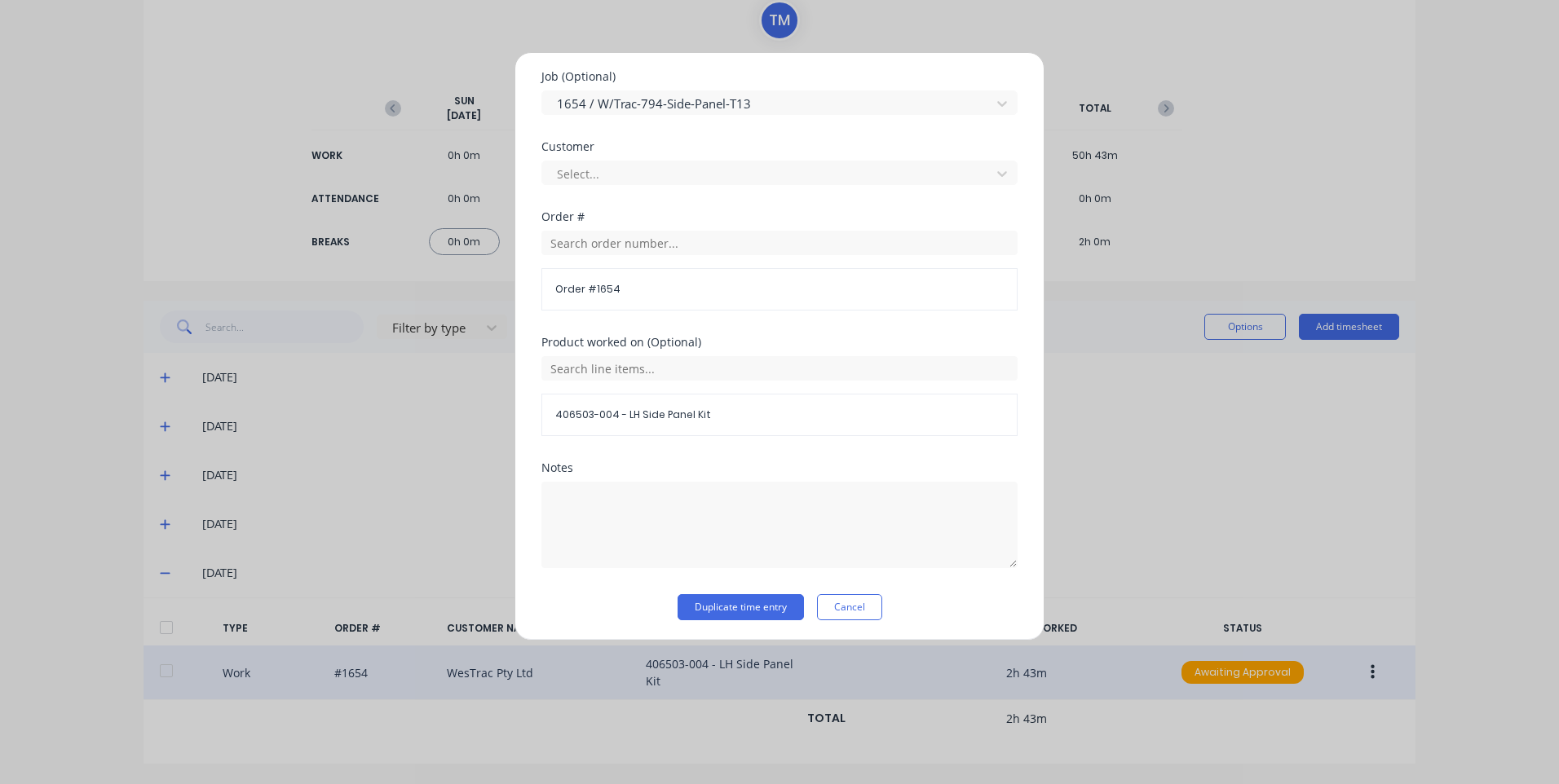
scroll to position [755, 0]
drag, startPoint x: 636, startPoint y: 545, endPoint x: 660, endPoint y: 538, distance: 25.0
click at [635, 545] on textarea at bounding box center [780, 521] width 476 height 86
type textarea "customer westrac"
click at [709, 599] on button "Duplicate time entry" at bounding box center [740, 603] width 127 height 26
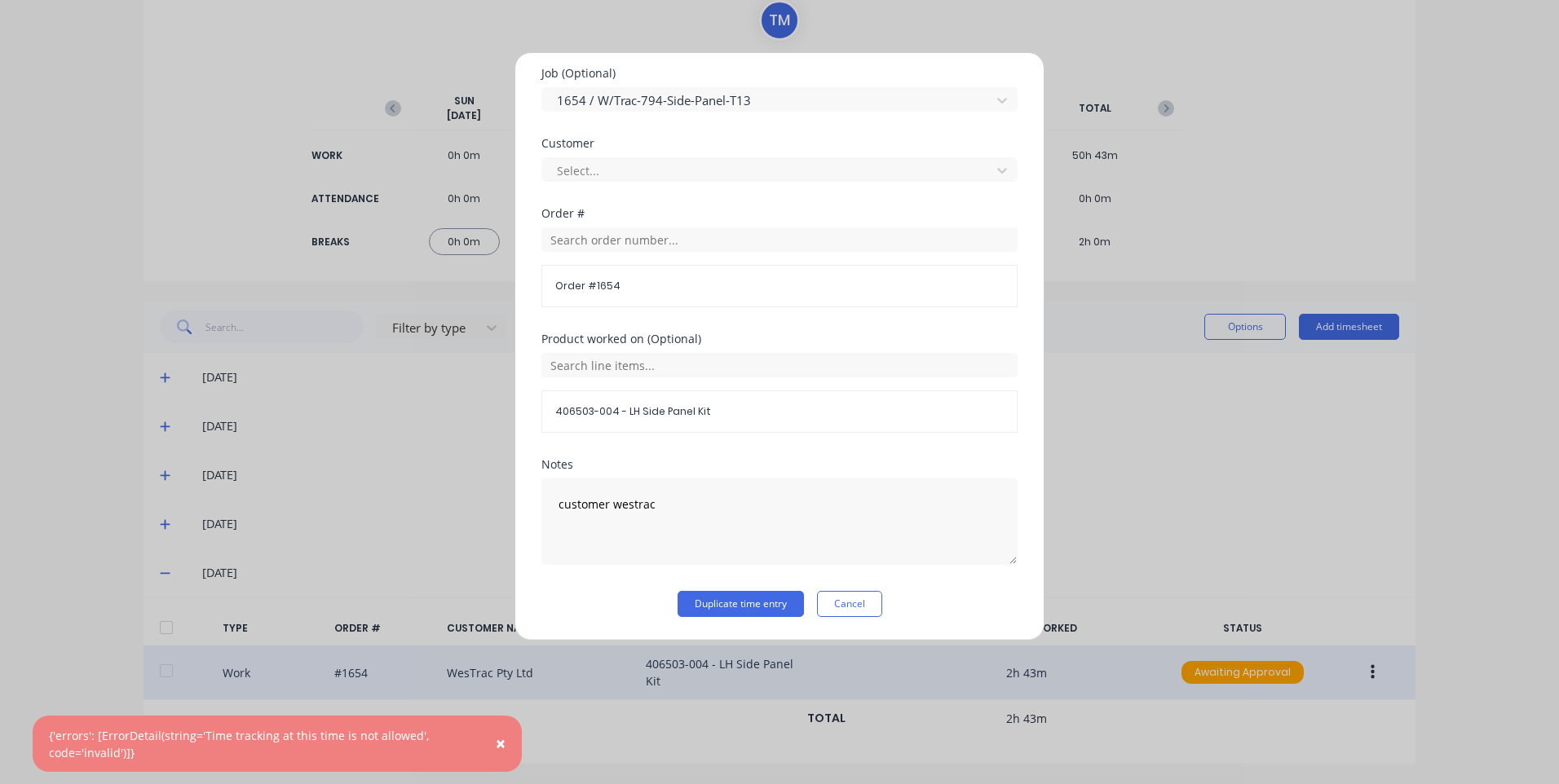
click at [865, 610] on button "Cancel" at bounding box center [849, 603] width 65 height 26
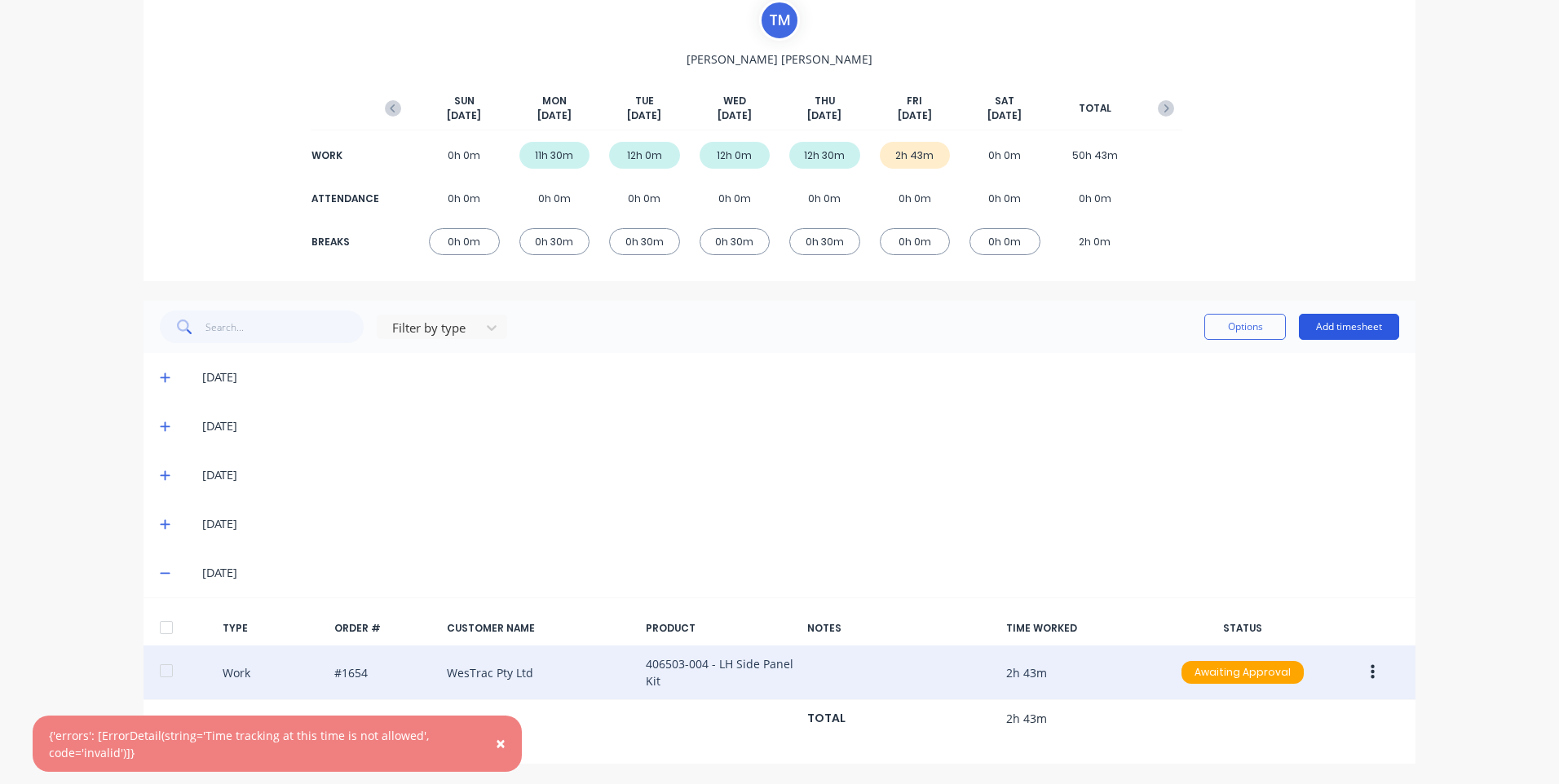
click at [1328, 323] on div "Options Add timesheet" at bounding box center [1301, 327] width 194 height 33
click at [1328, 323] on button "Add timesheet" at bounding box center [1349, 327] width 101 height 26
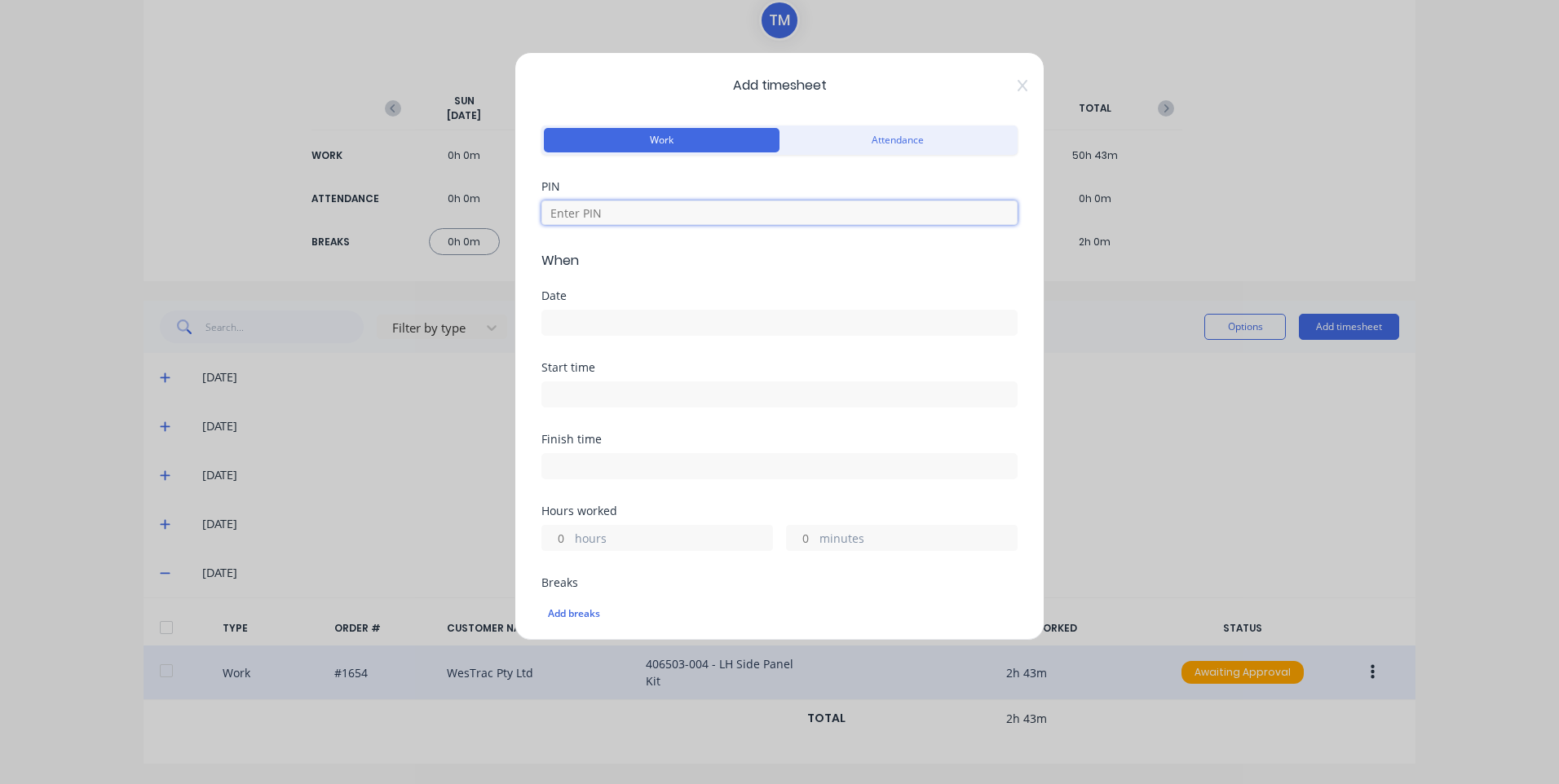
click at [684, 205] on input at bounding box center [780, 212] width 476 height 24
type input "9576"
click at [713, 319] on input at bounding box center [780, 322] width 475 height 24
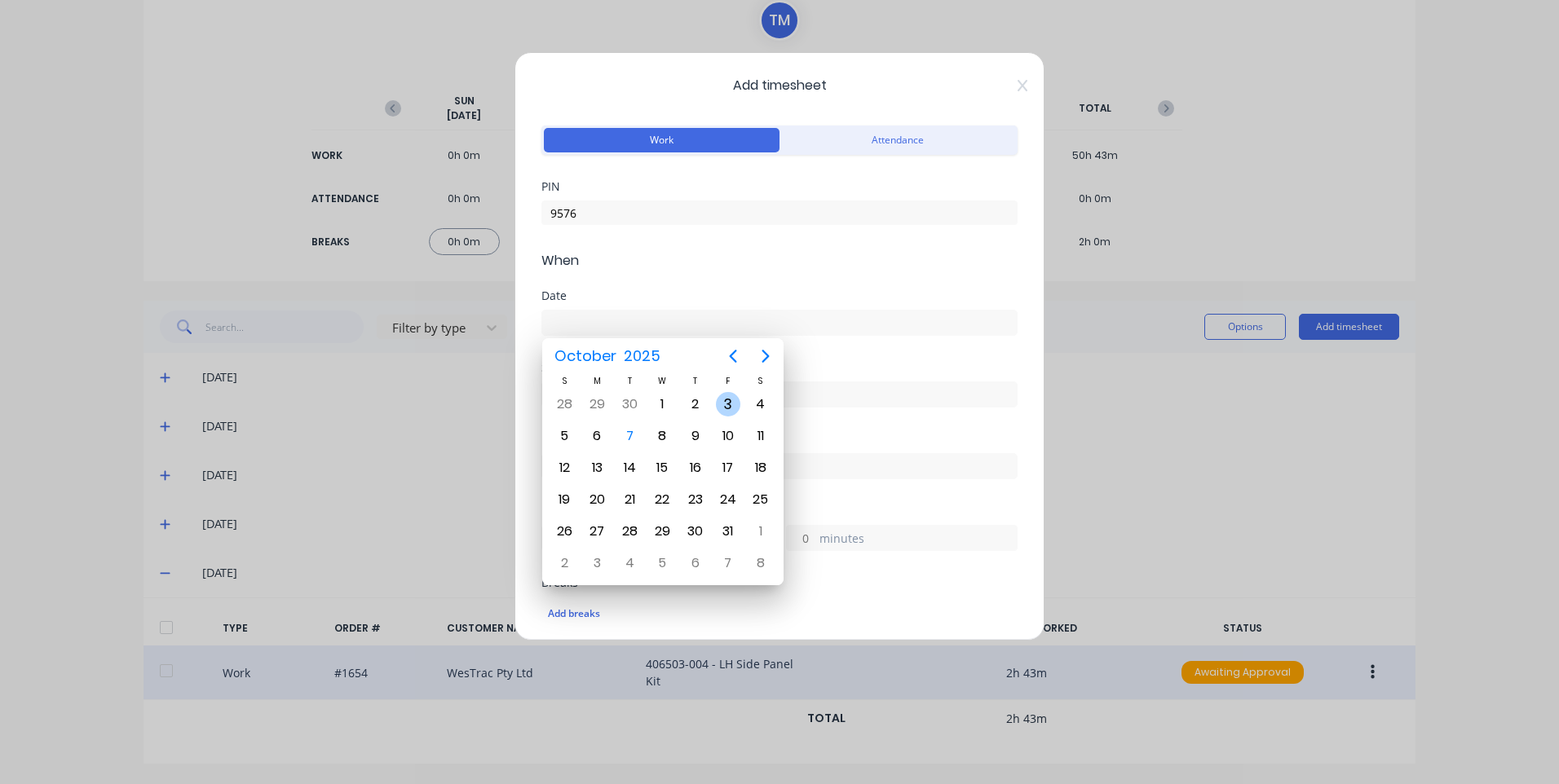
click at [729, 410] on div "3" at bounding box center [727, 403] width 24 height 24
type input "03/10/2025"
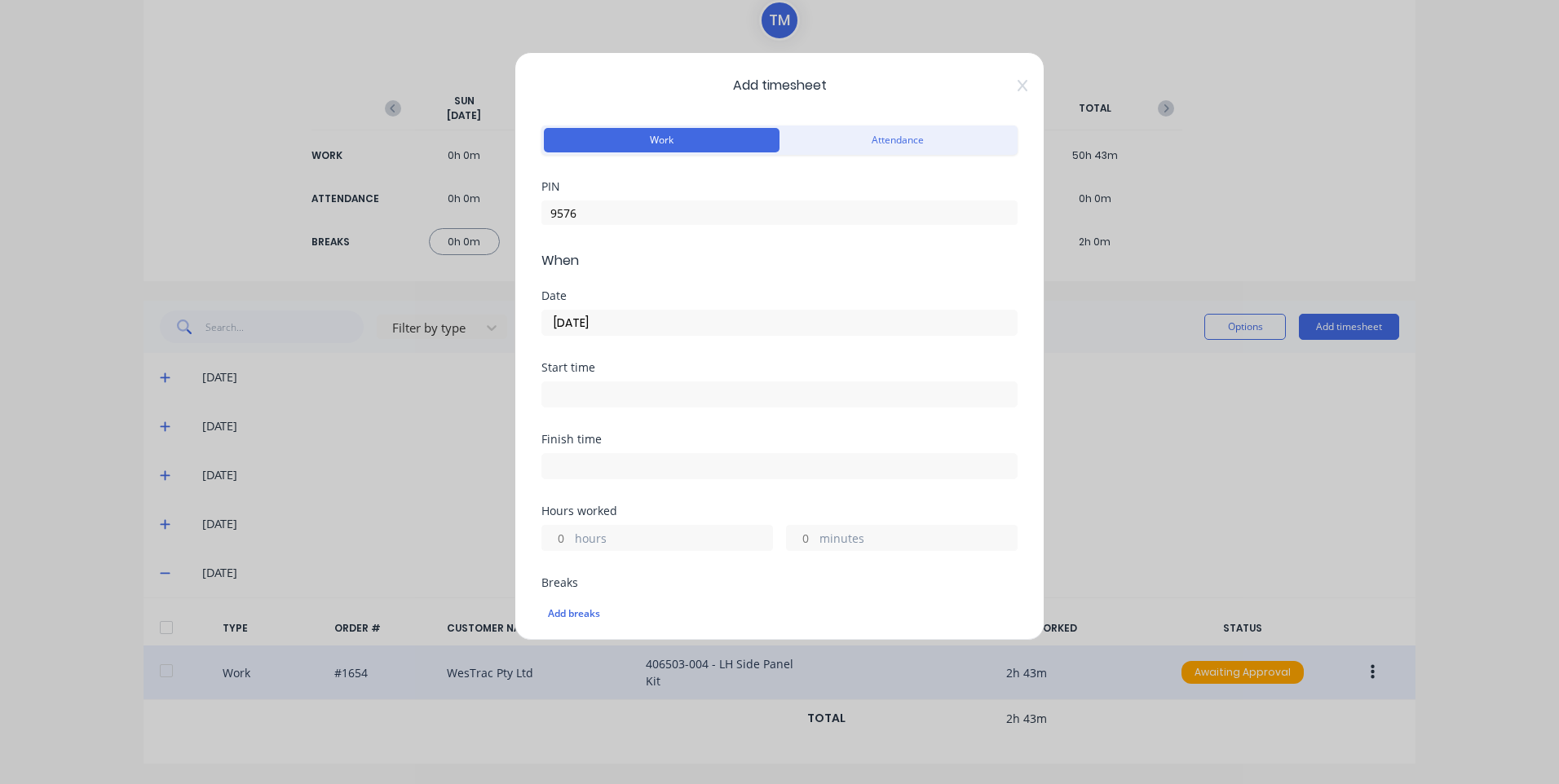
click at [666, 373] on div "Start time" at bounding box center [780, 384] width 476 height 45
click at [667, 389] on input at bounding box center [780, 393] width 475 height 24
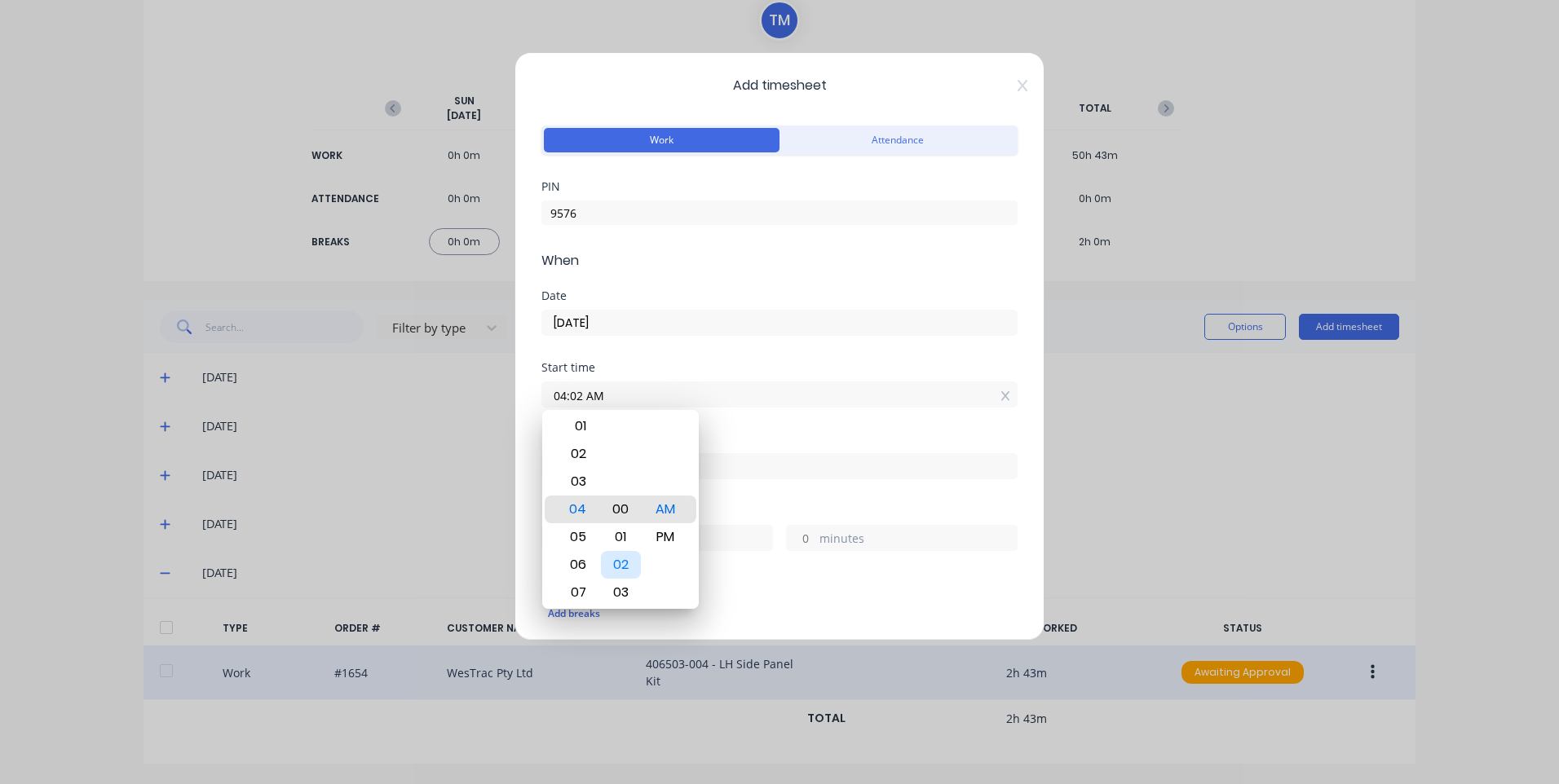
type input "04:00 AM"
click at [807, 503] on div "Finish time" at bounding box center [780, 469] width 476 height 72
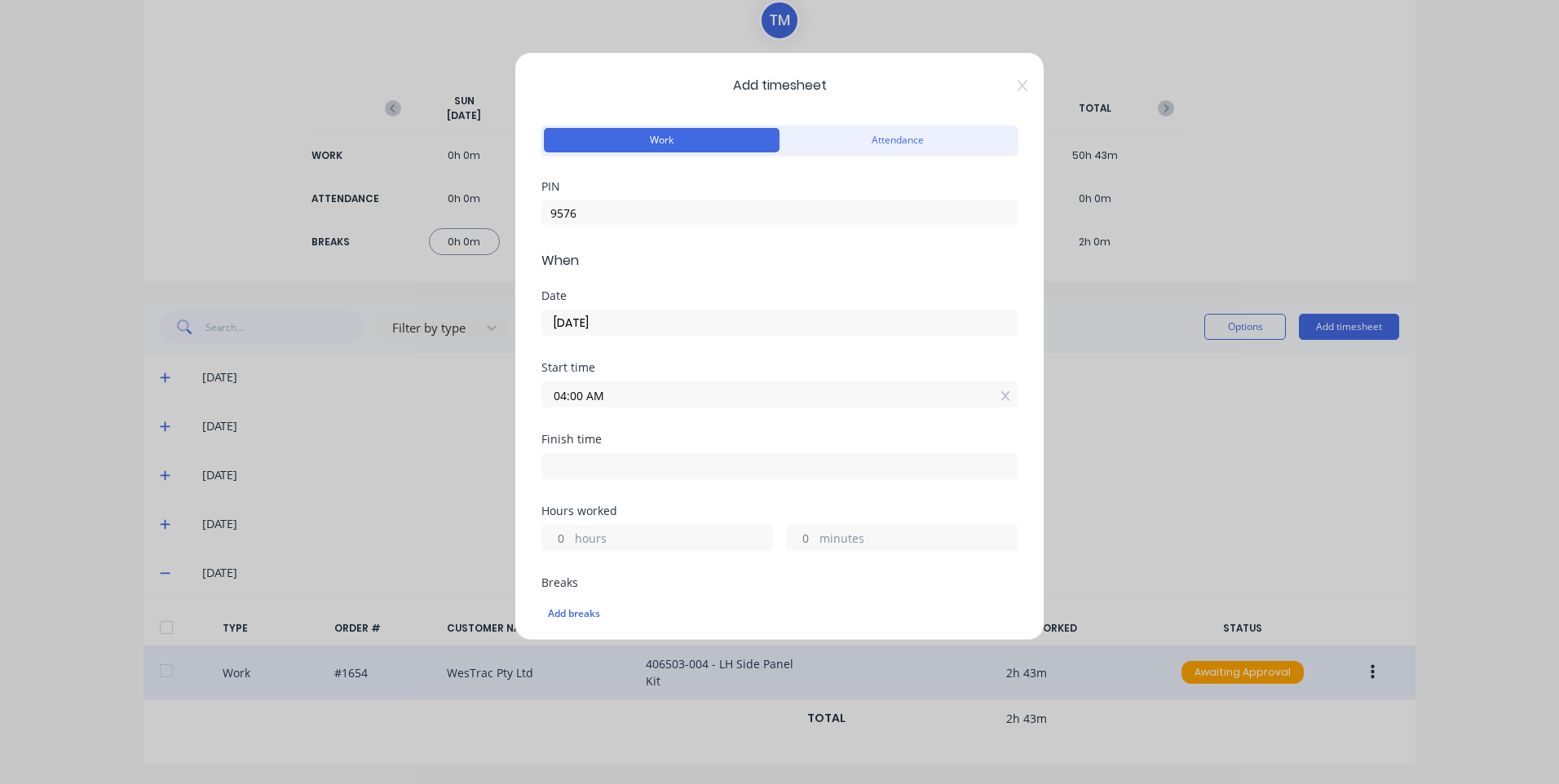
click at [791, 471] on input at bounding box center [780, 466] width 475 height 24
type input "04:17 AM"
type input "0"
type input "17"
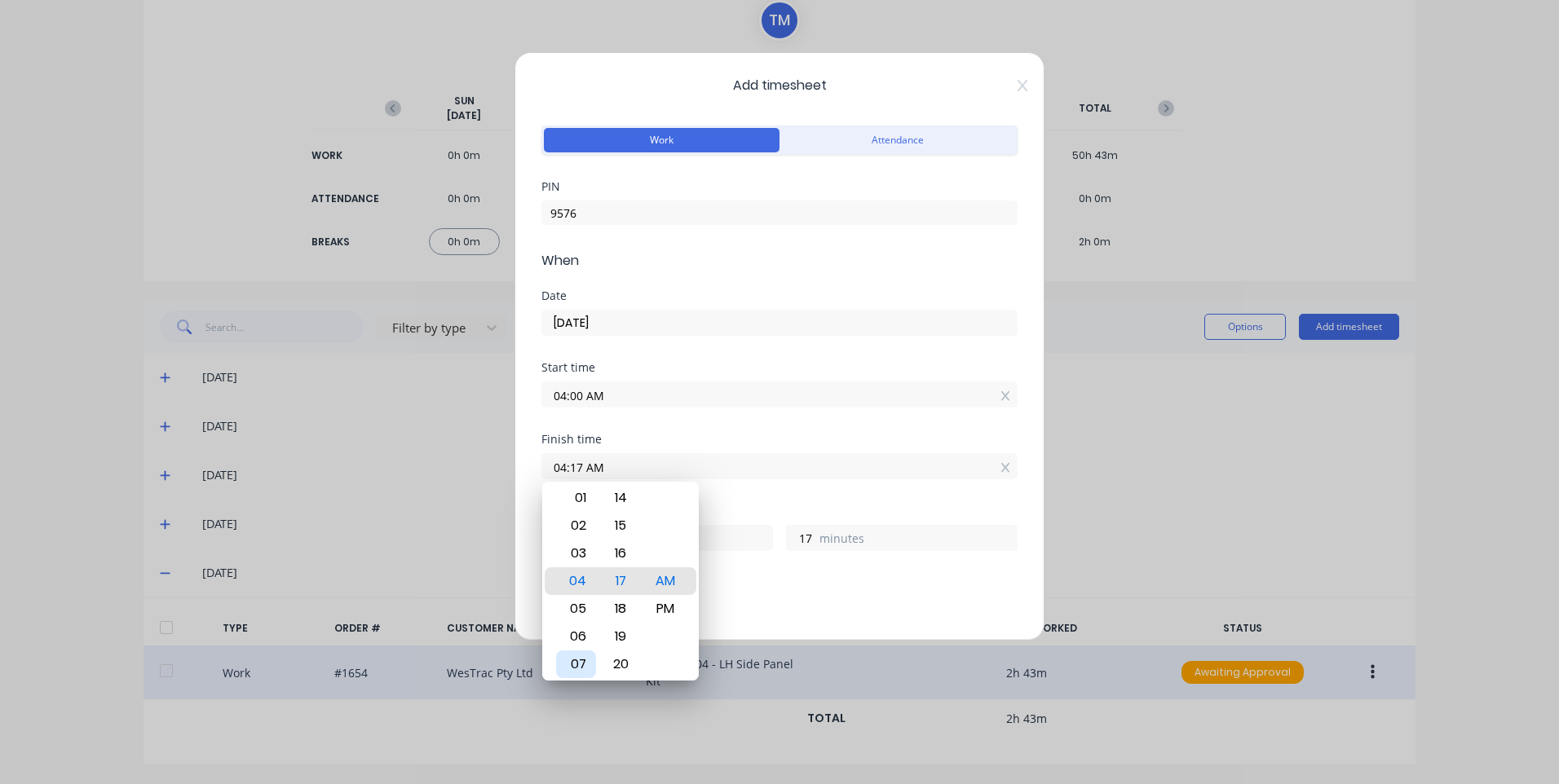
click at [569, 656] on div "07" at bounding box center [575, 664] width 40 height 28
type input "07:17 AM"
type input "3"
type input "07:13 AM"
type input "13"
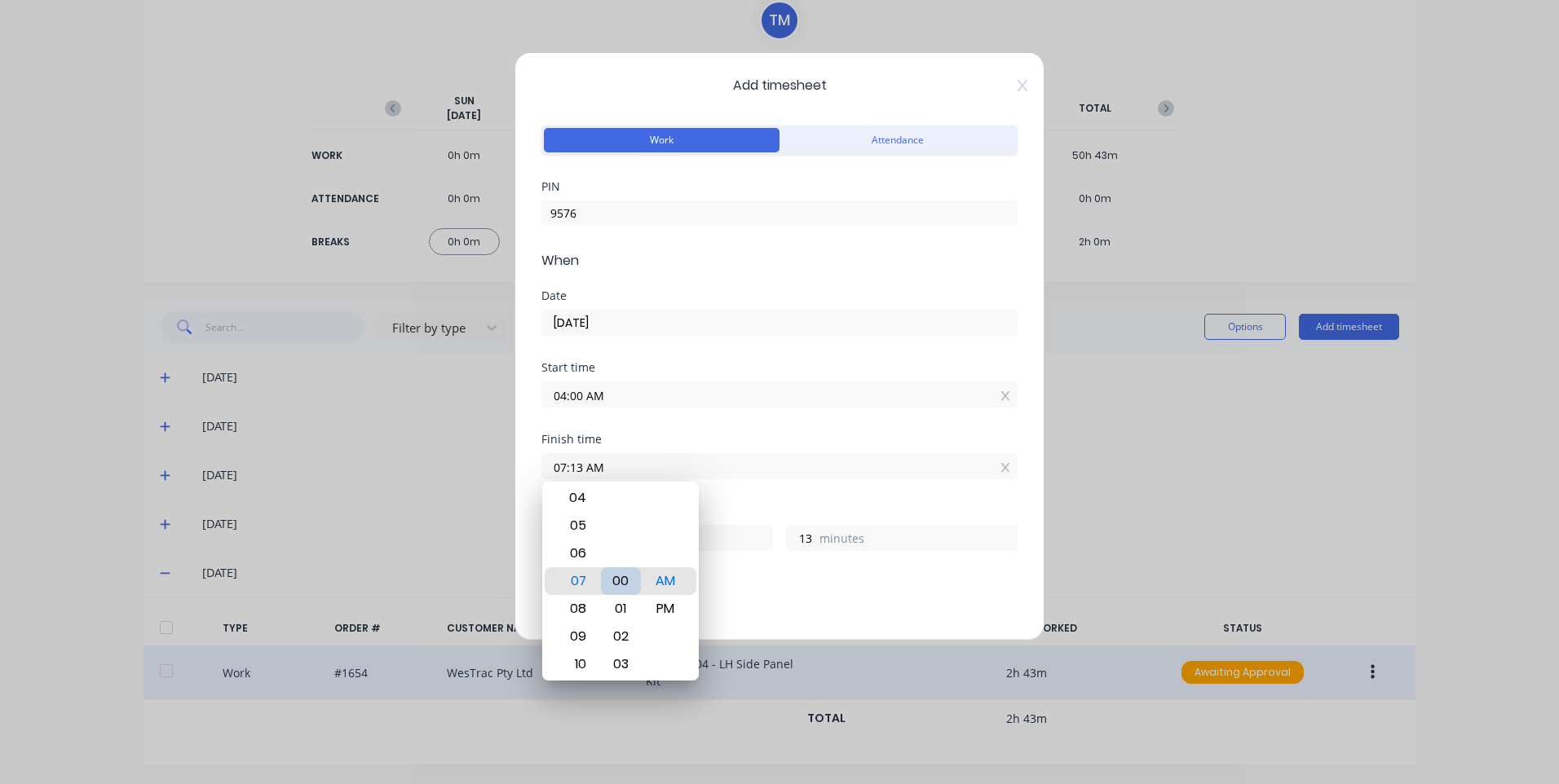
type input "07:00 AM"
type input "0"
click at [759, 515] on div "Hours worked" at bounding box center [780, 511] width 476 height 12
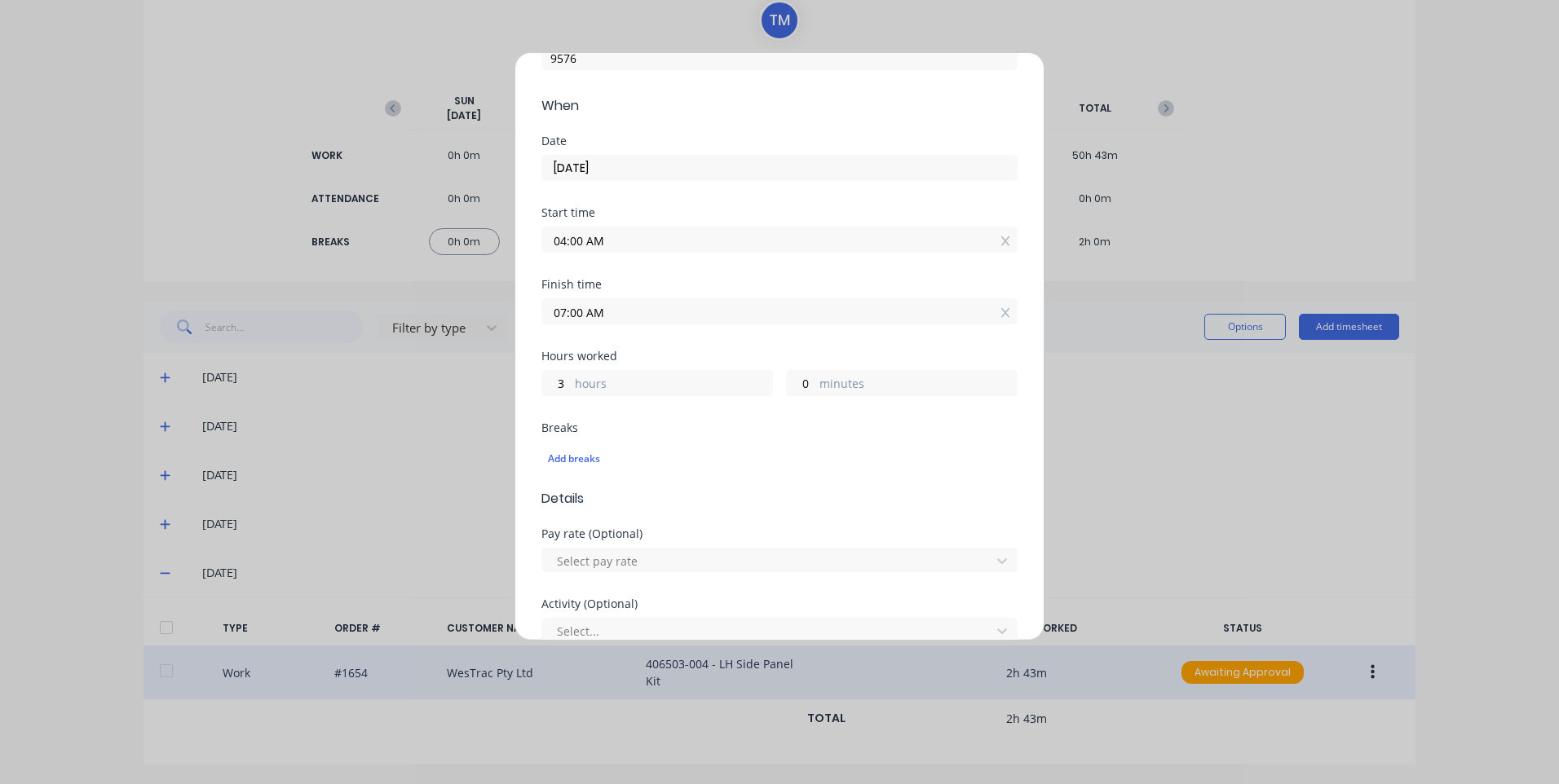
scroll to position [163, 0]
click at [643, 552] on div at bounding box center [769, 552] width 427 height 20
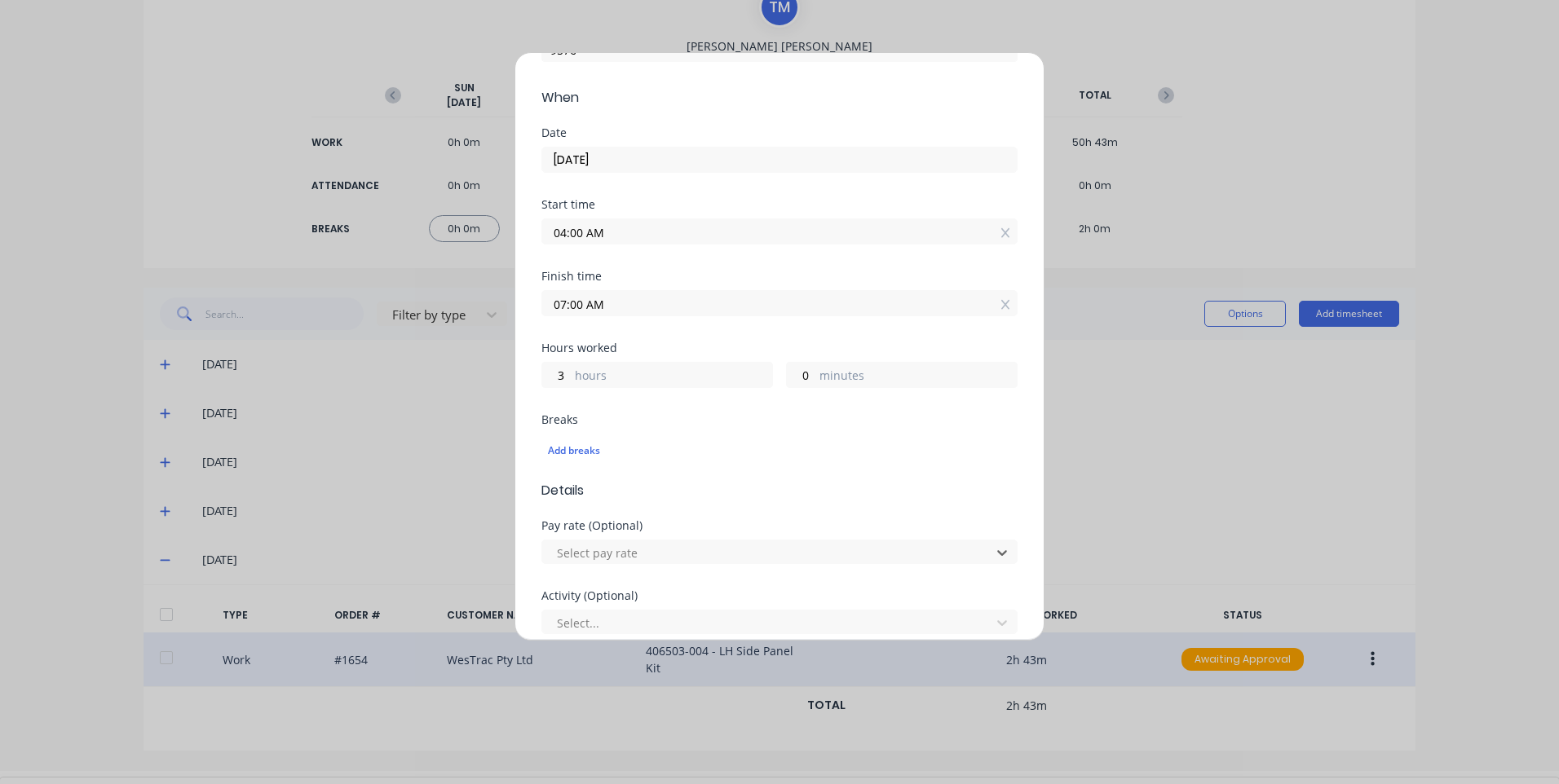
scroll to position [1141, 0]
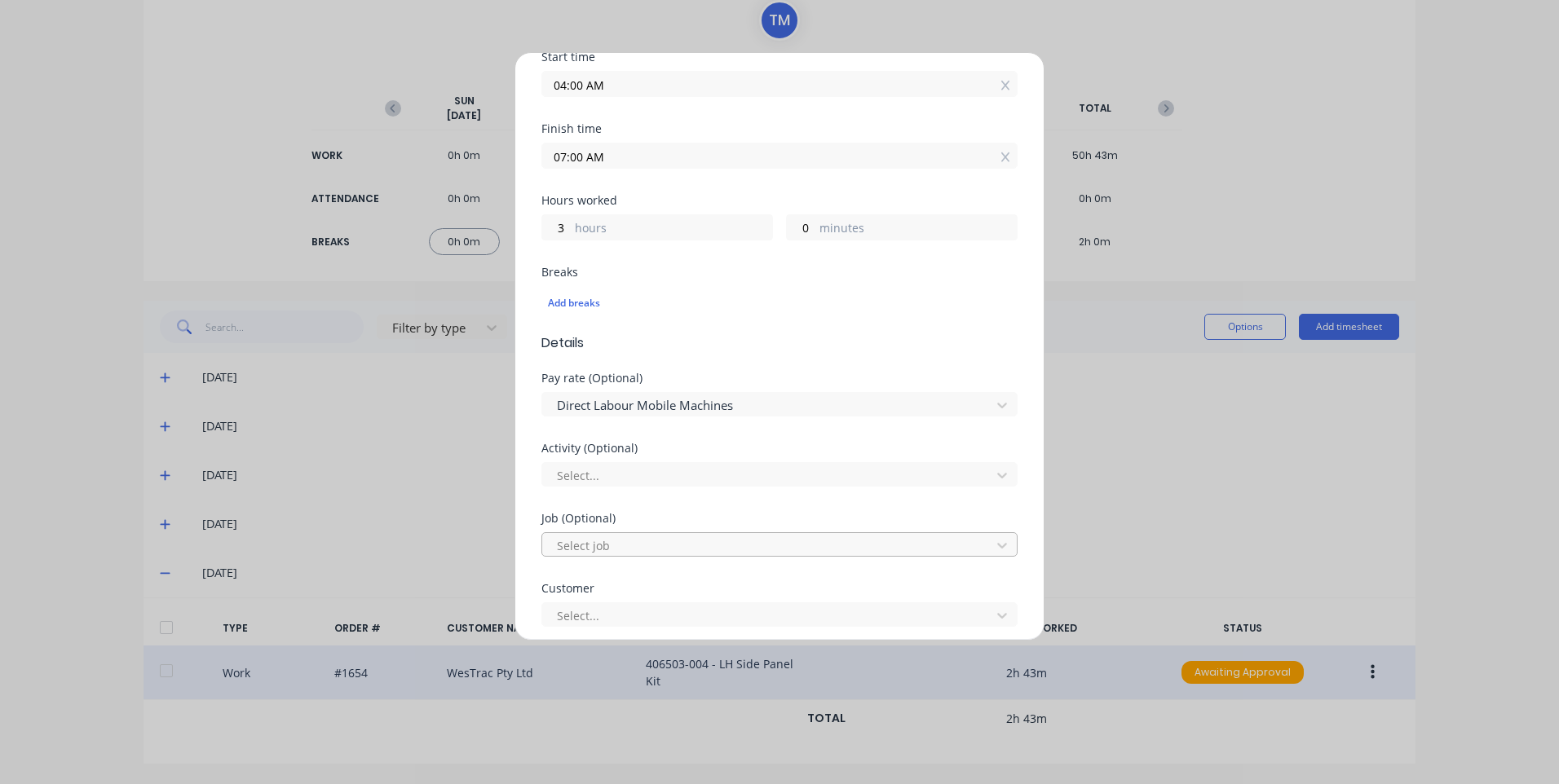
scroll to position [326, 0]
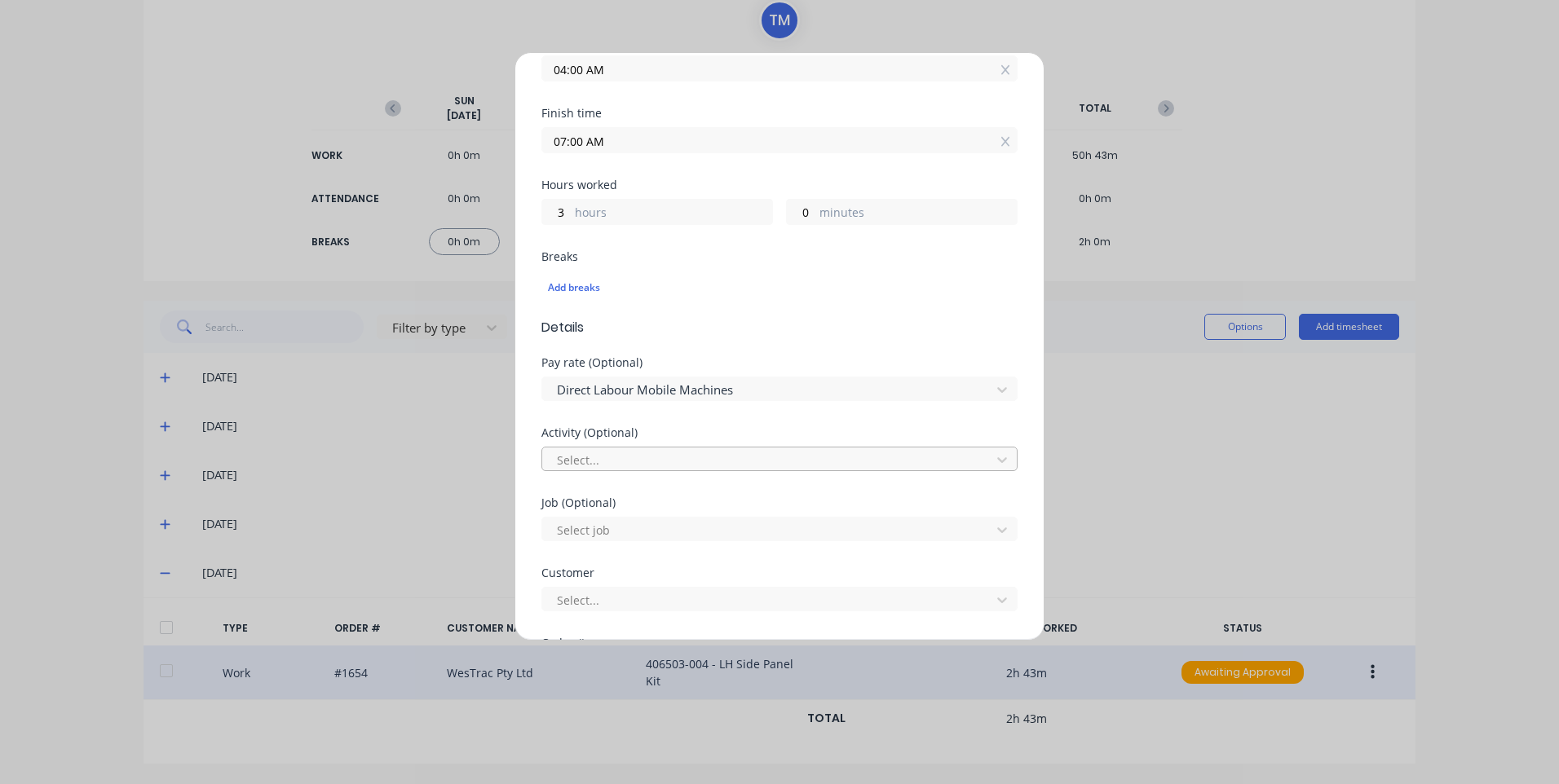
click at [656, 461] on div at bounding box center [769, 459] width 427 height 20
click at [650, 538] on div at bounding box center [769, 530] width 427 height 20
type input "1654"
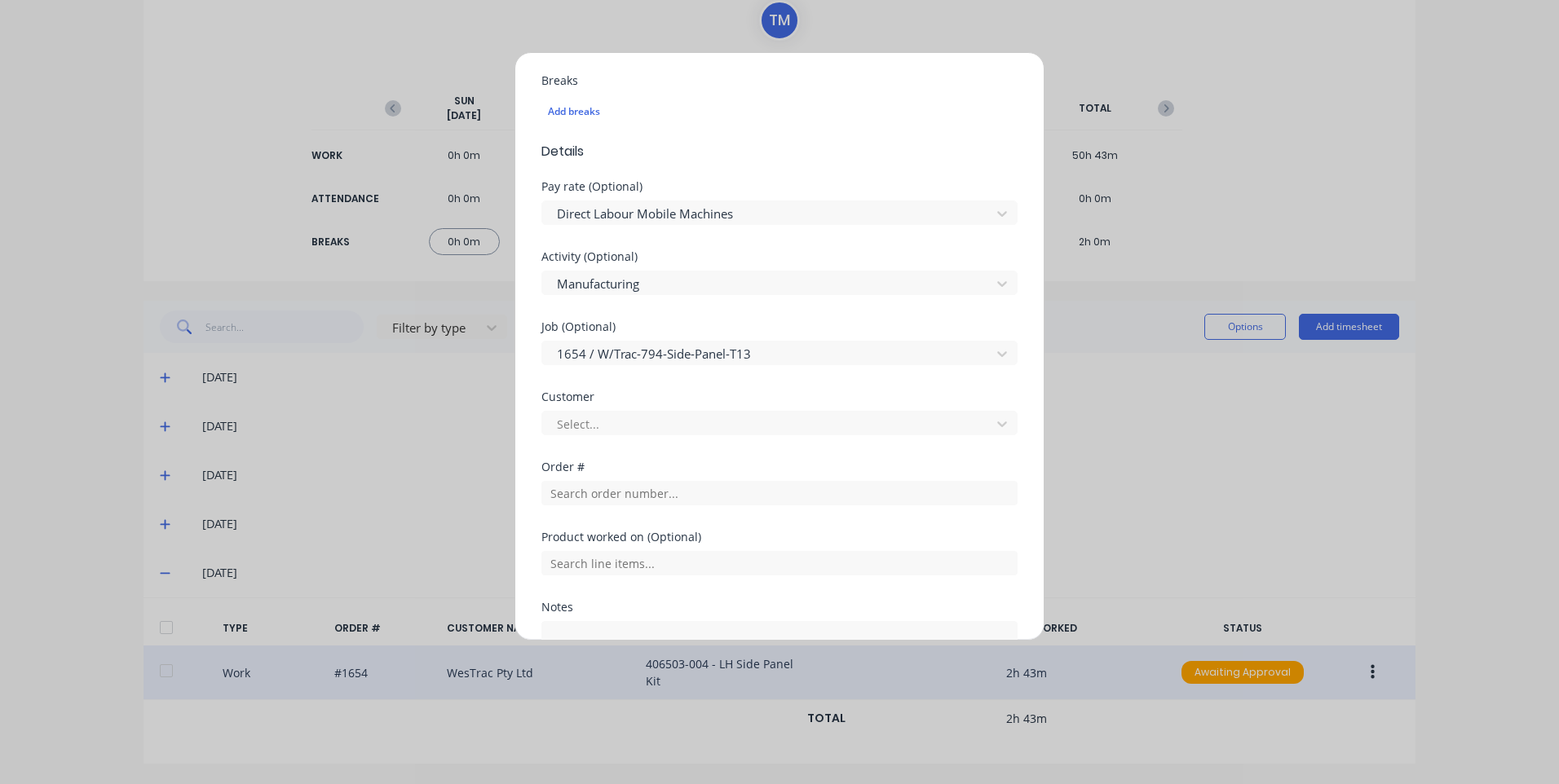
scroll to position [645, 0]
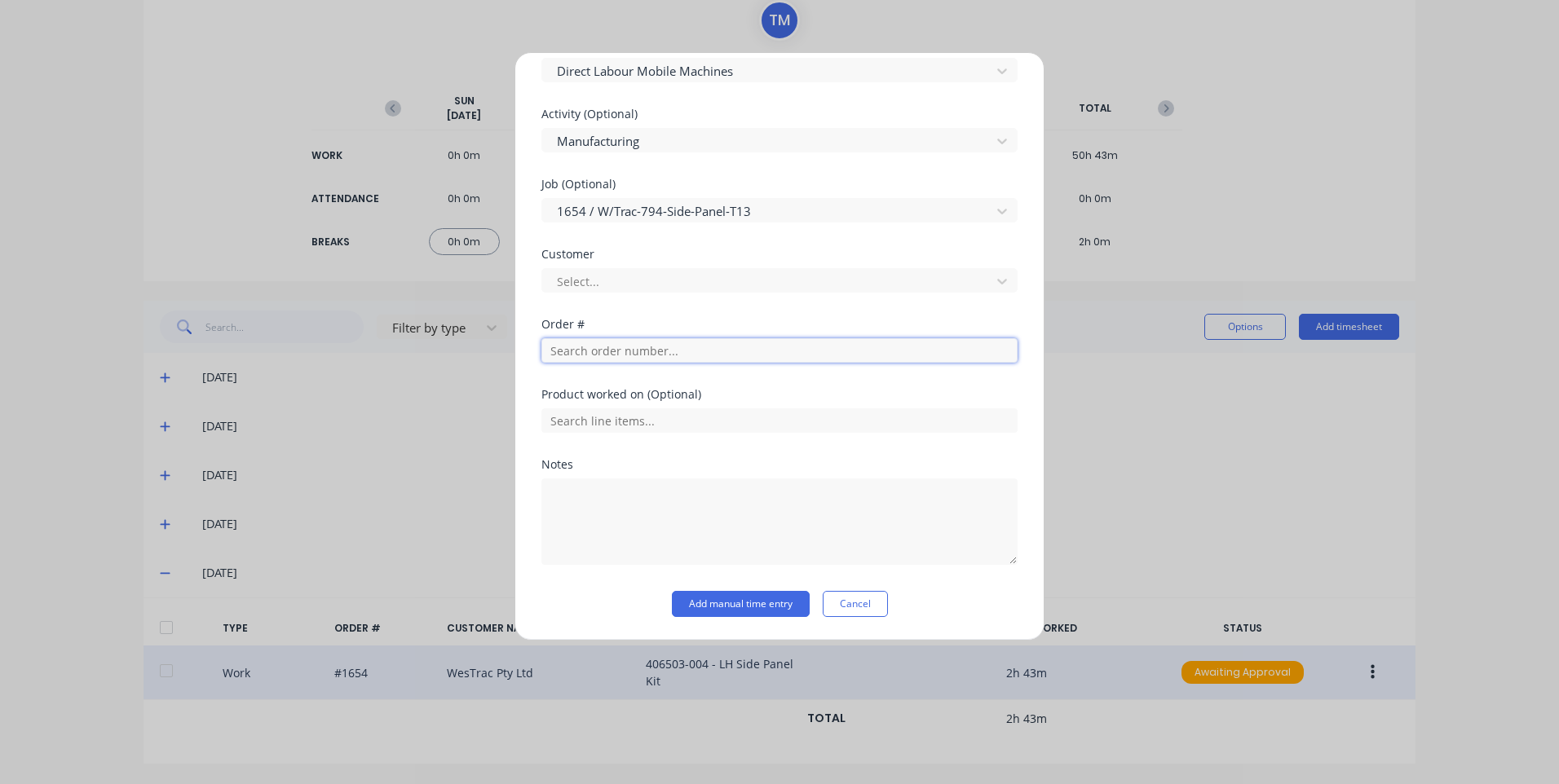
click at [647, 345] on input "text" at bounding box center [780, 350] width 476 height 24
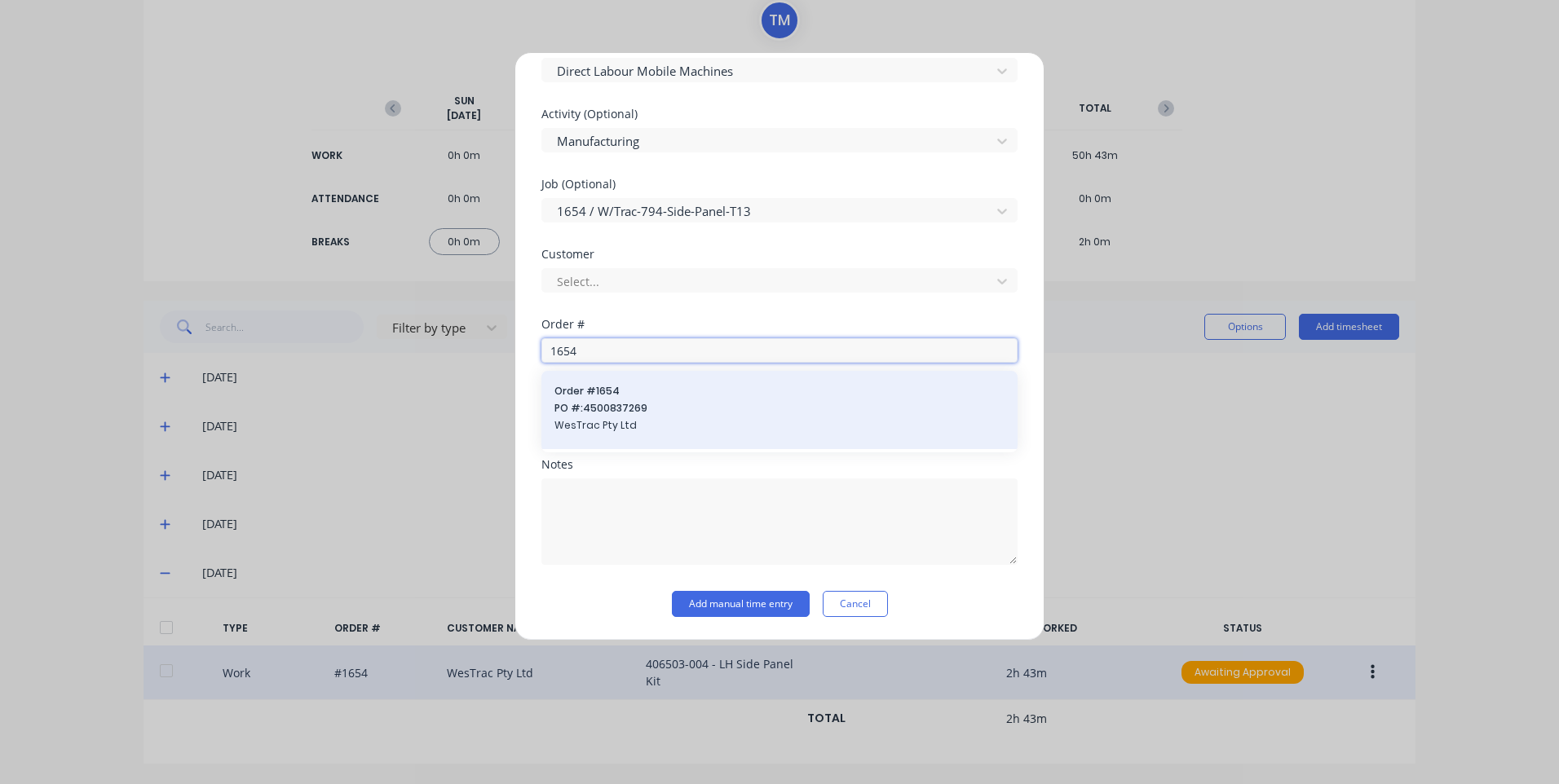
type input "1654"
click at [650, 405] on span "PO #: 4500837269" at bounding box center [779, 408] width 450 height 15
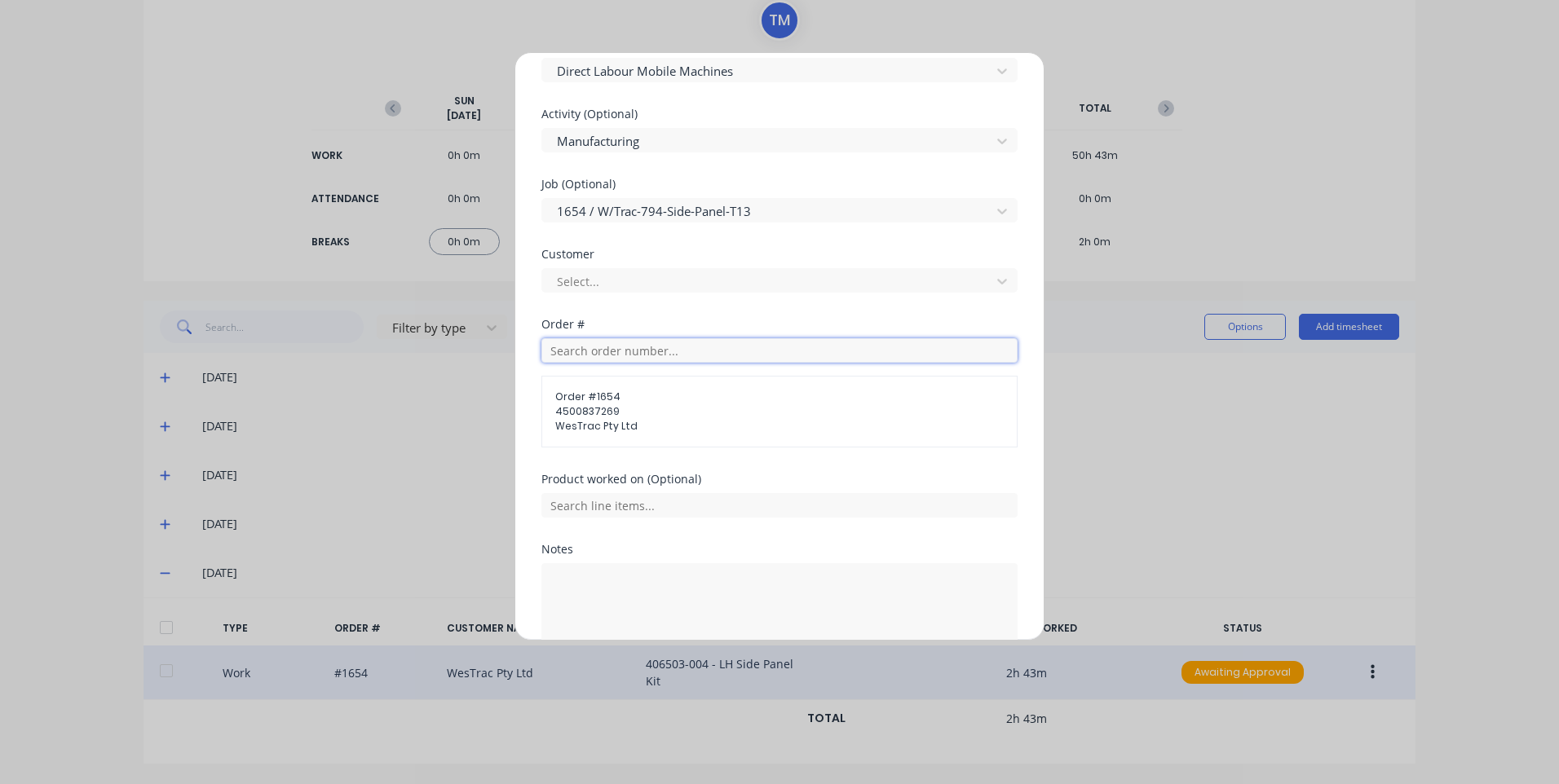
click at [652, 342] on input "text" at bounding box center [780, 350] width 476 height 24
click at [668, 276] on div at bounding box center [769, 281] width 427 height 20
click at [662, 499] on input "text" at bounding box center [780, 505] width 476 height 24
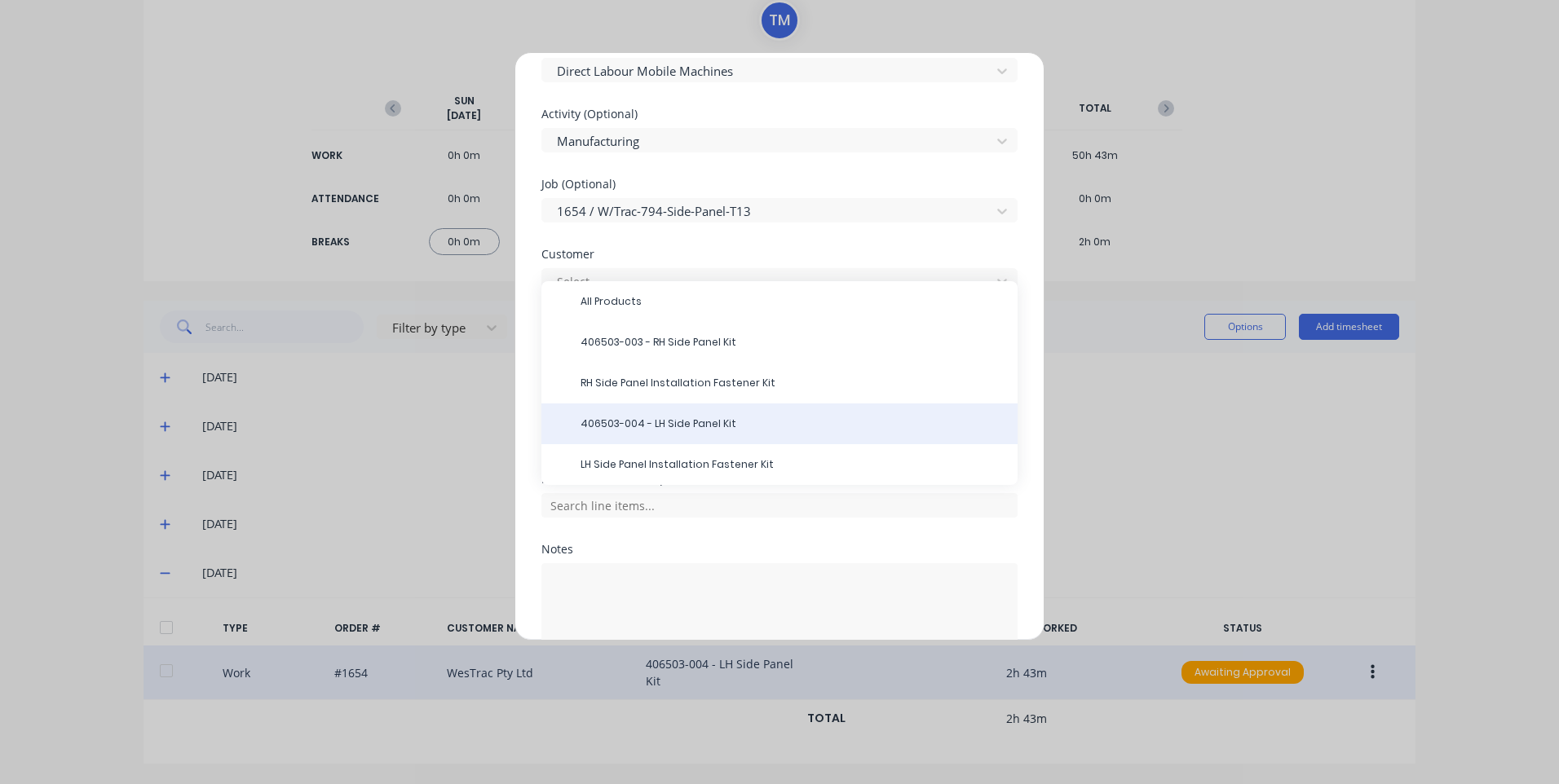
click at [701, 413] on div "406503-004 - LH Side Panel Kit" at bounding box center [780, 423] width 476 height 41
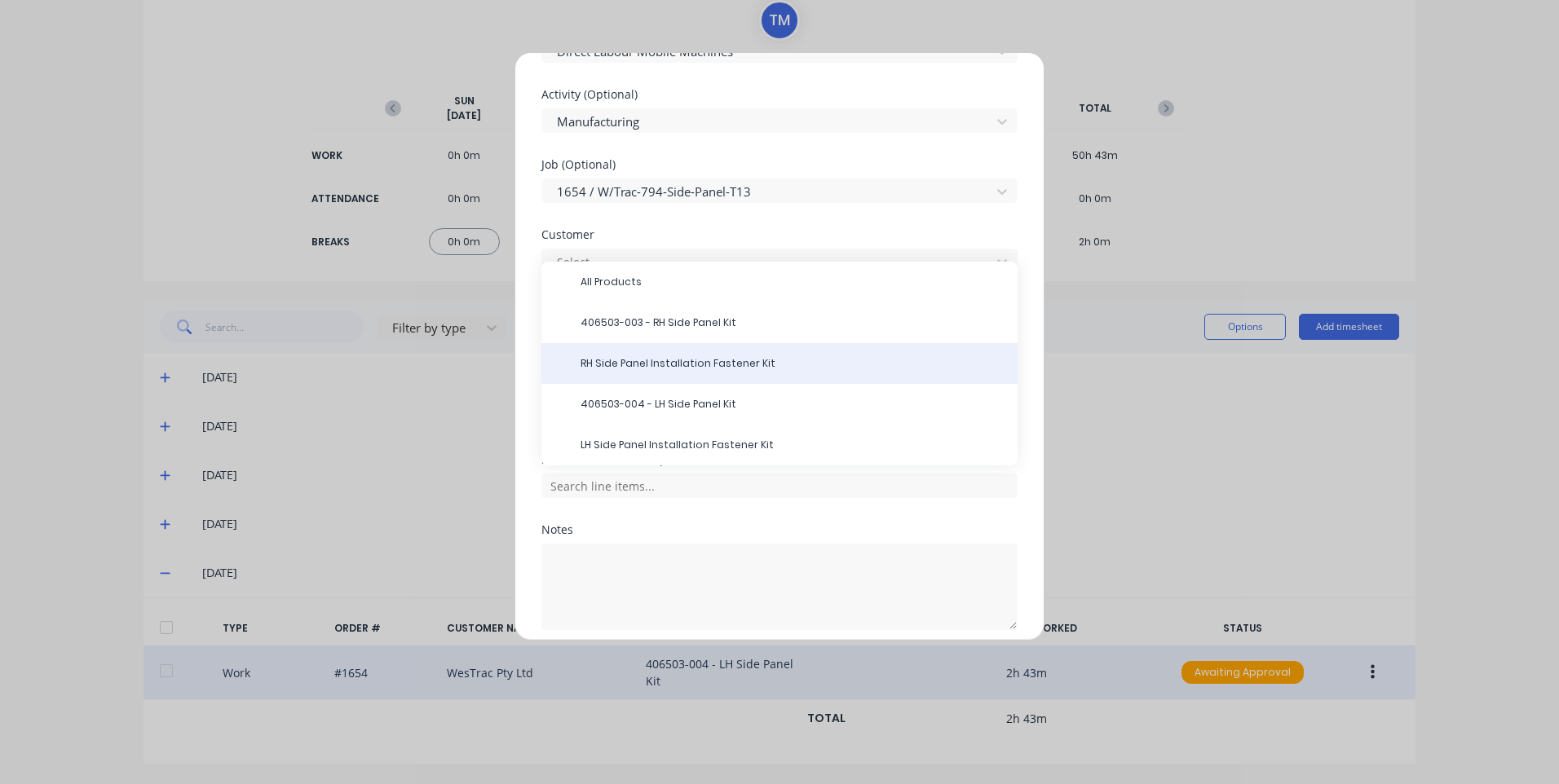
scroll to position [729, 0]
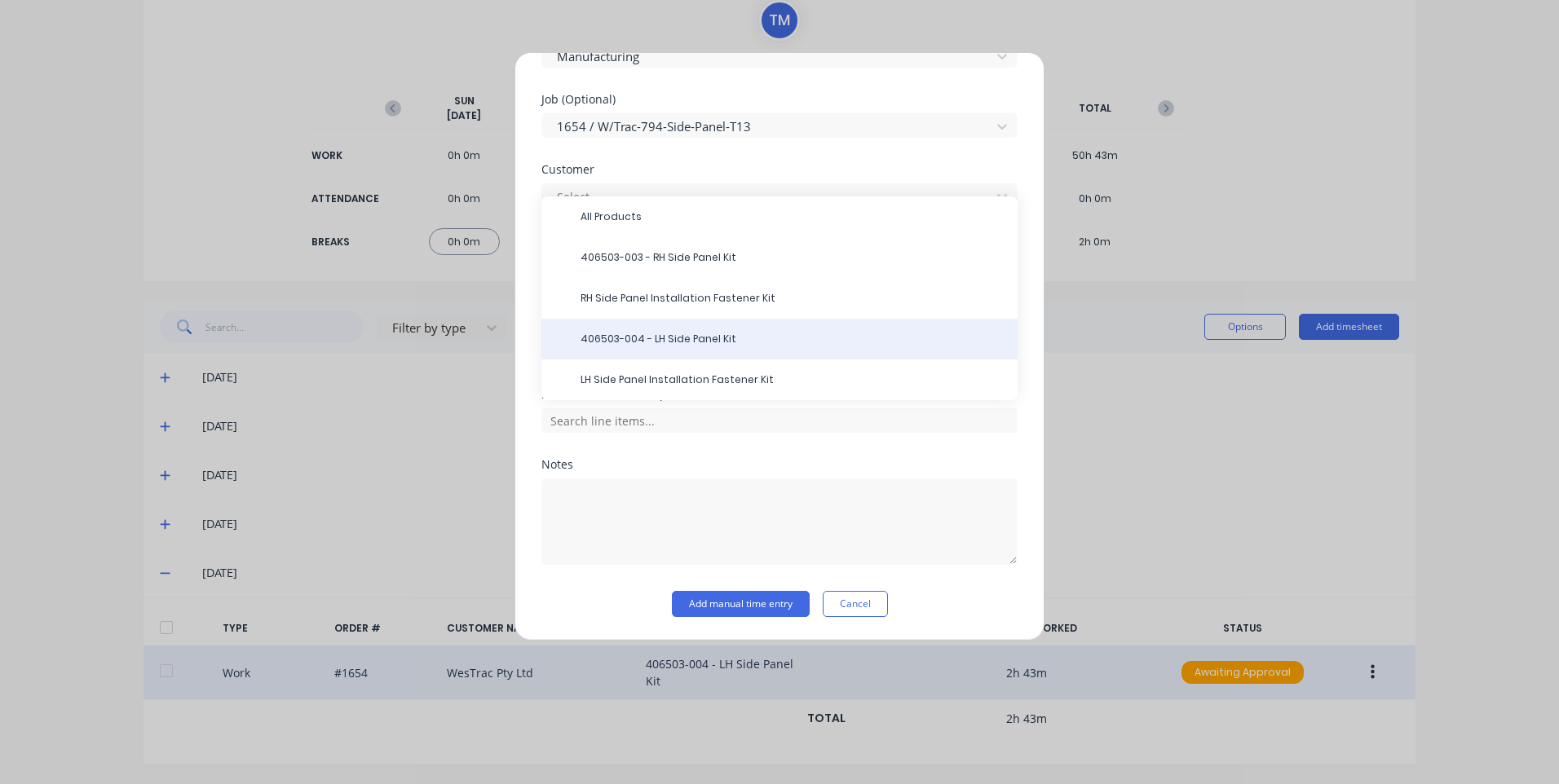
click at [713, 334] on span "406503-004 - LH Side Panel Kit" at bounding box center [792, 338] width 424 height 15
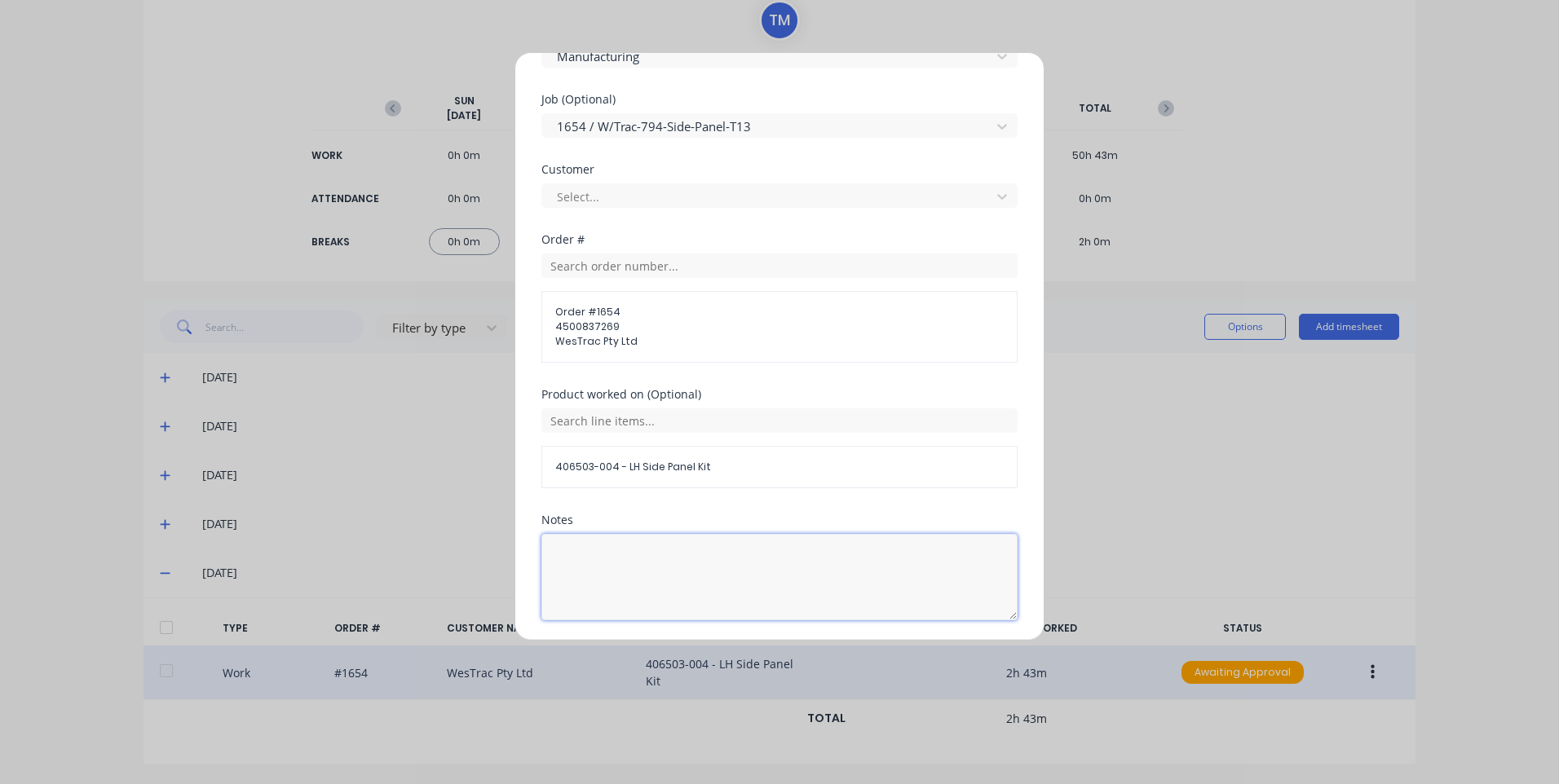
click at [610, 561] on textarea at bounding box center [780, 576] width 476 height 86
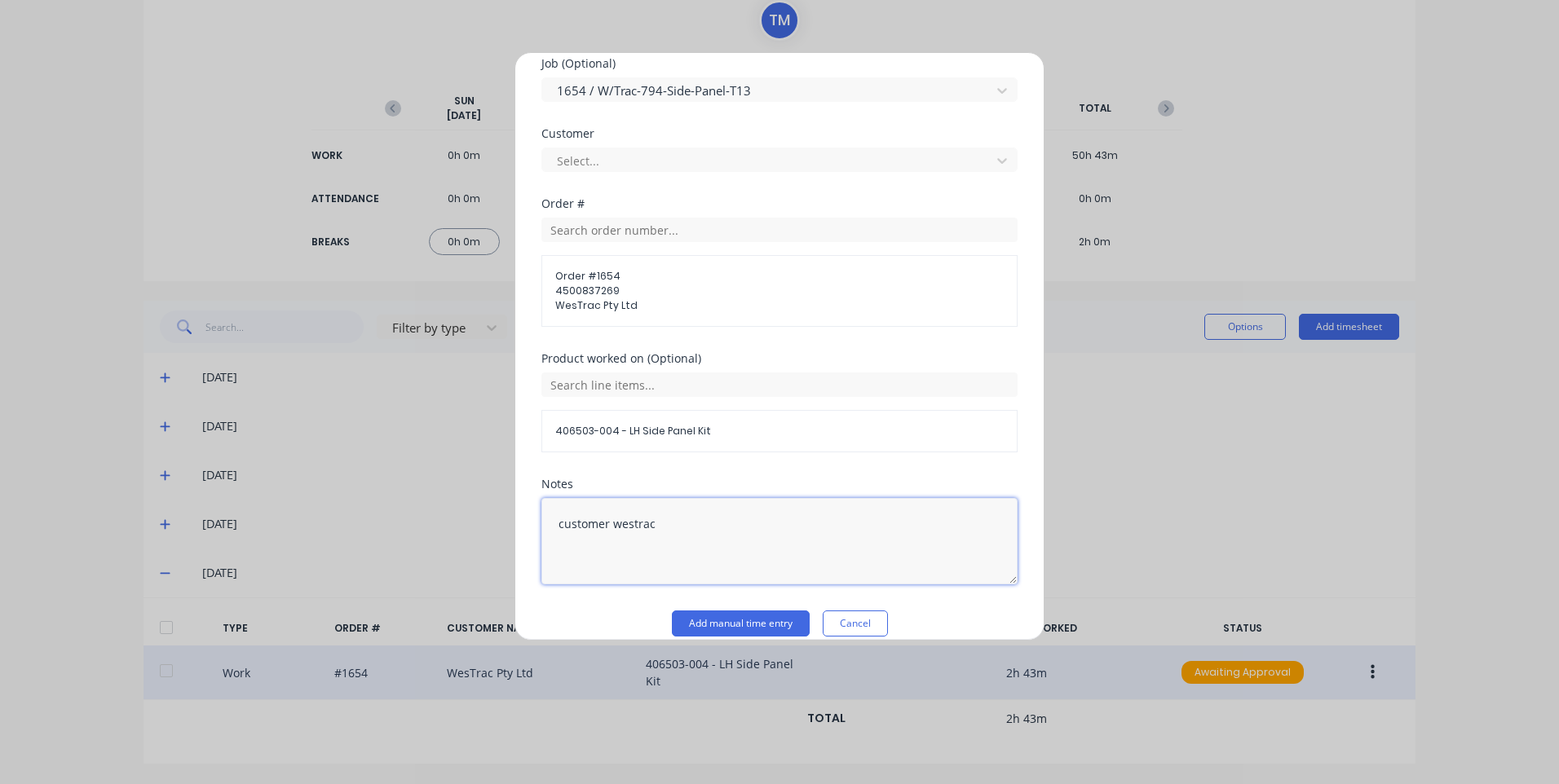
scroll to position [785, 0]
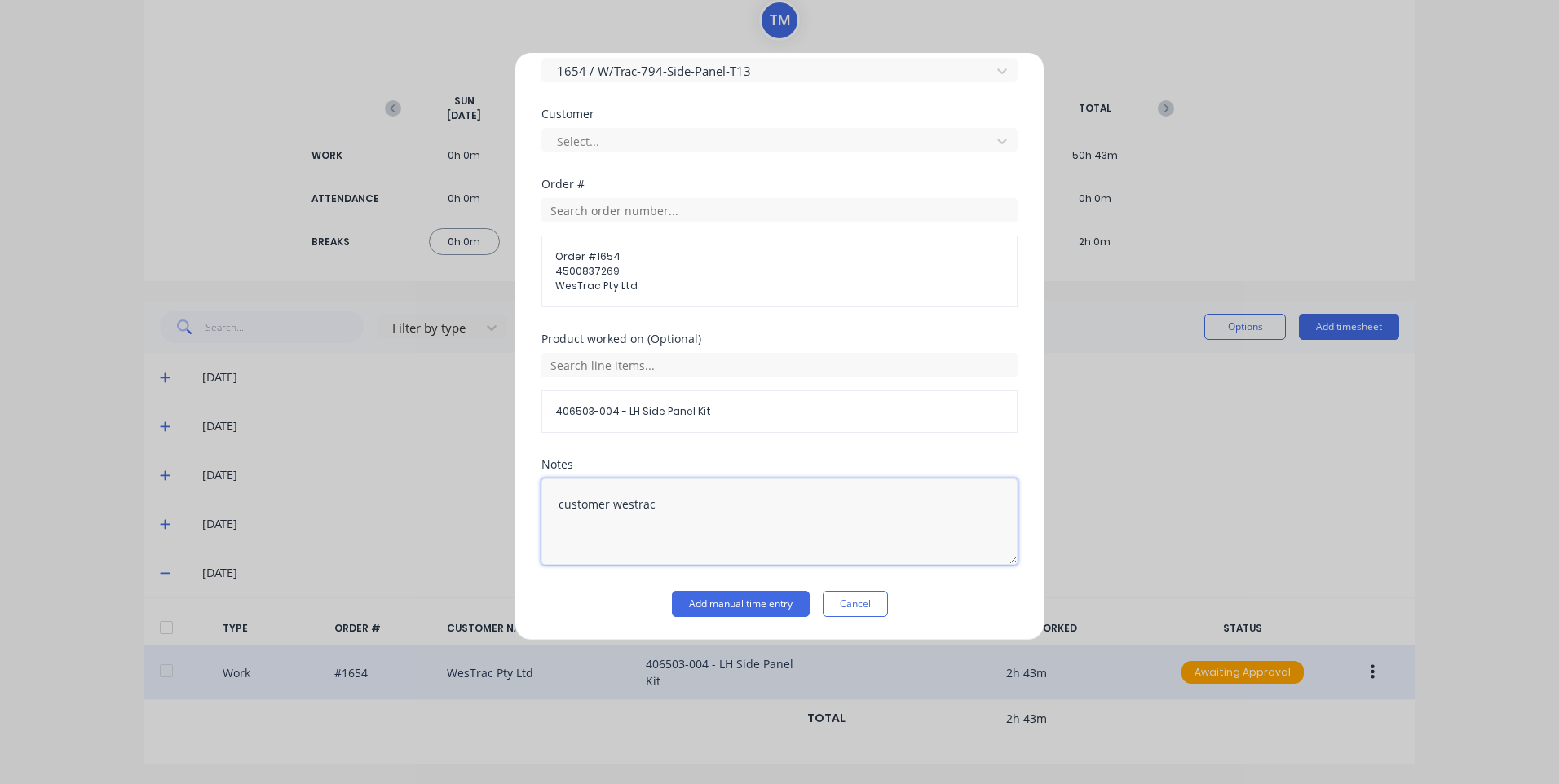
type textarea "customer westrac"
click at [753, 576] on div "Notes customer westrac" at bounding box center [780, 525] width 476 height 132
click at [746, 594] on button "Add manual time entry" at bounding box center [741, 603] width 137 height 26
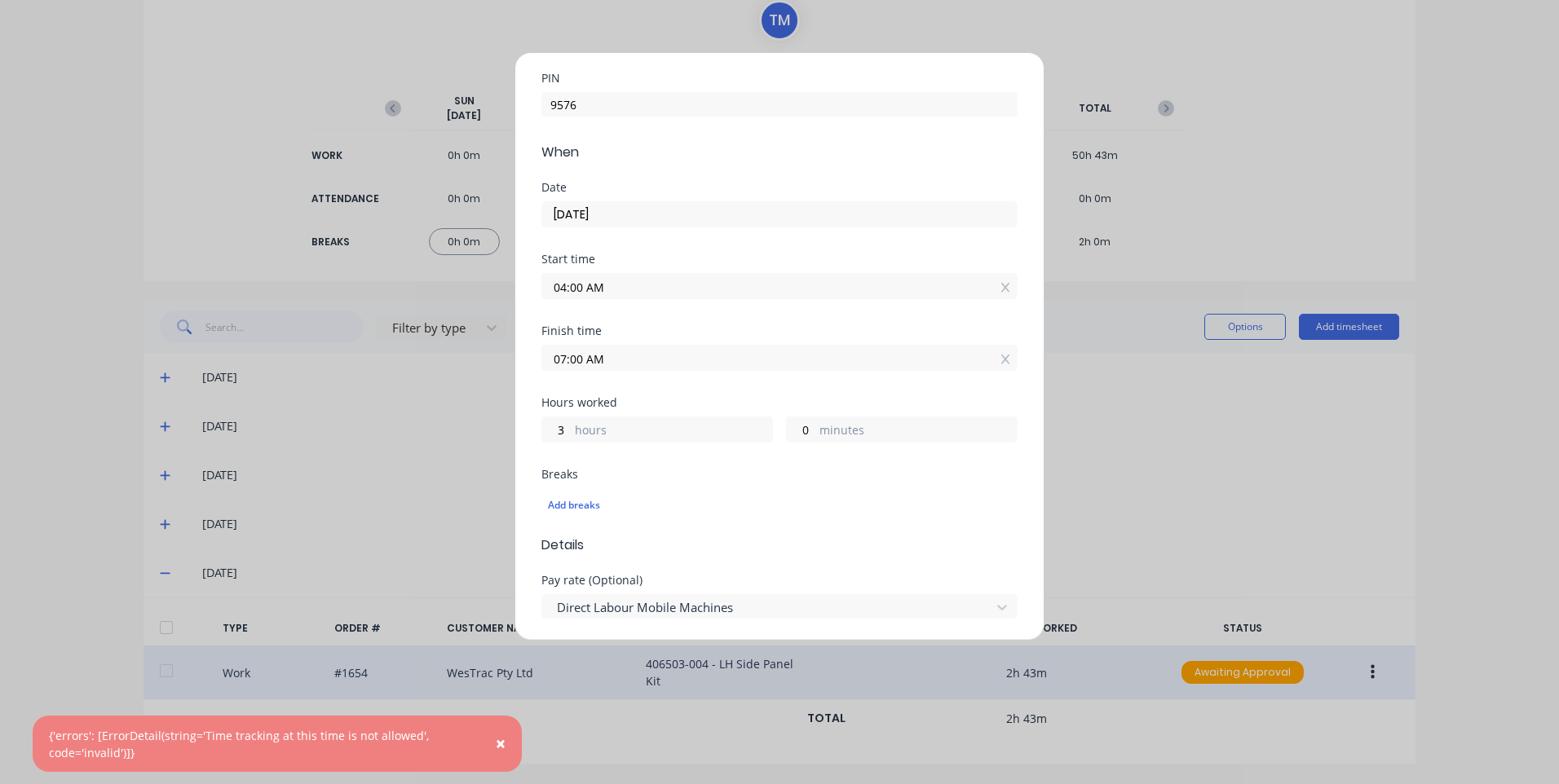
scroll to position [0, 0]
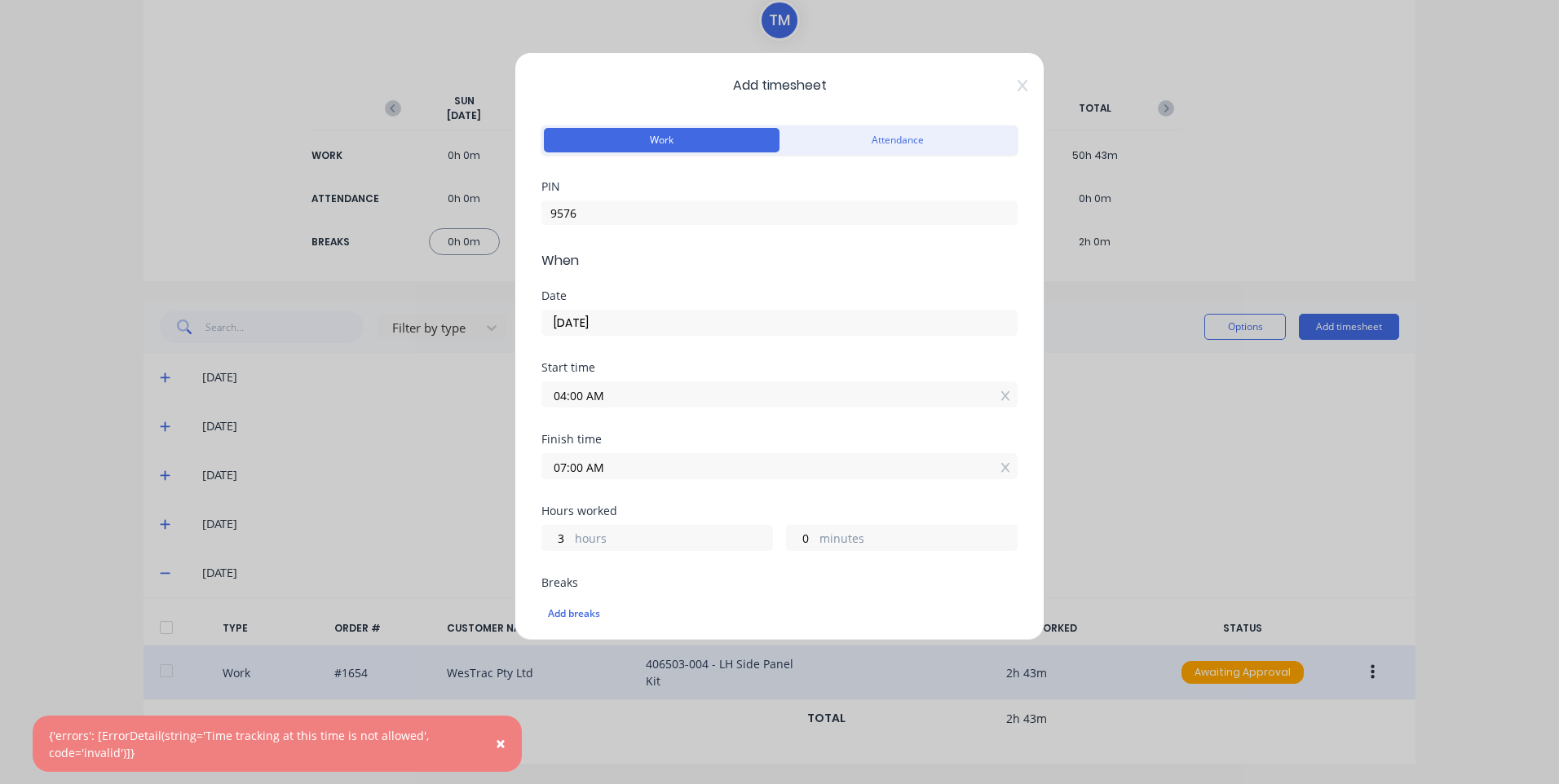
click at [689, 402] on input "04:00 AM" at bounding box center [780, 393] width 475 height 24
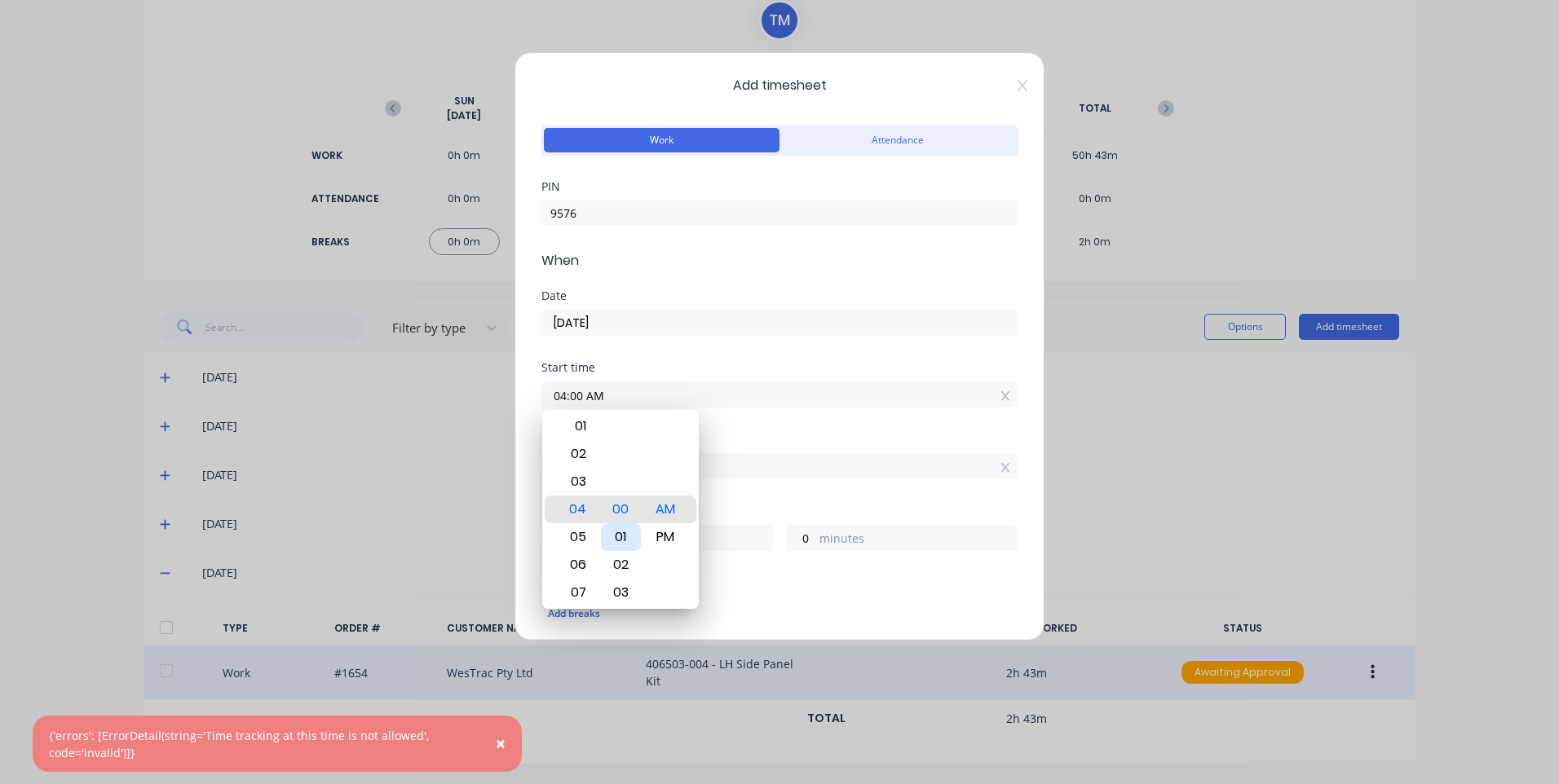
click at [625, 531] on div "01" at bounding box center [620, 537] width 40 height 28
type input "04:01 AM"
type input "2"
type input "59"
click at [808, 450] on div "07:00 AM" at bounding box center [780, 463] width 476 height 30
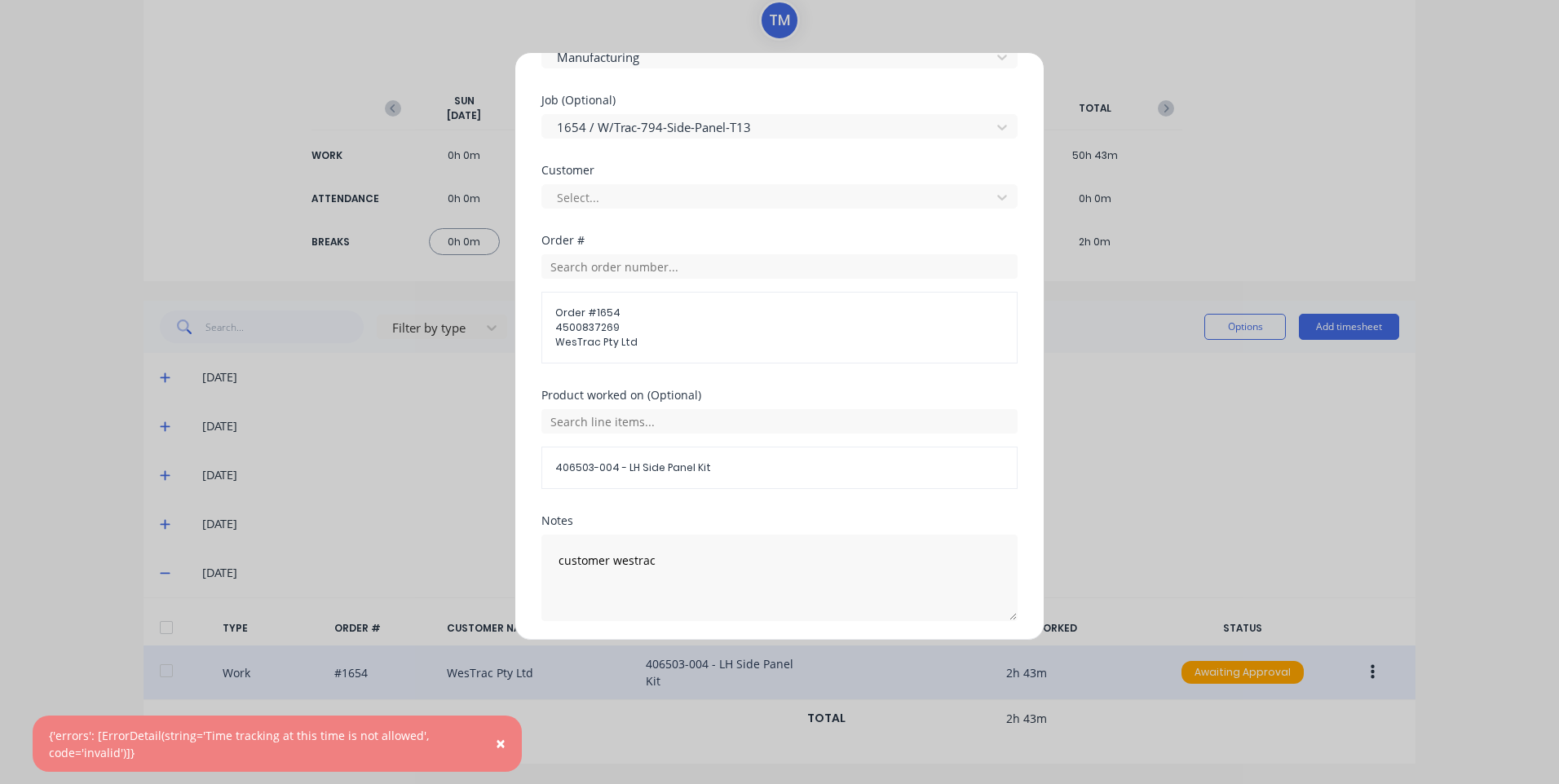
scroll to position [785, 0]
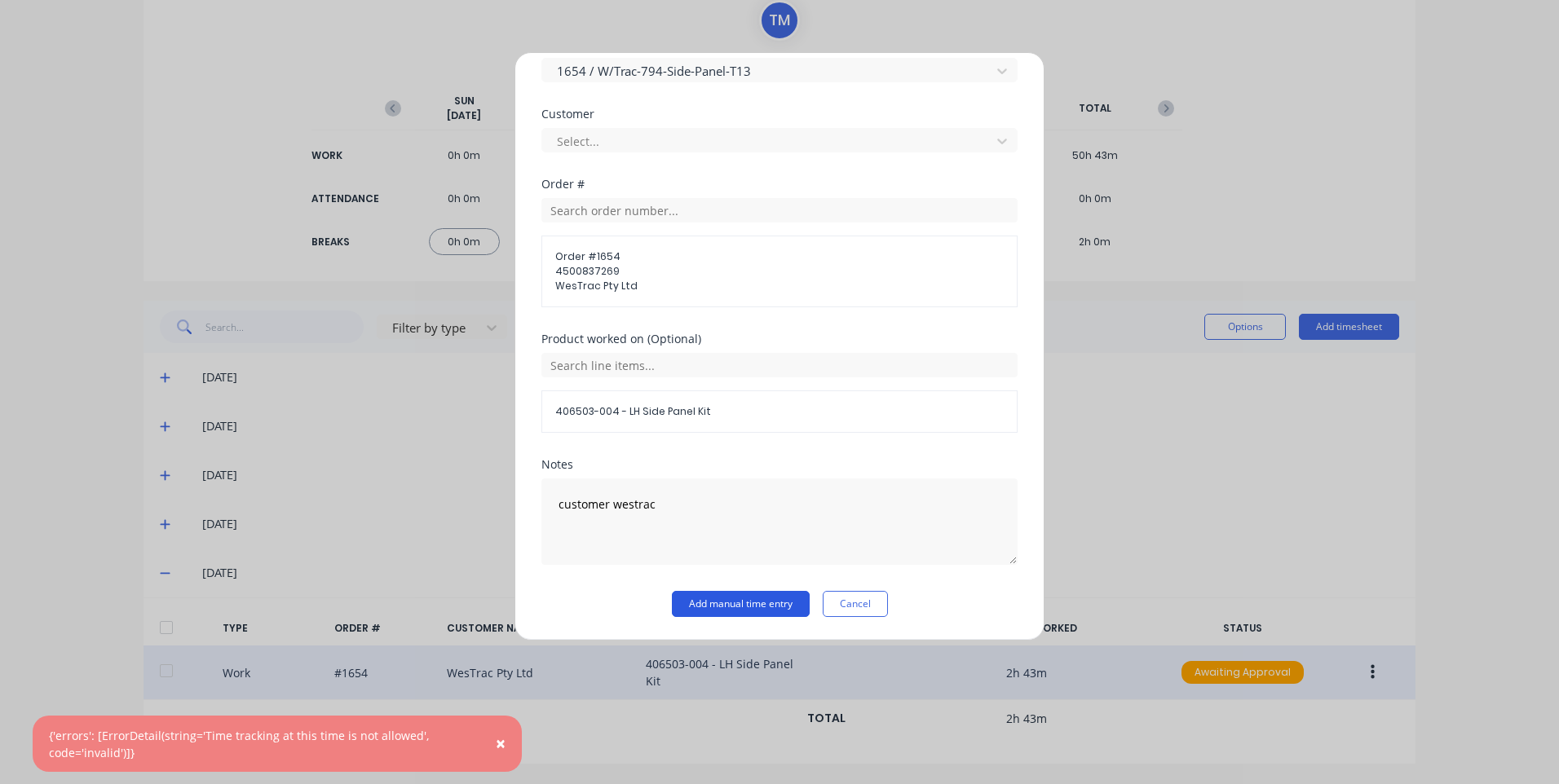
click at [735, 595] on button "Add manual time entry" at bounding box center [741, 603] width 137 height 26
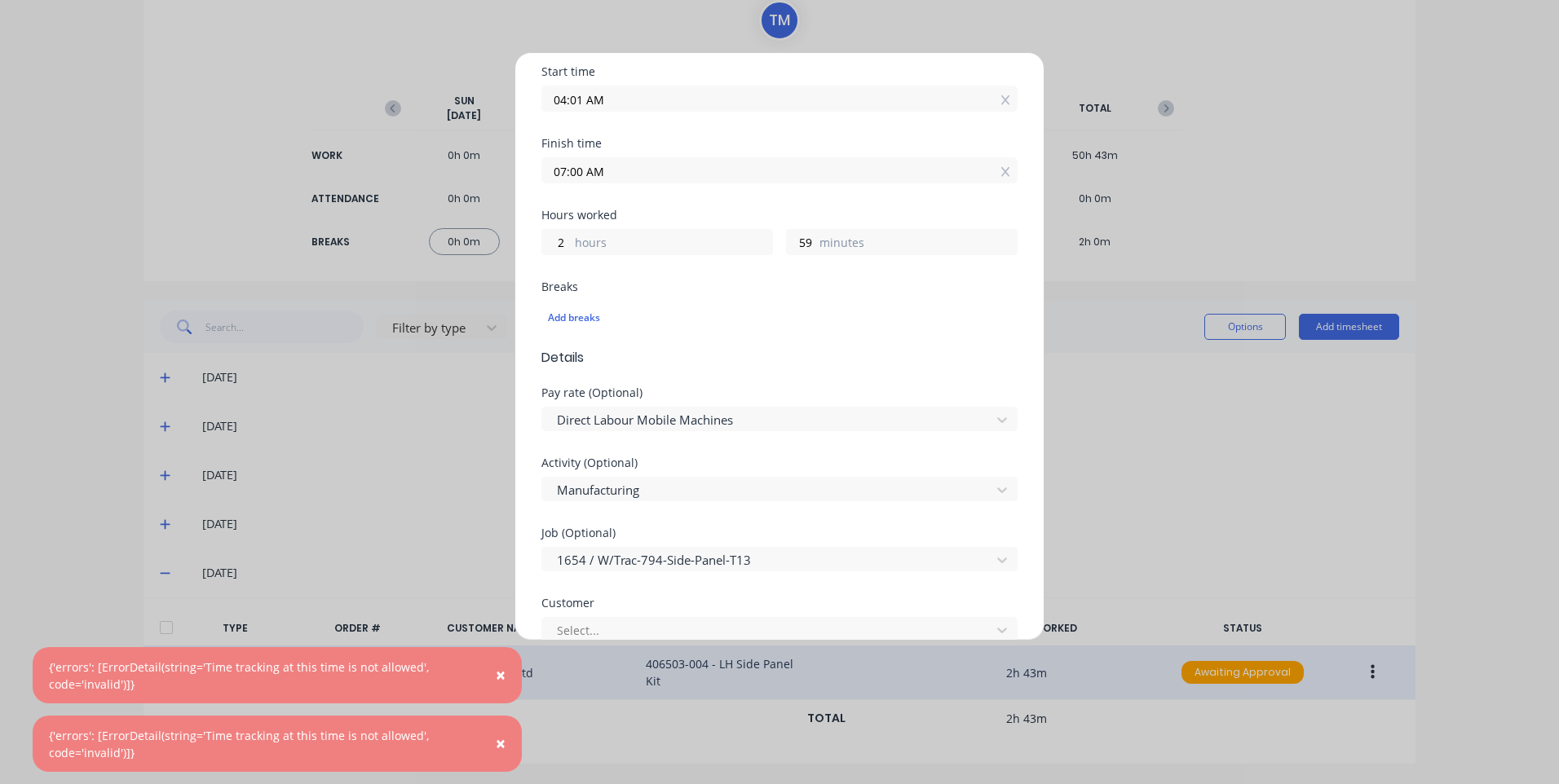
scroll to position [0, 0]
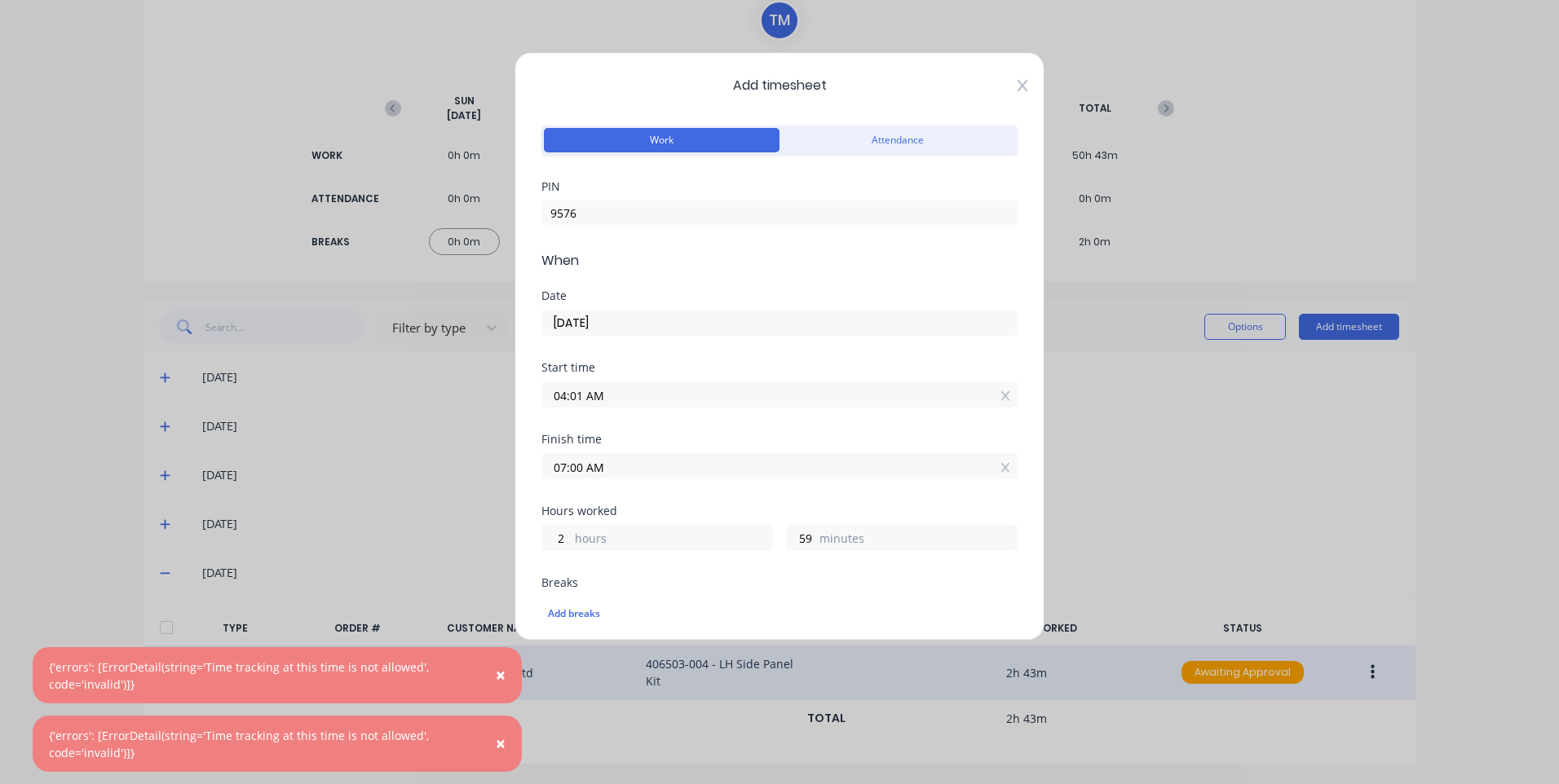
click at [1017, 84] on icon at bounding box center [1022, 85] width 10 height 13
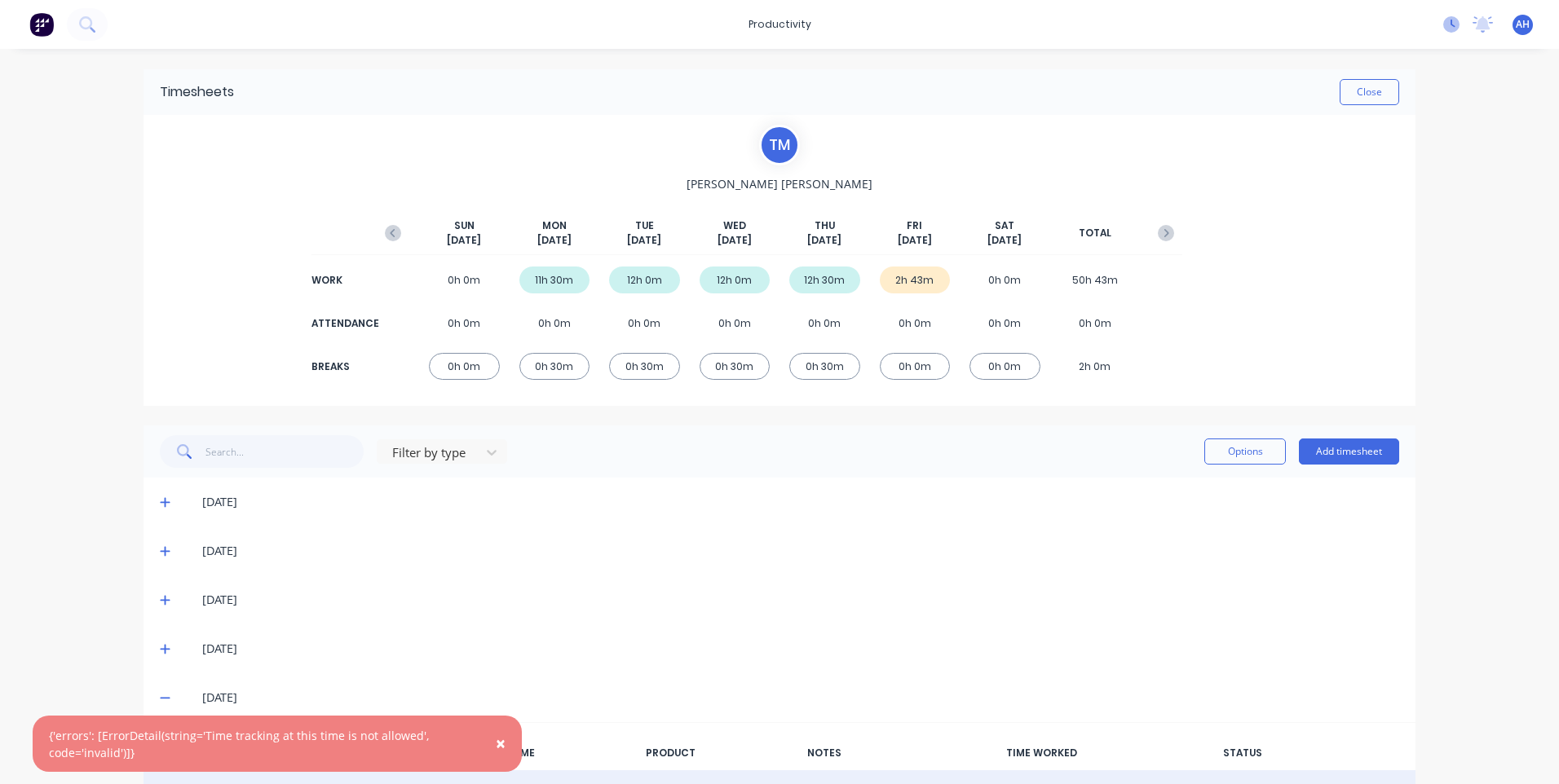
click at [1443, 21] on icon at bounding box center [1451, 24] width 16 height 16
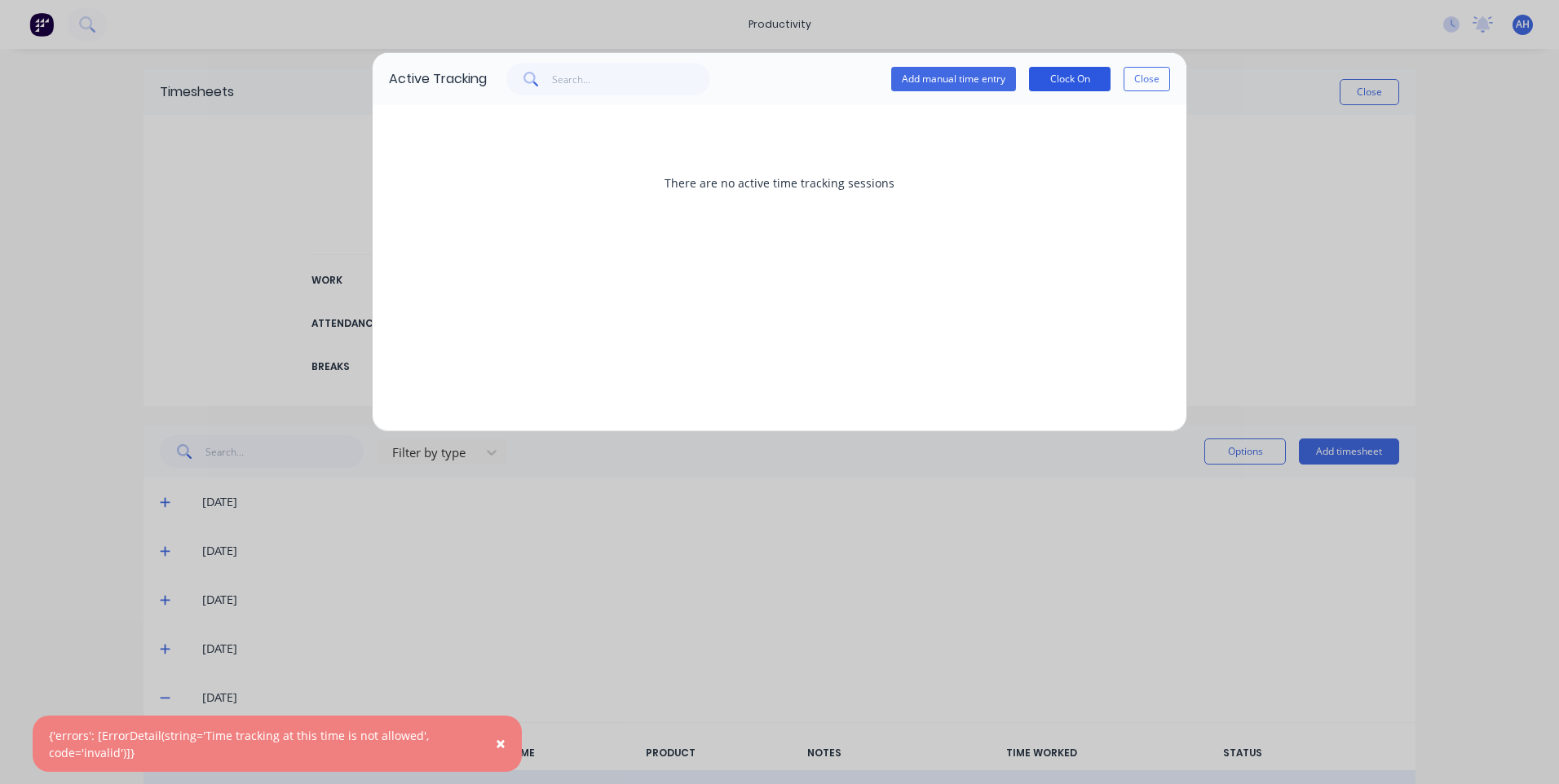
click at [1043, 78] on button "Clock On" at bounding box center [1070, 78] width 81 height 24
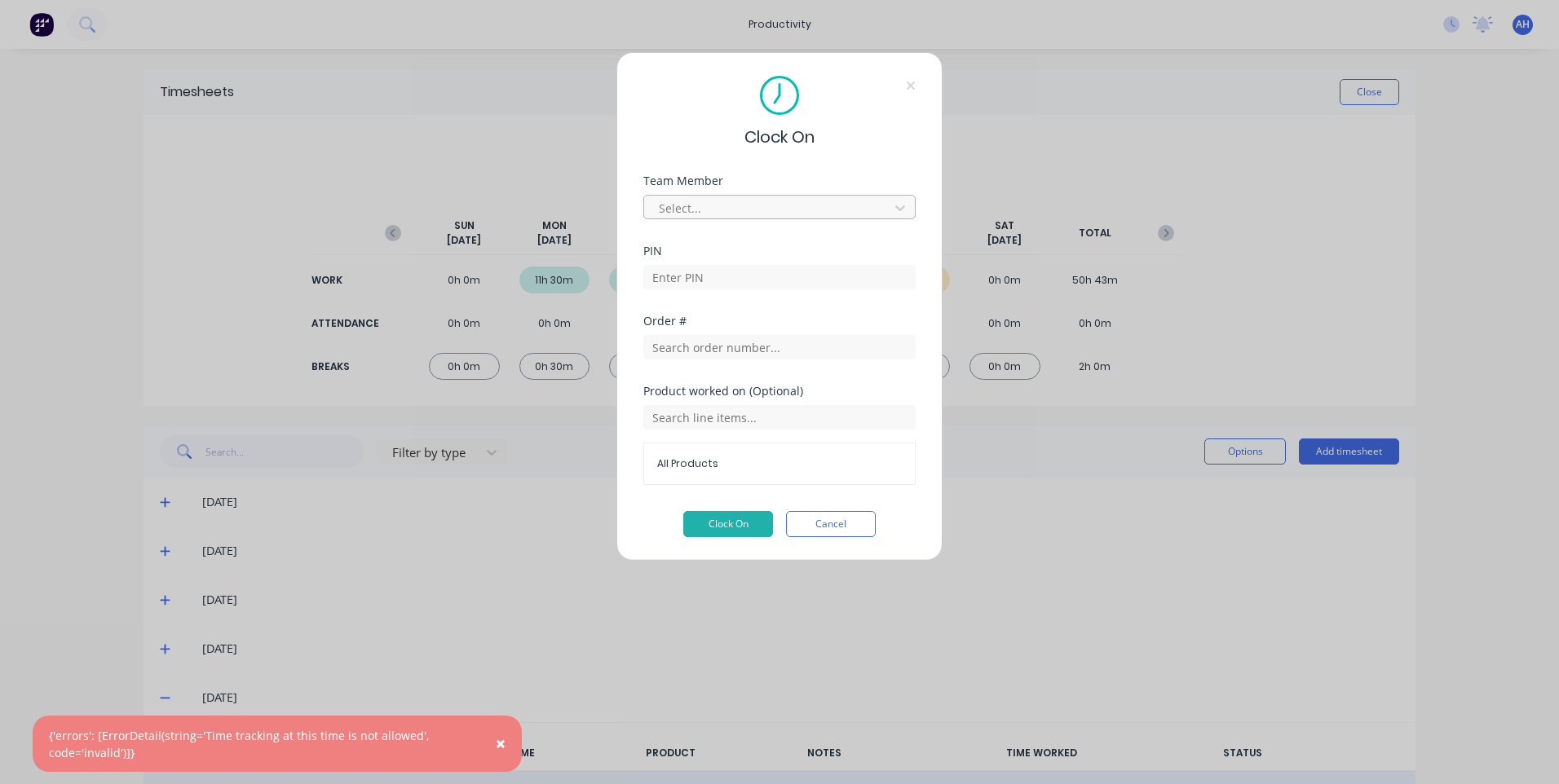
click at [740, 199] on div at bounding box center [768, 208] width 223 height 20
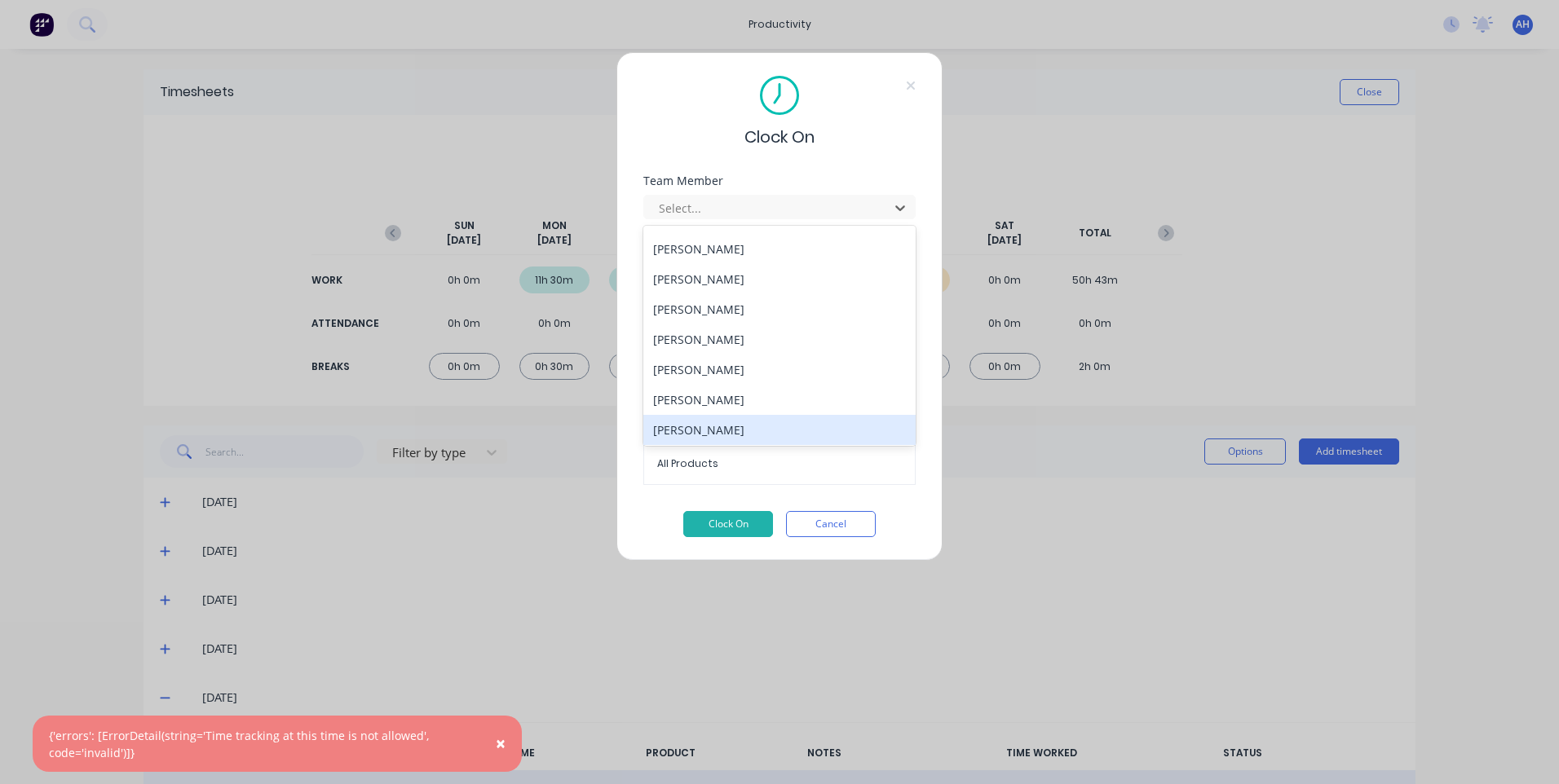
scroll to position [751, 0]
click at [728, 419] on div "[PERSON_NAME]" at bounding box center [780, 427] width 273 height 30
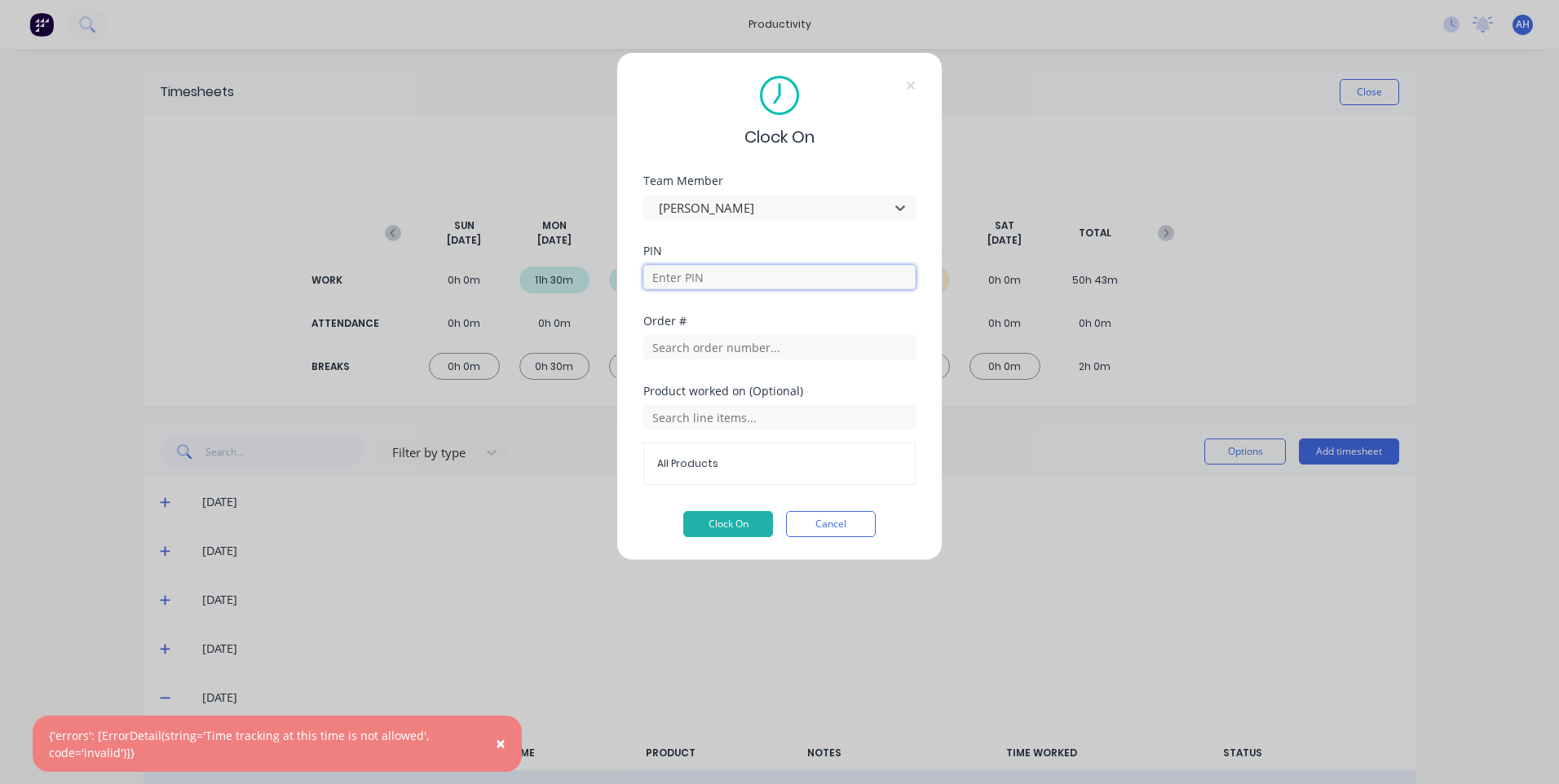
click at [746, 273] on input at bounding box center [780, 276] width 273 height 24
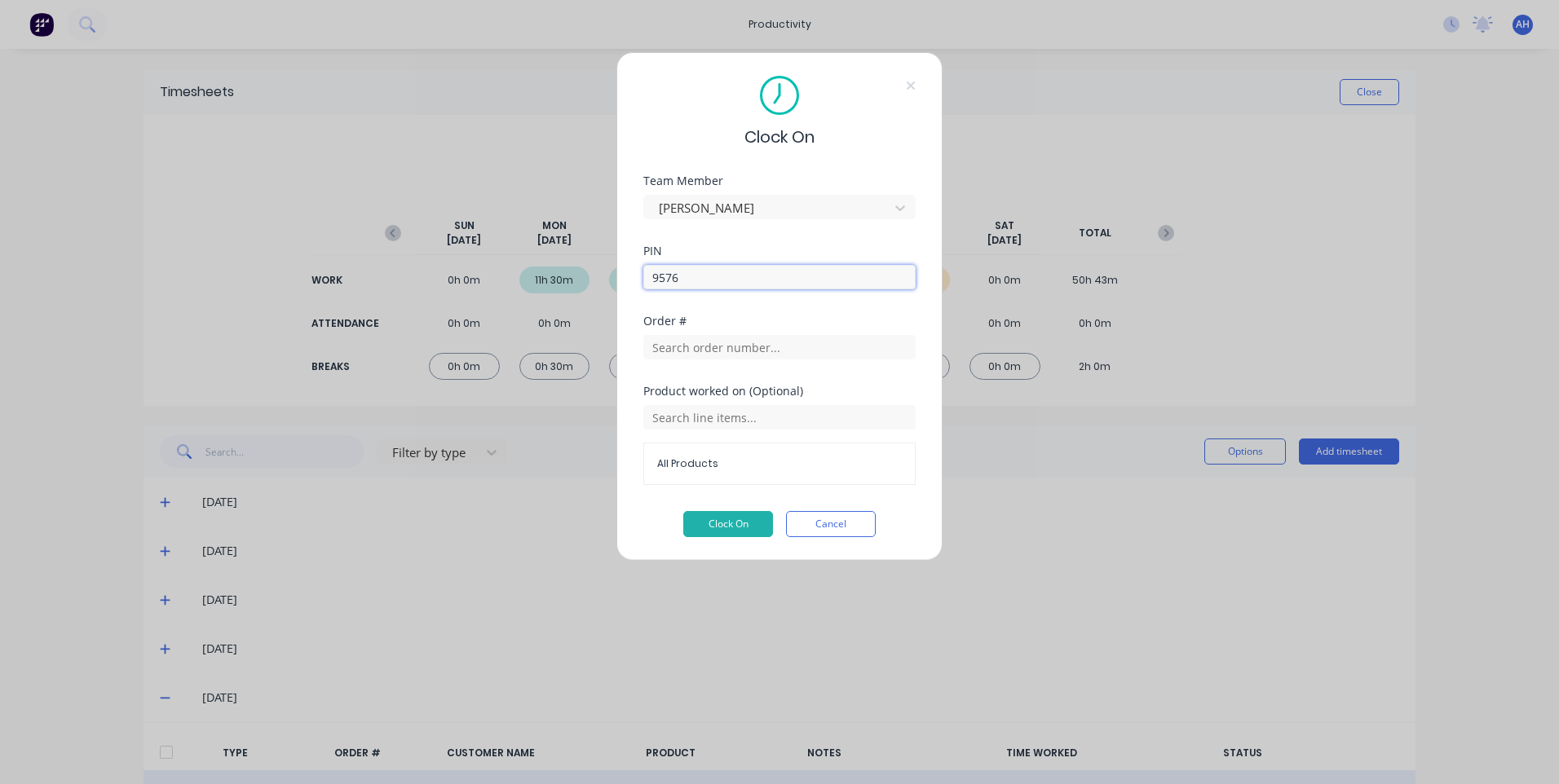
type input "9576"
drag, startPoint x: 863, startPoint y: 329, endPoint x: 862, endPoint y: 336, distance: 7.1
click at [862, 334] on div "Order #" at bounding box center [780, 337] width 273 height 44
click at [864, 346] on input "text" at bounding box center [780, 346] width 273 height 24
click at [828, 351] on input "text" at bounding box center [780, 346] width 273 height 24
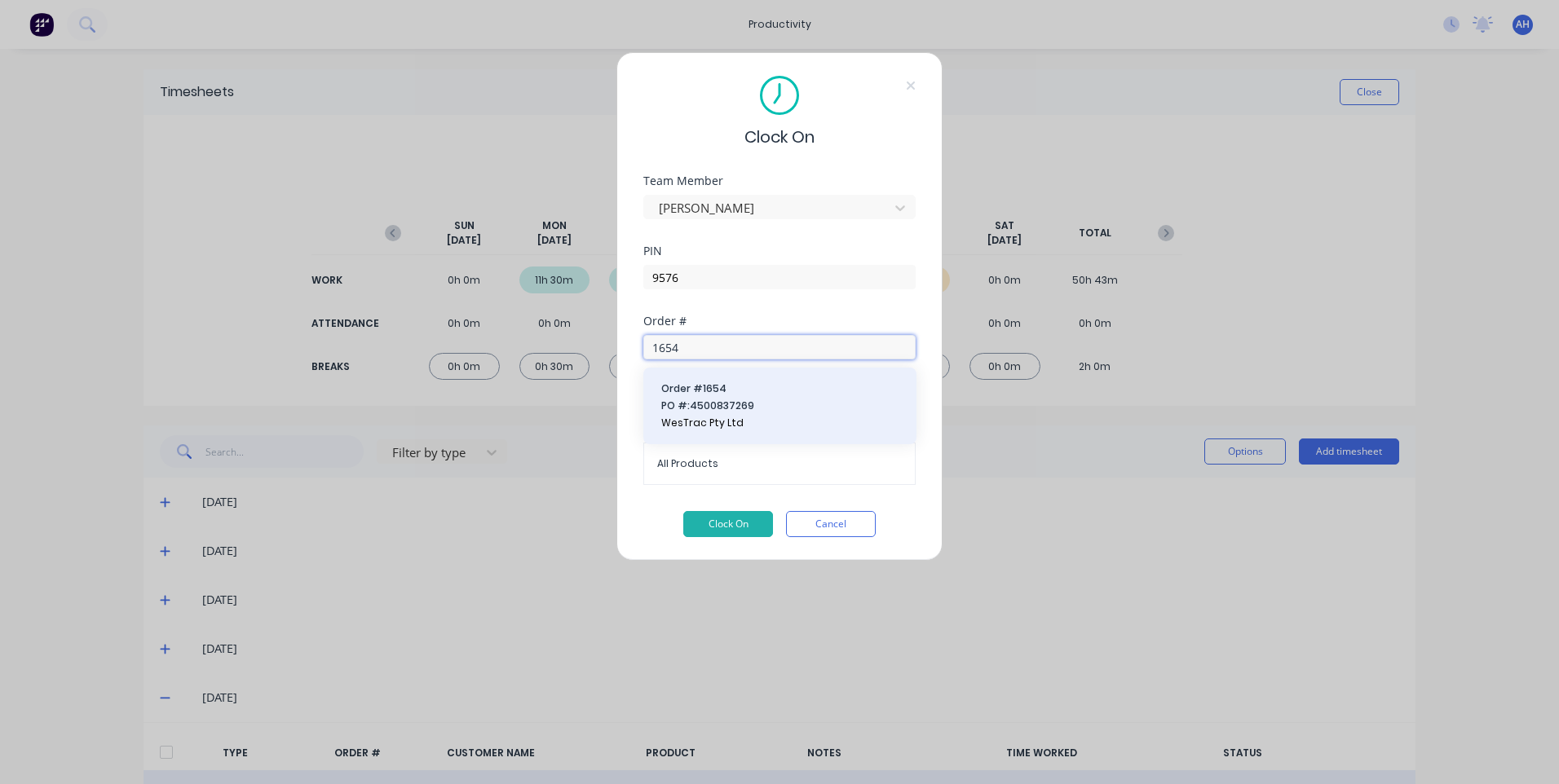
type input "1654"
click at [790, 400] on span "PO #: 4500837269" at bounding box center [780, 405] width 237 height 15
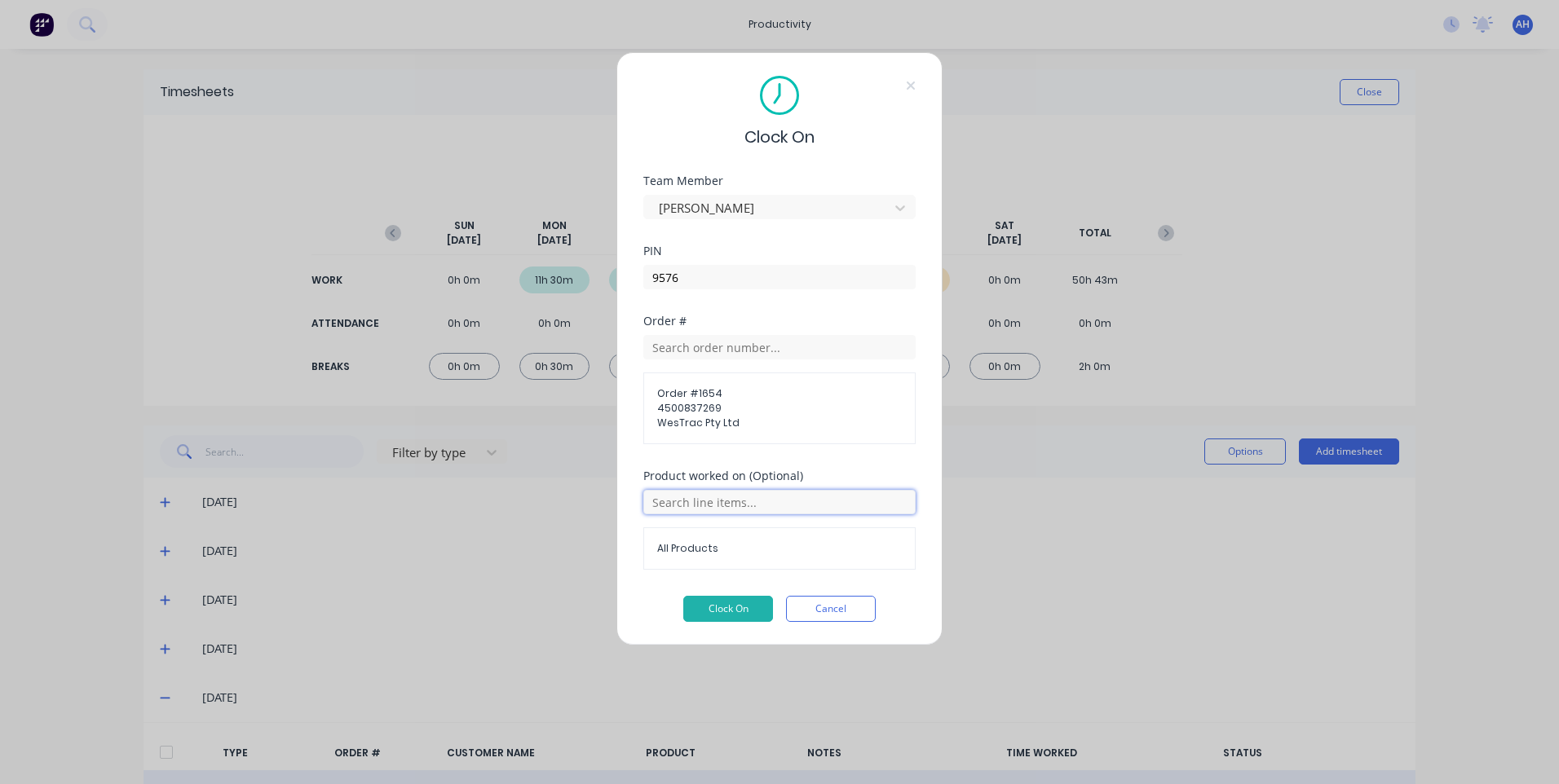
click at [745, 493] on input "text" at bounding box center [780, 502] width 273 height 24
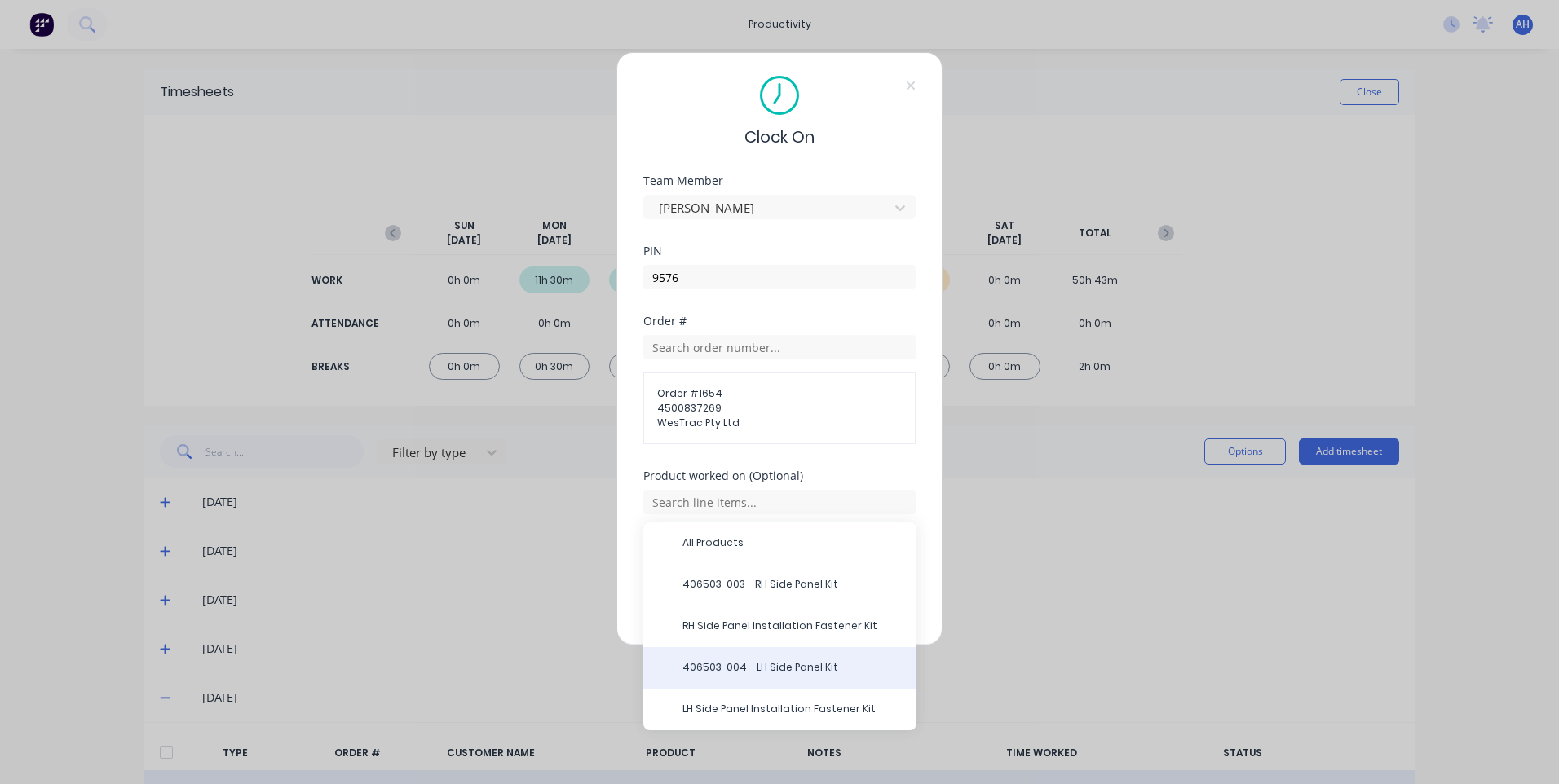
click at [790, 668] on span "406503-004 - LH Side Panel Kit" at bounding box center [793, 667] width 221 height 15
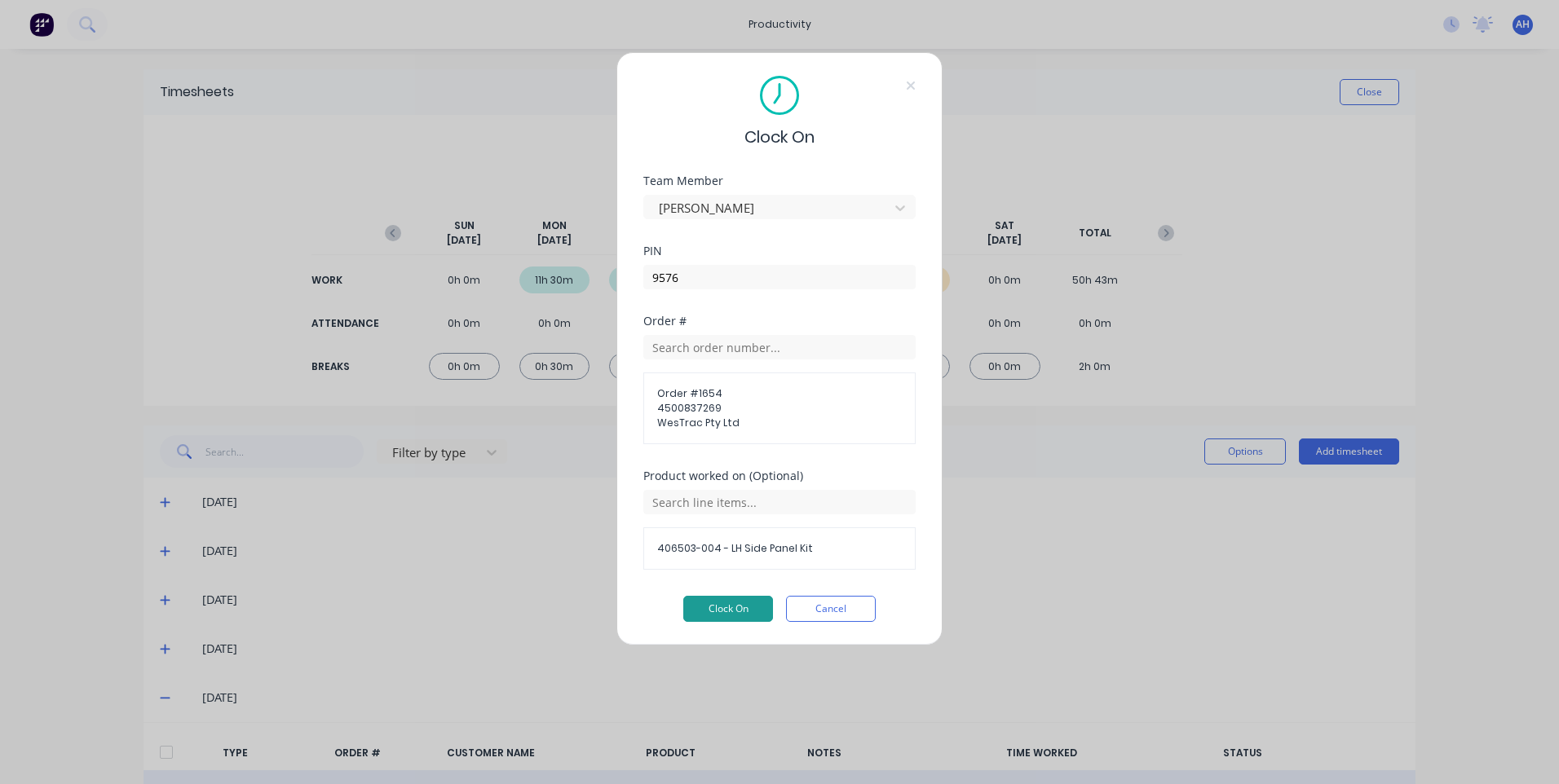
click at [740, 599] on button "Clock On" at bounding box center [727, 608] width 90 height 26
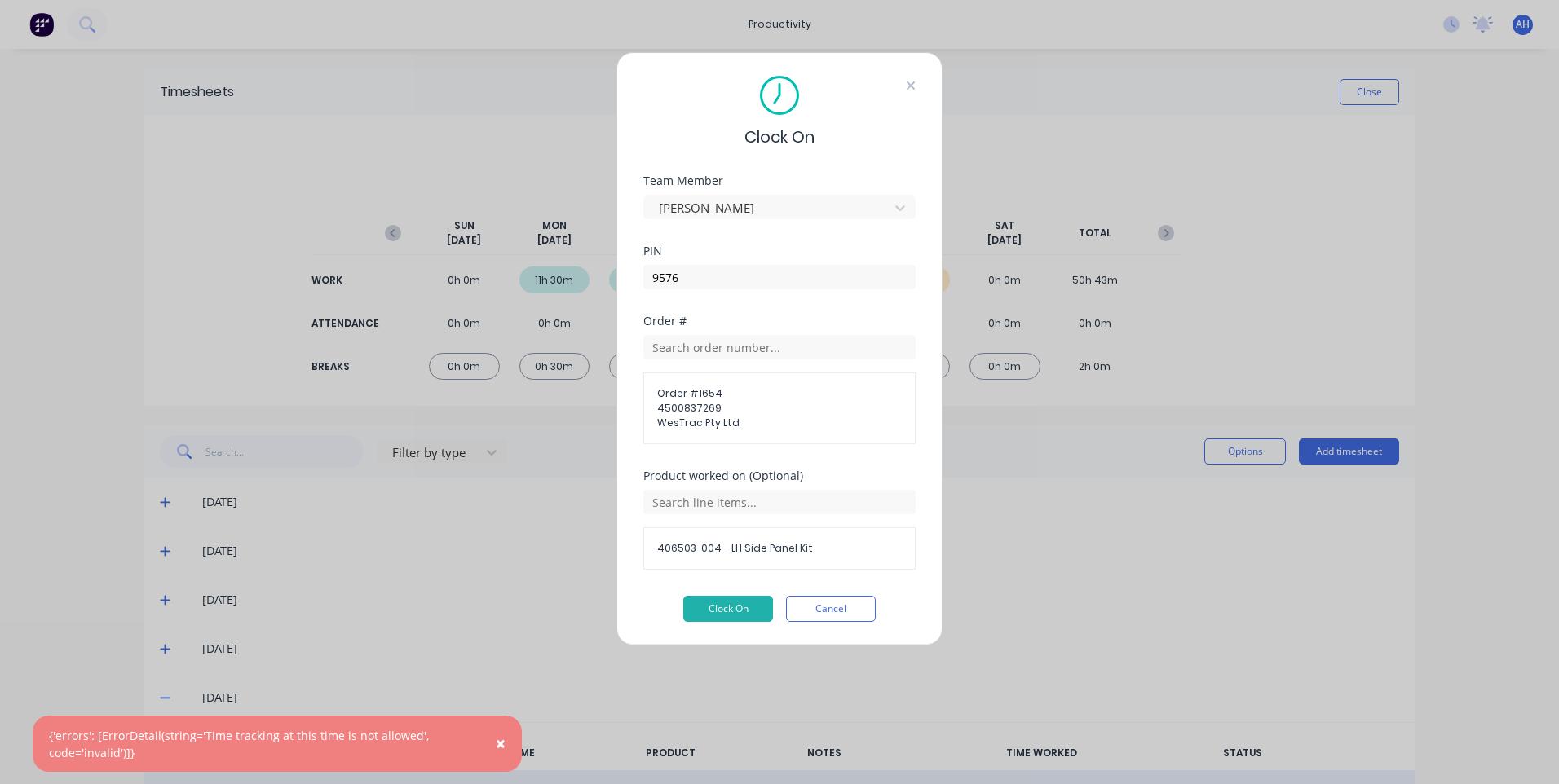
click at [908, 85] on icon at bounding box center [911, 85] width 10 height 13
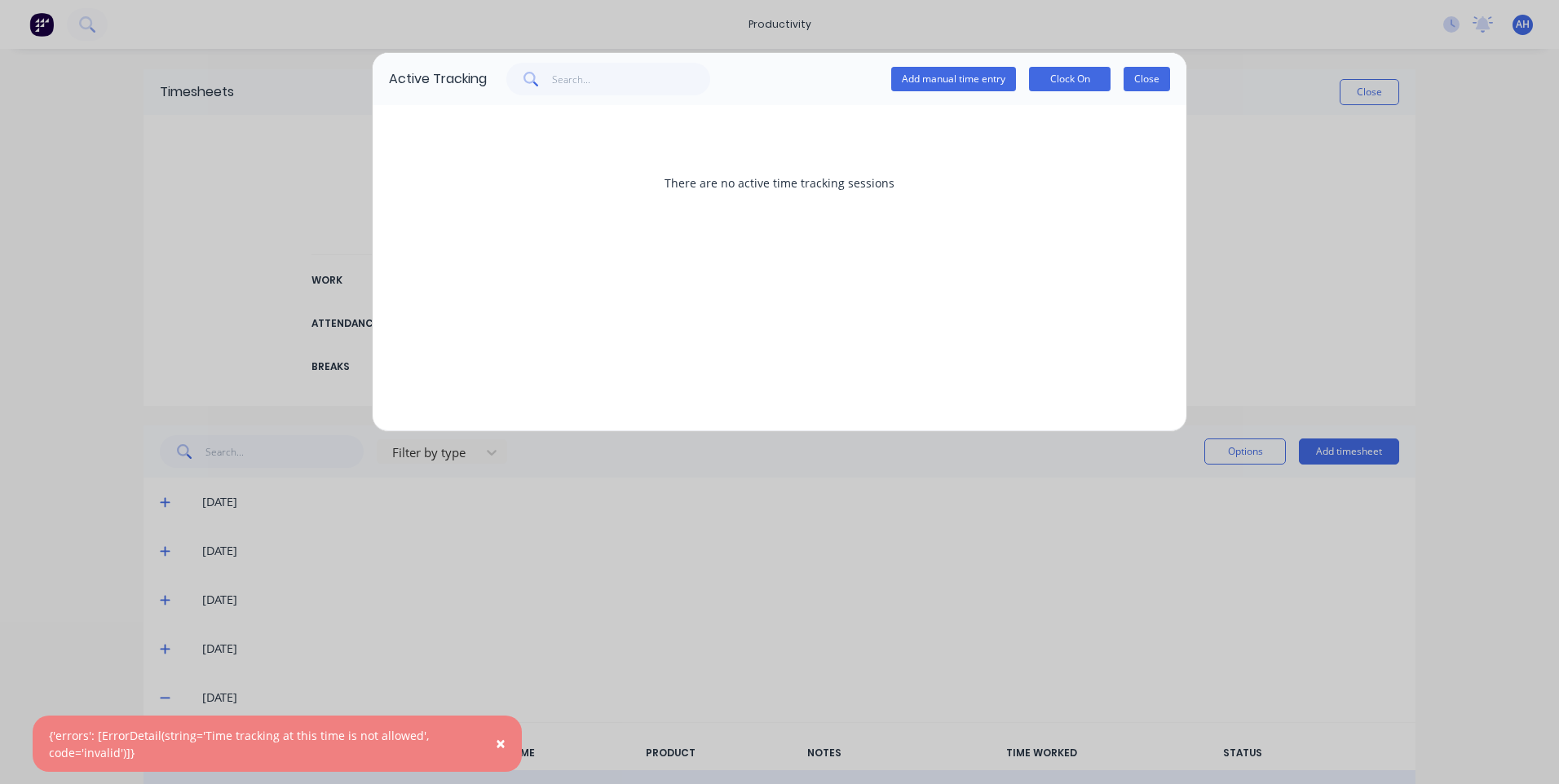
click at [1145, 73] on button "Close" at bounding box center [1147, 78] width 46 height 24
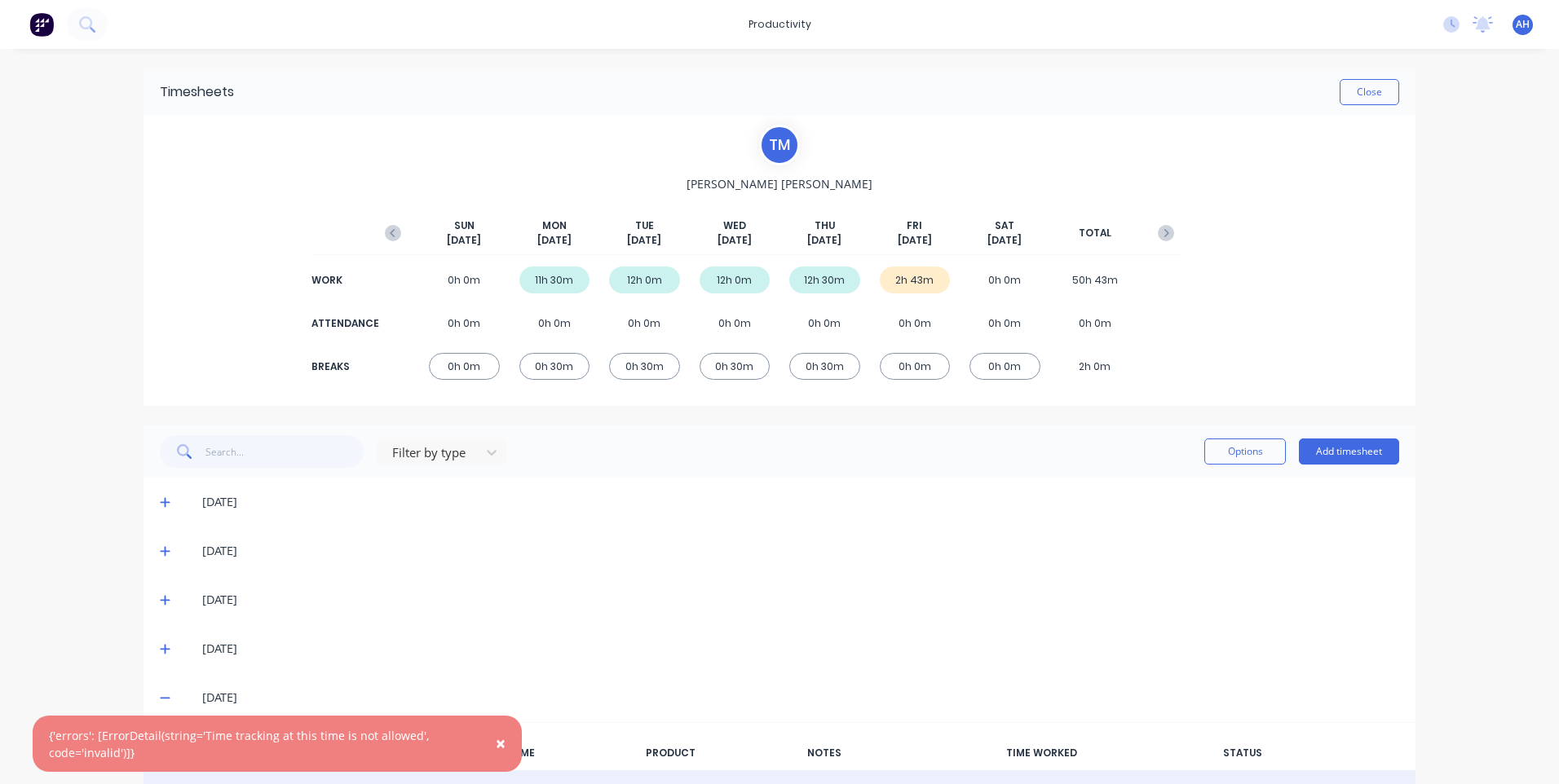
click at [51, 25] on img at bounding box center [41, 24] width 24 height 24
